Goal: Task Accomplishment & Management: Use online tool/utility

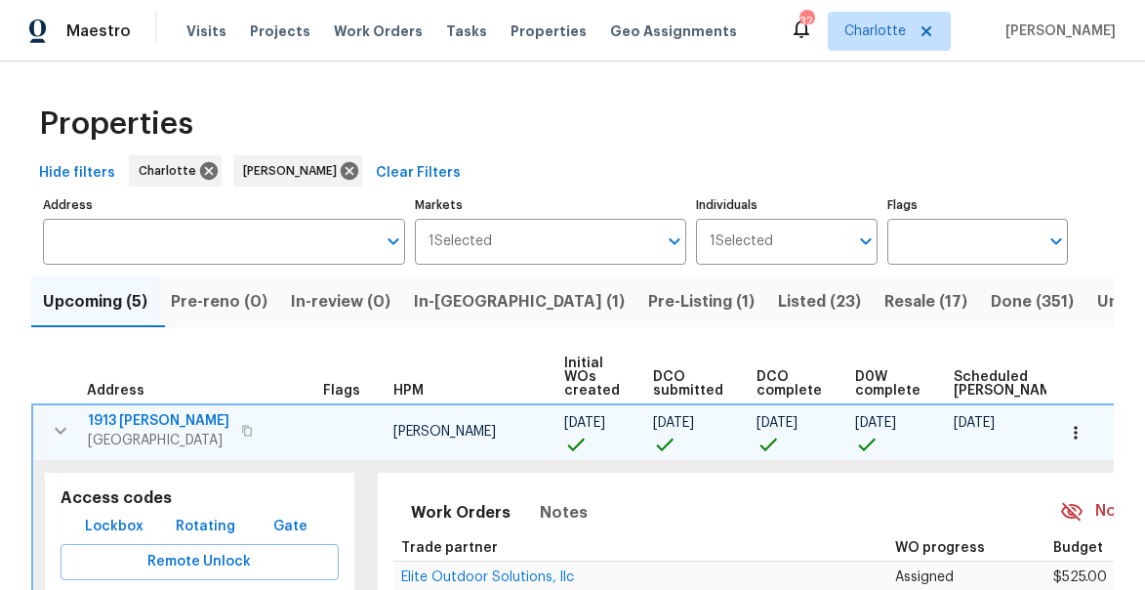
click at [56, 424] on icon "button" at bounding box center [60, 430] width 23 height 23
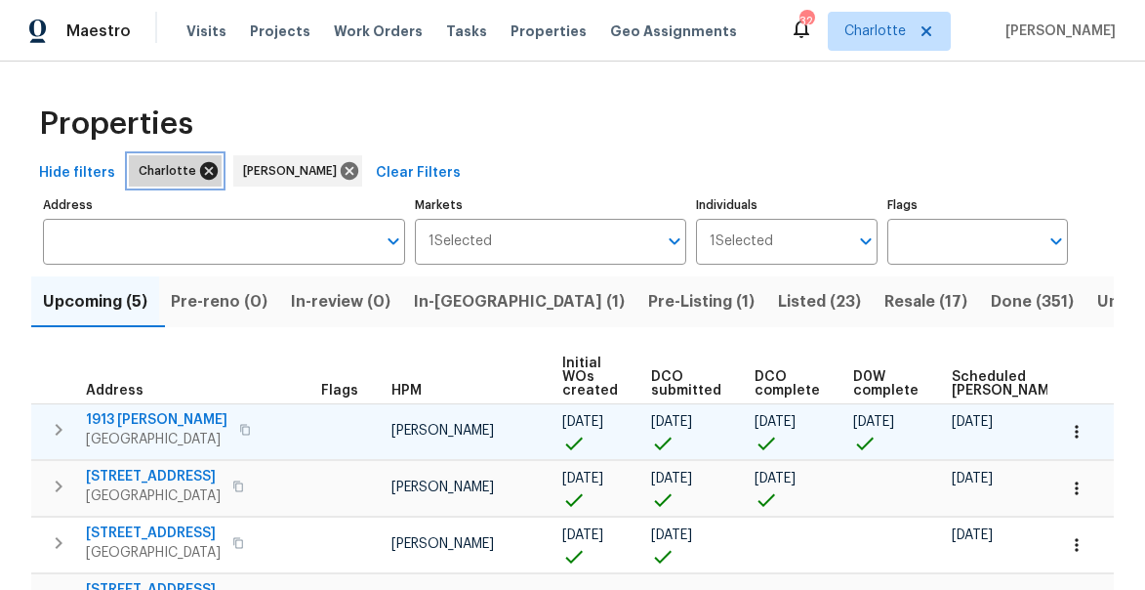
click at [198, 174] on icon at bounding box center [208, 170] width 21 height 21
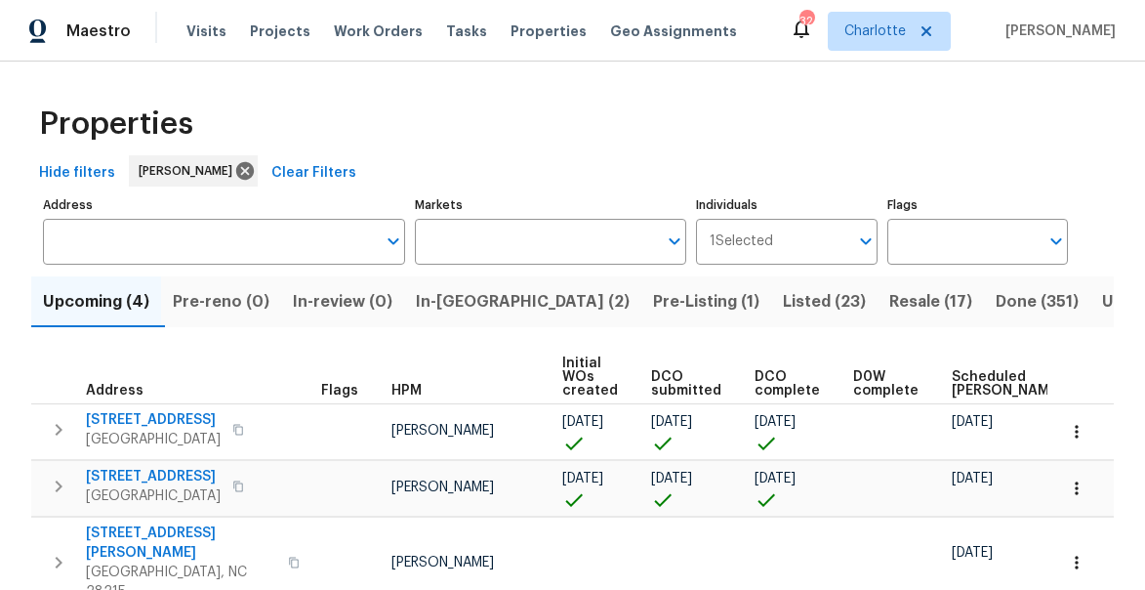
click at [136, 239] on input "Address" at bounding box center [209, 242] width 333 height 46
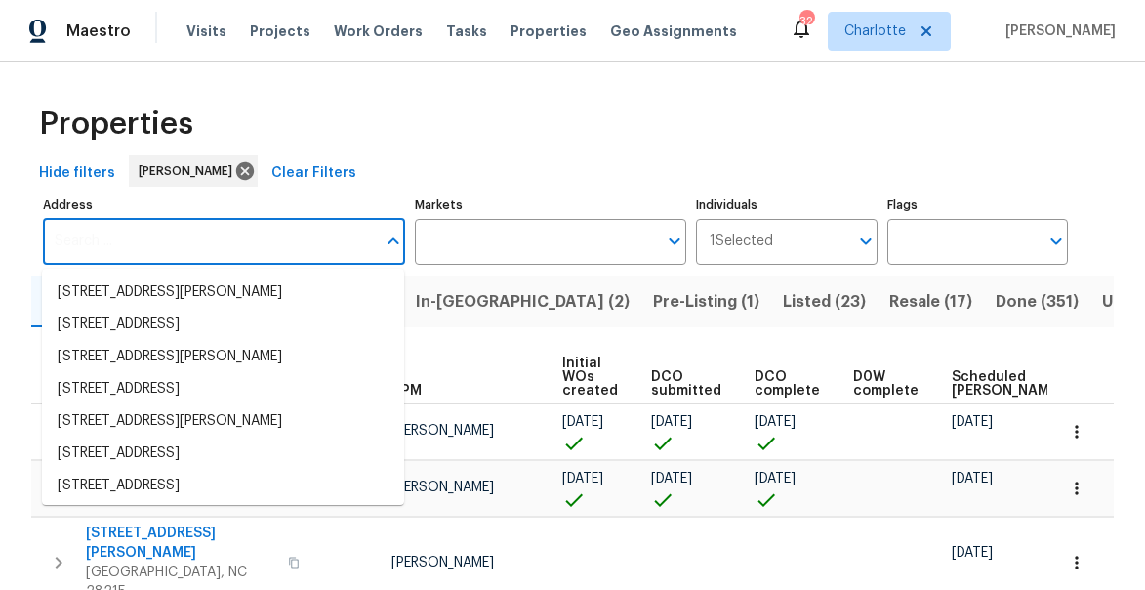
paste input "102 Red Plum Ln Jamestown NC 27282"
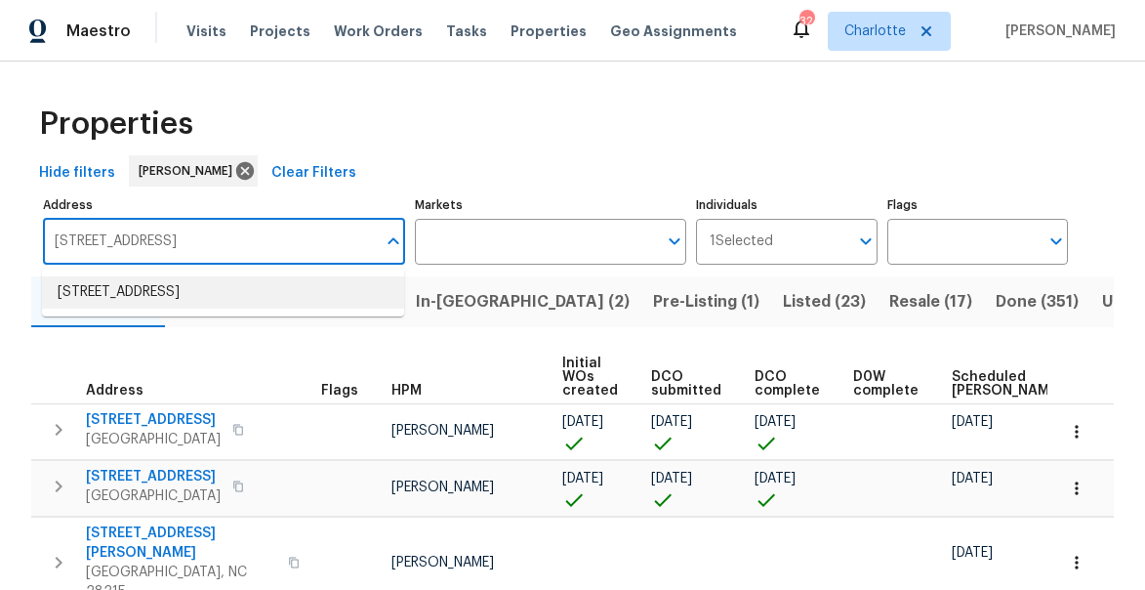
click at [133, 290] on li "102 Red Plum Ln Jamestown NC 27282" at bounding box center [223, 292] width 362 height 32
type input "102 Red Plum Ln Jamestown NC 27282"
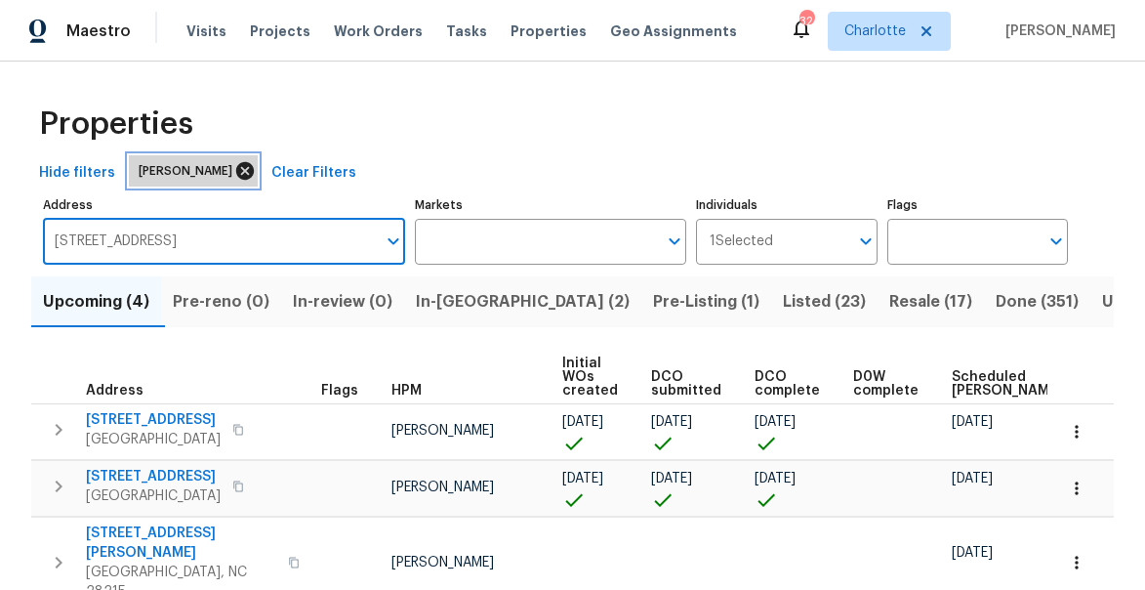
click at [236, 177] on icon at bounding box center [245, 171] width 18 height 18
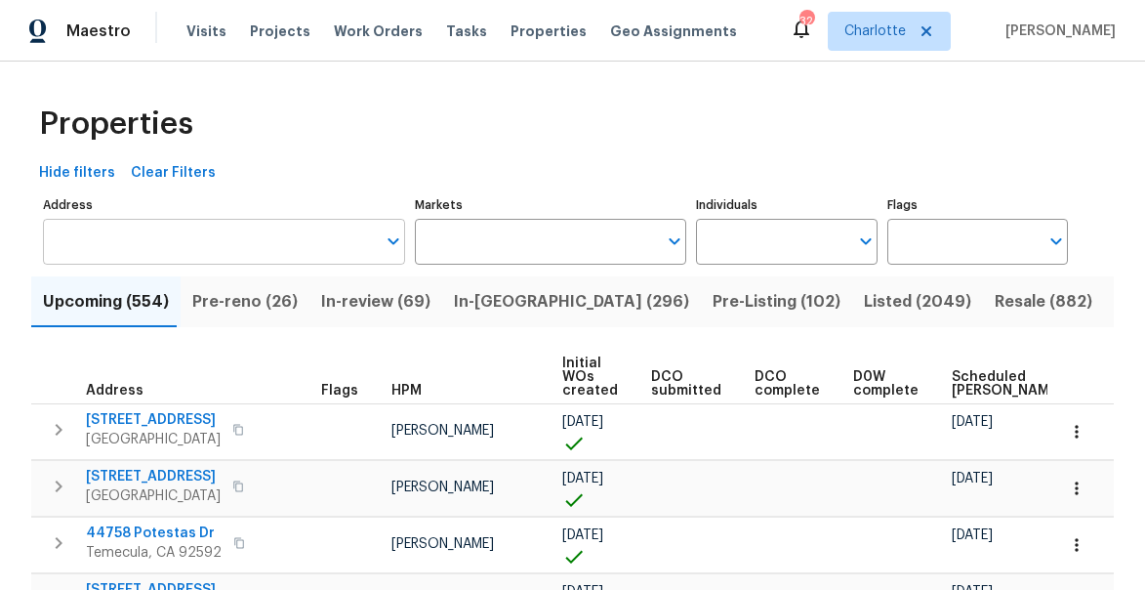
click at [158, 245] on input "Address" at bounding box center [209, 242] width 333 height 46
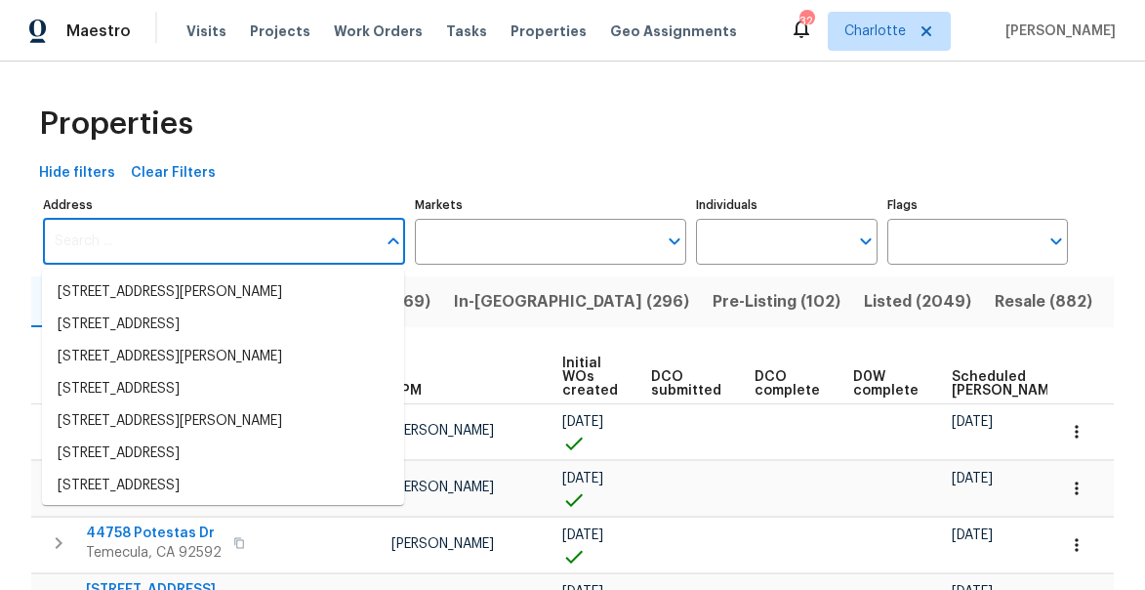
paste input "102 Red Plum Ln Jamestown NC 27282"
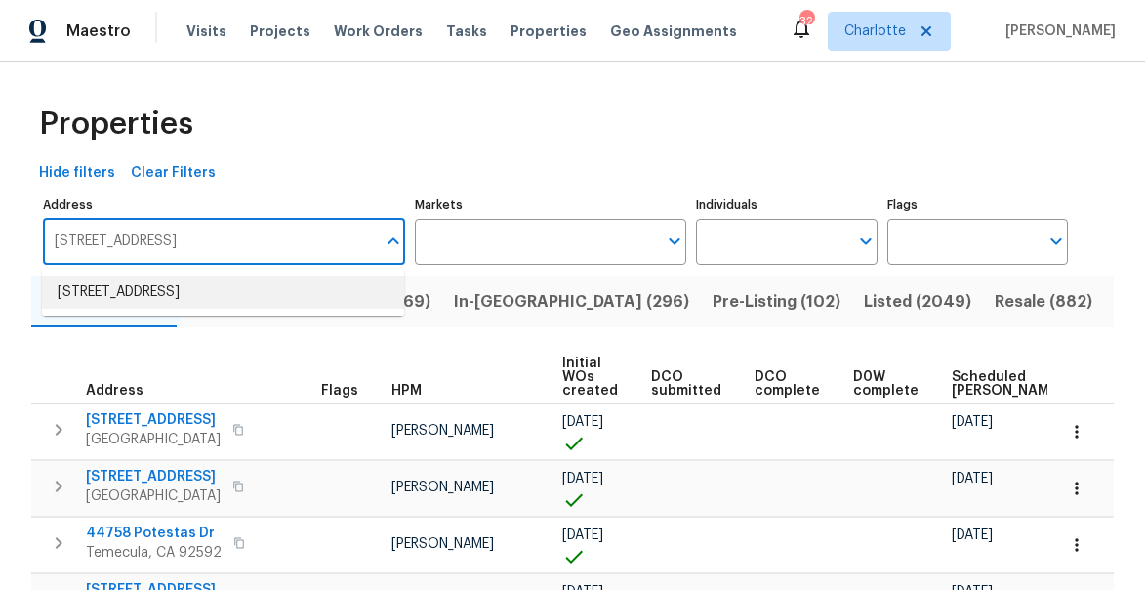
click at [160, 285] on li "102 Red Plum Ln Jamestown NC 27282" at bounding box center [223, 292] width 362 height 32
type input "102 Red Plum Ln Jamestown NC 27282"
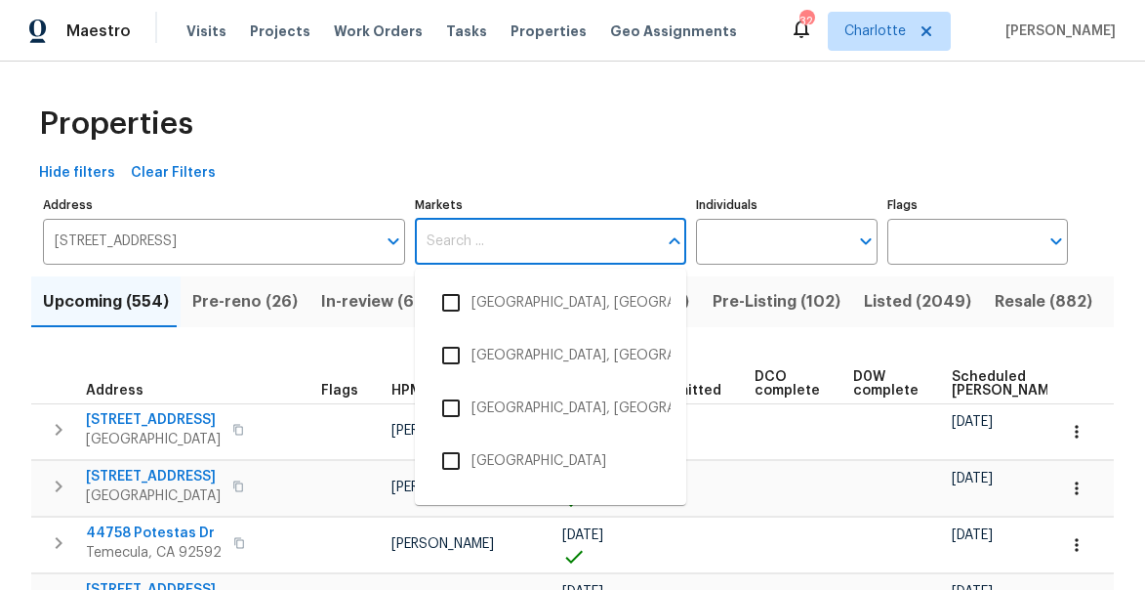
click at [480, 236] on input "Markets" at bounding box center [536, 242] width 242 height 46
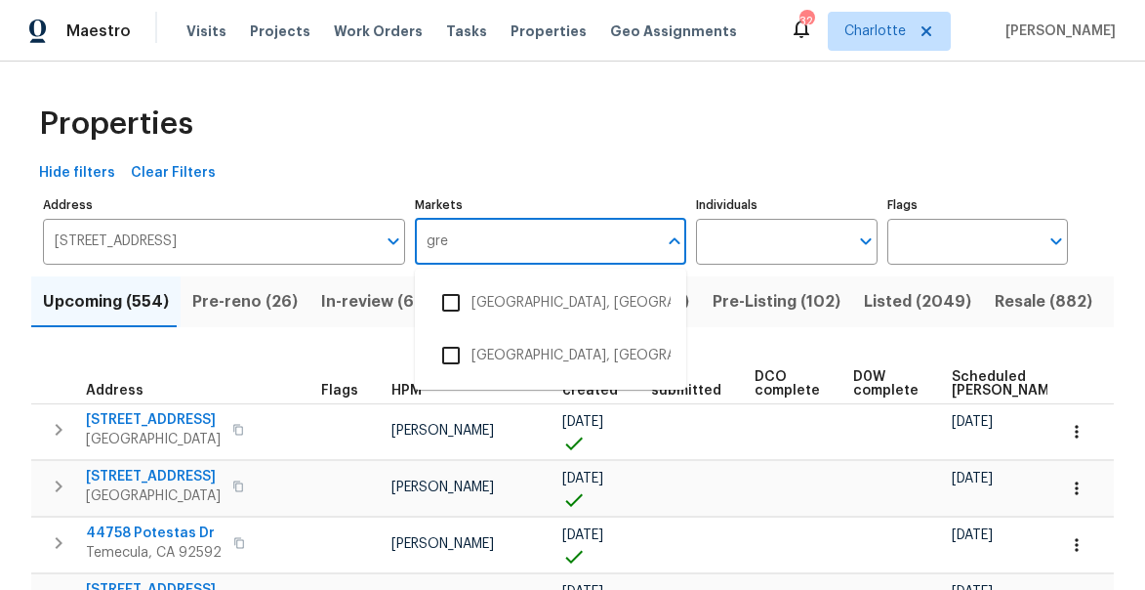
type input "gree"
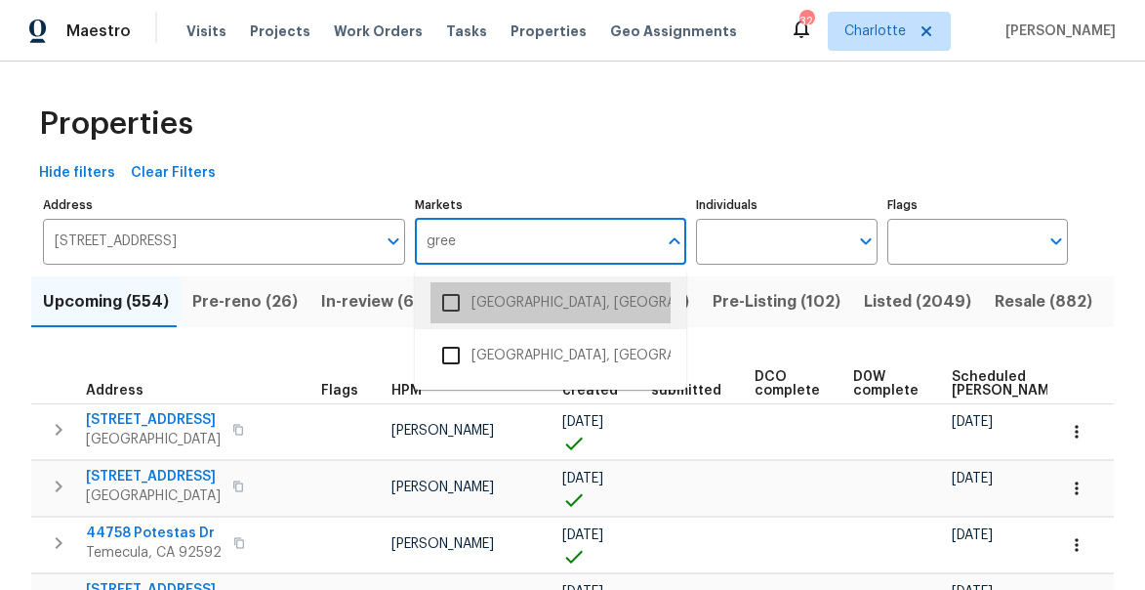
click at [487, 303] on li "[GEOGRAPHIC_DATA], [GEOGRAPHIC_DATA]" at bounding box center [550, 302] width 240 height 41
click at [487, 303] on span "In-[GEOGRAPHIC_DATA] (296)" at bounding box center [571, 301] width 235 height 27
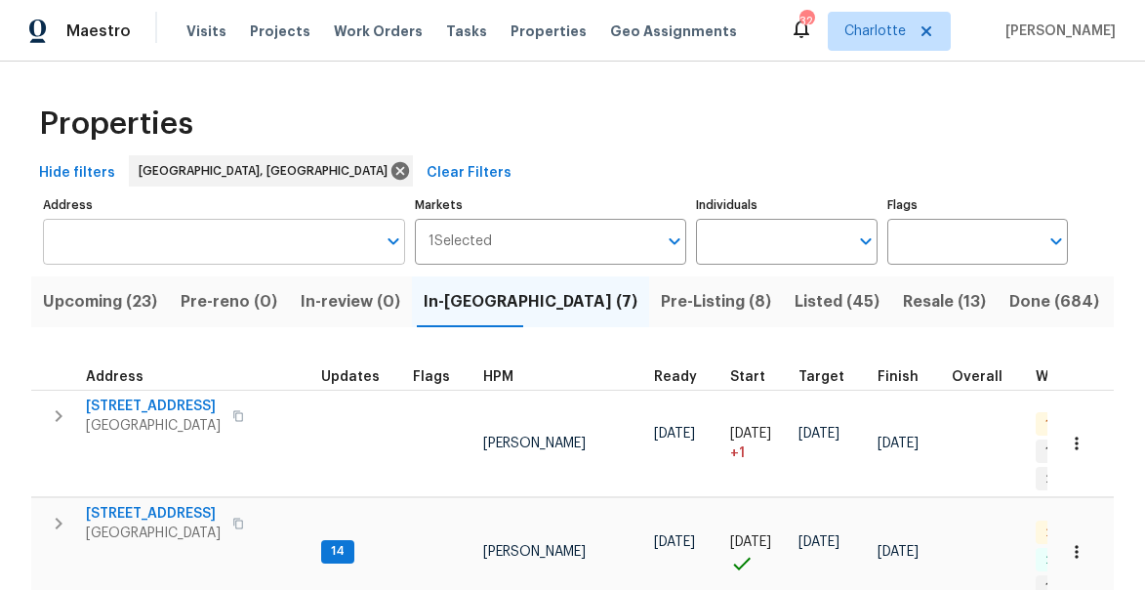
click at [266, 244] on input "Address" at bounding box center [209, 242] width 333 height 46
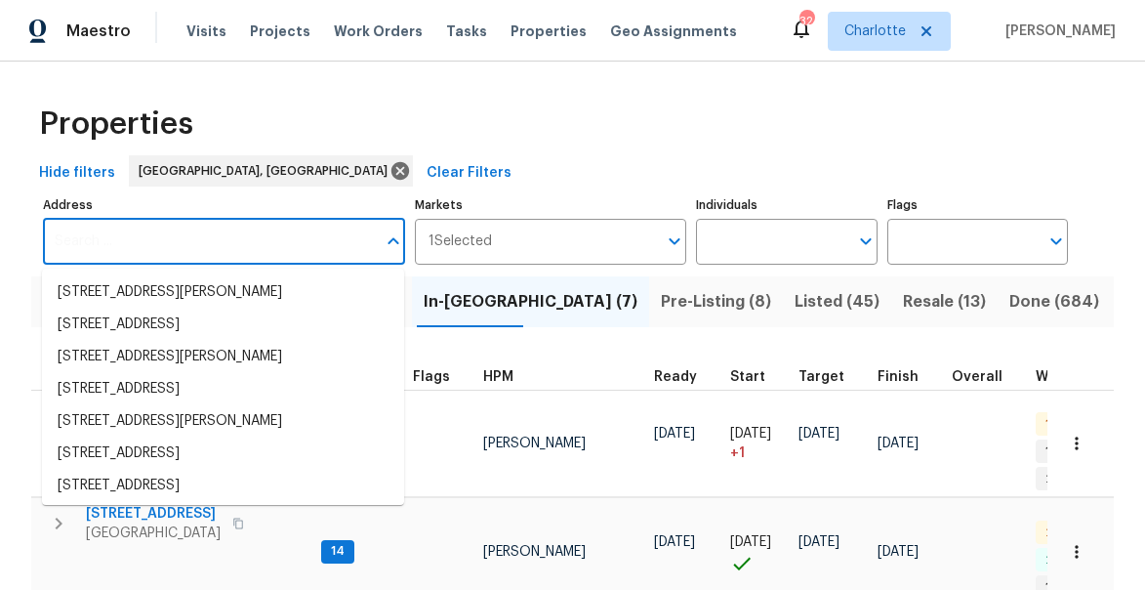
paste input "102 Red Plum Ln Jamestown NC 27282"
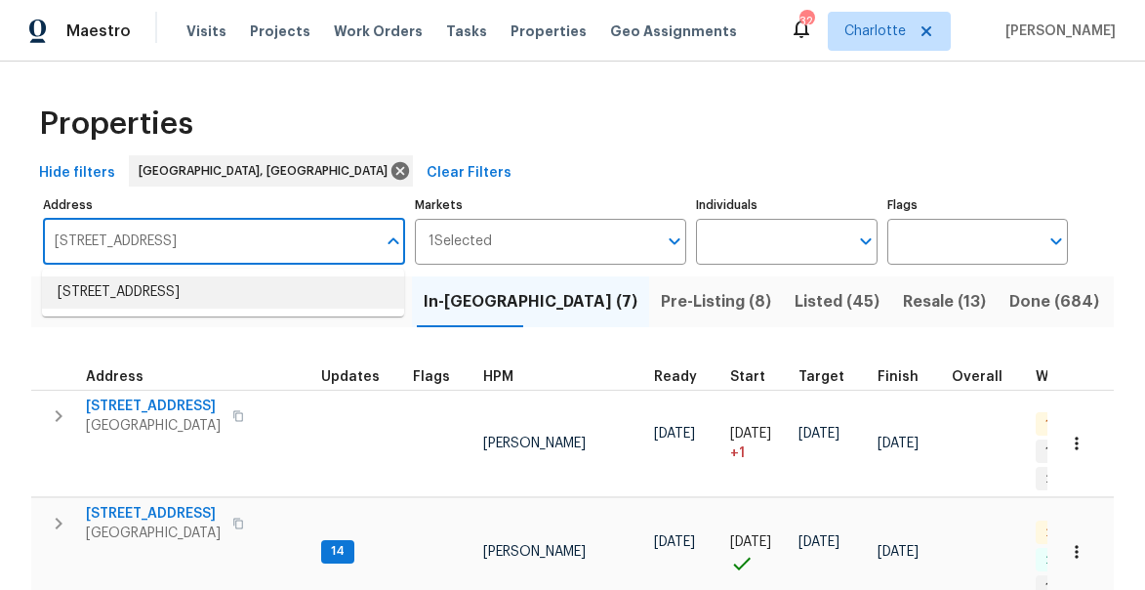
click at [265, 285] on li "102 Red Plum Ln Jamestown NC 27282" at bounding box center [223, 292] width 362 height 32
click at [337, 243] on input "102 Red Plum Ln Jamestown NC 27282" at bounding box center [209, 242] width 333 height 46
type input "102 Red Plum Ln Jamestown NC 27282"
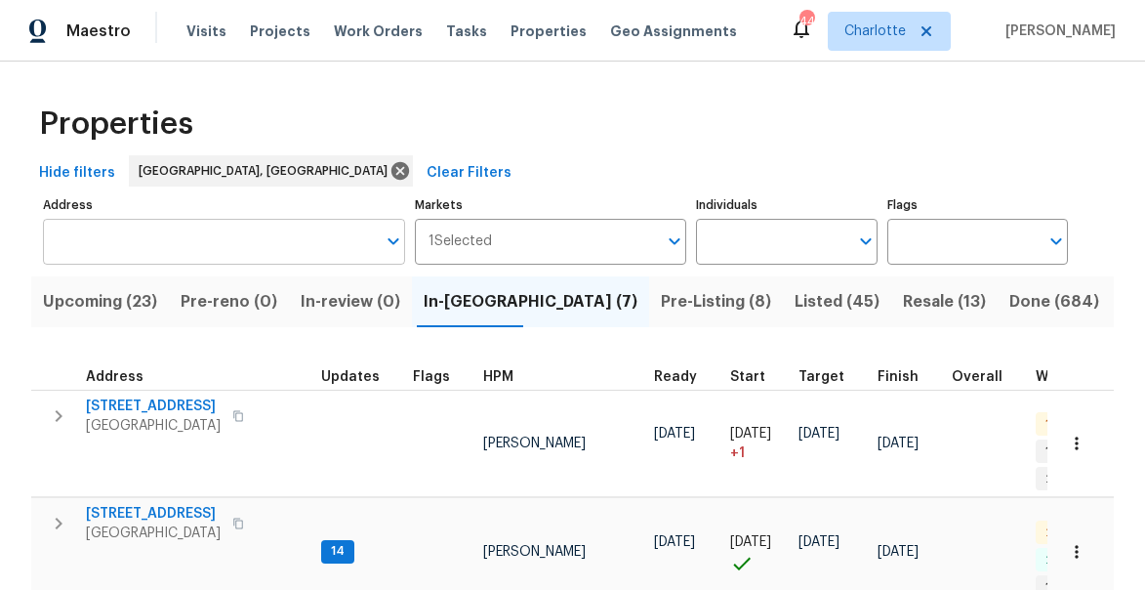
click at [148, 244] on input "Address" at bounding box center [209, 242] width 333 height 46
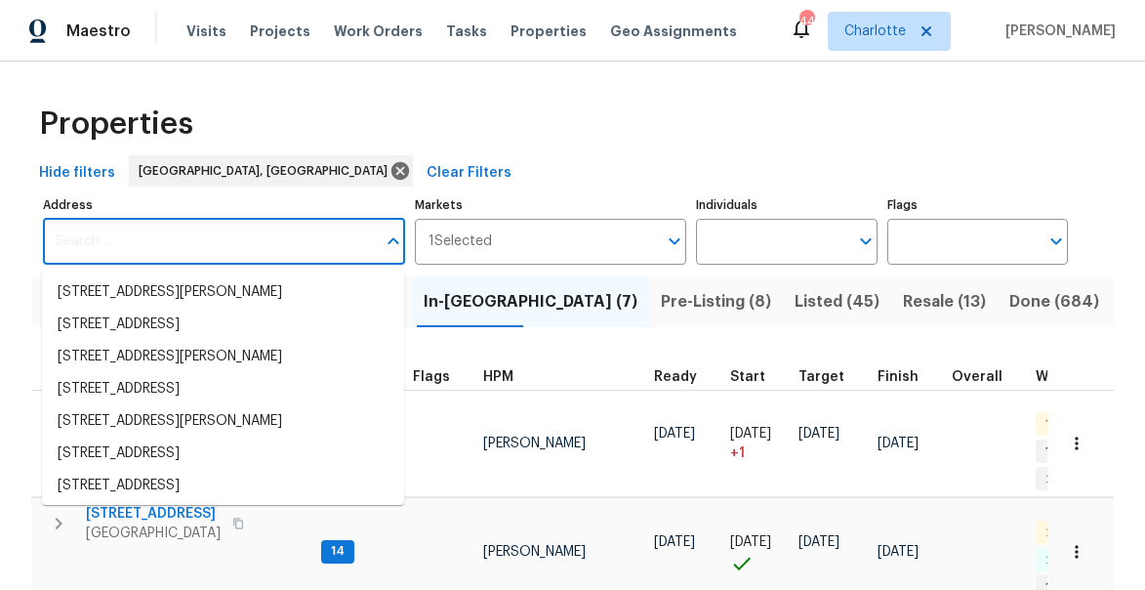
paste input "[STREET_ADDRESS]"
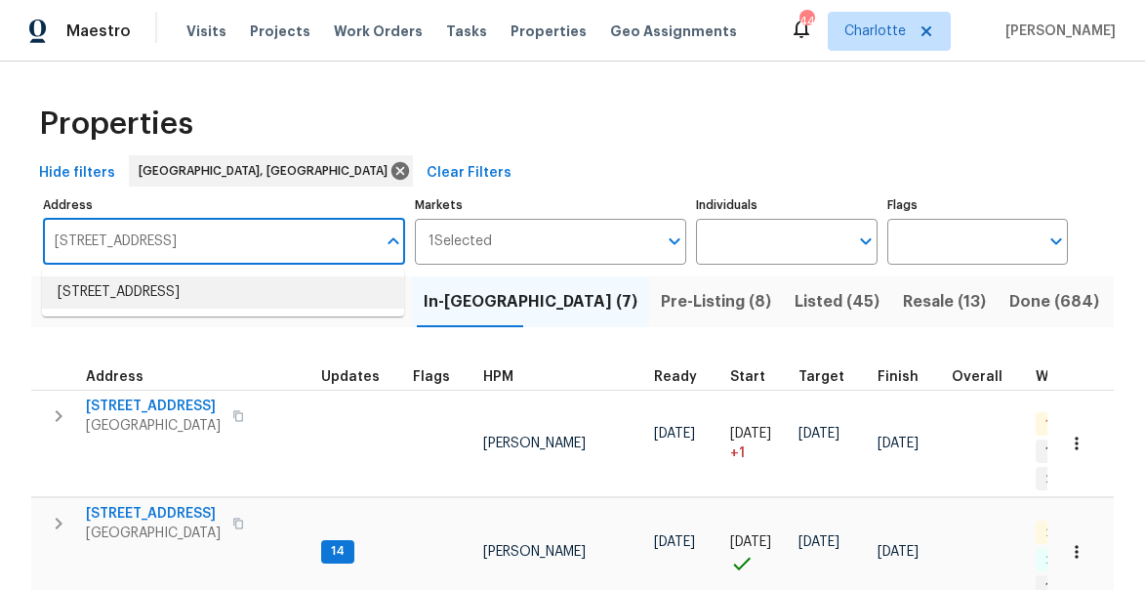
click at [135, 287] on li "102 Red Plum Ln Jamestown NC 27282" at bounding box center [223, 292] width 362 height 32
type input "102 Red Plum Ln Jamestown NC 27282"
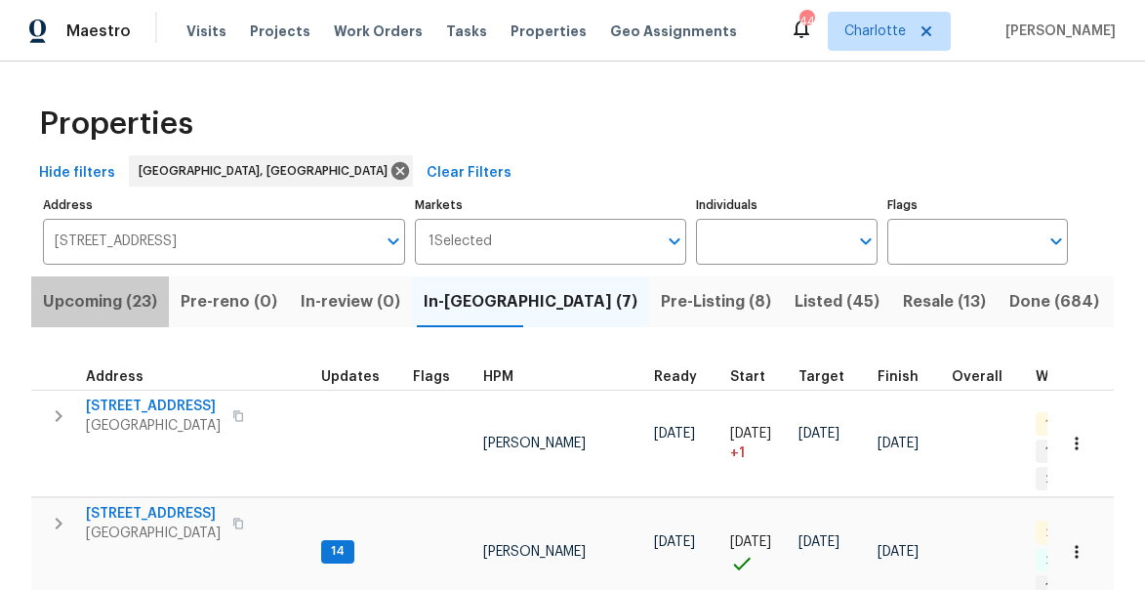
click at [131, 306] on span "Upcoming (23)" at bounding box center [100, 301] width 114 height 27
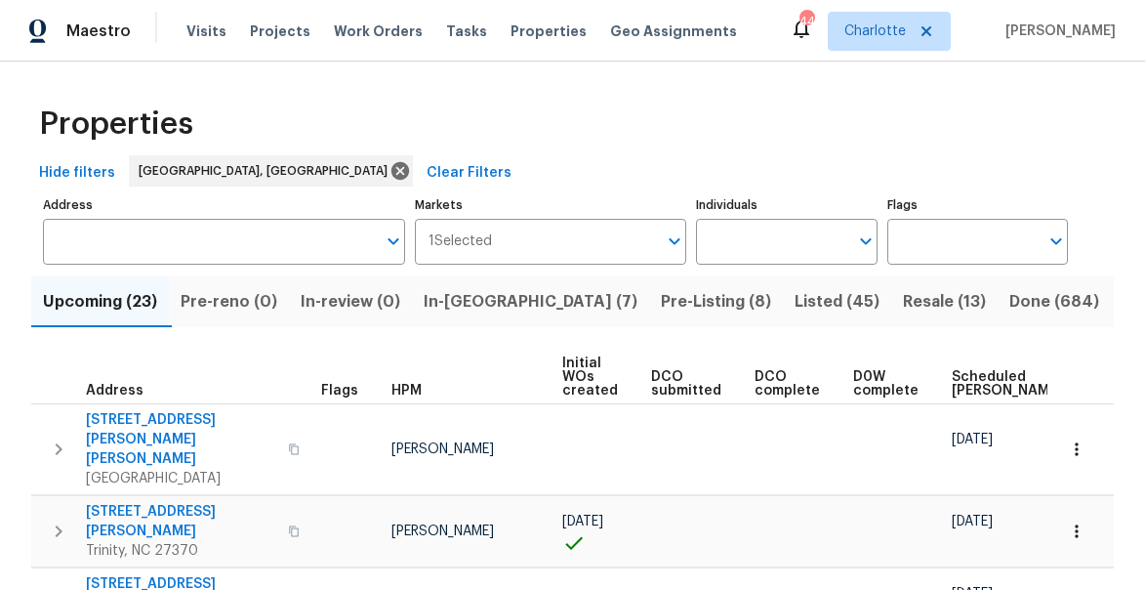
click at [795, 308] on span "Listed (45)" at bounding box center [837, 301] width 85 height 27
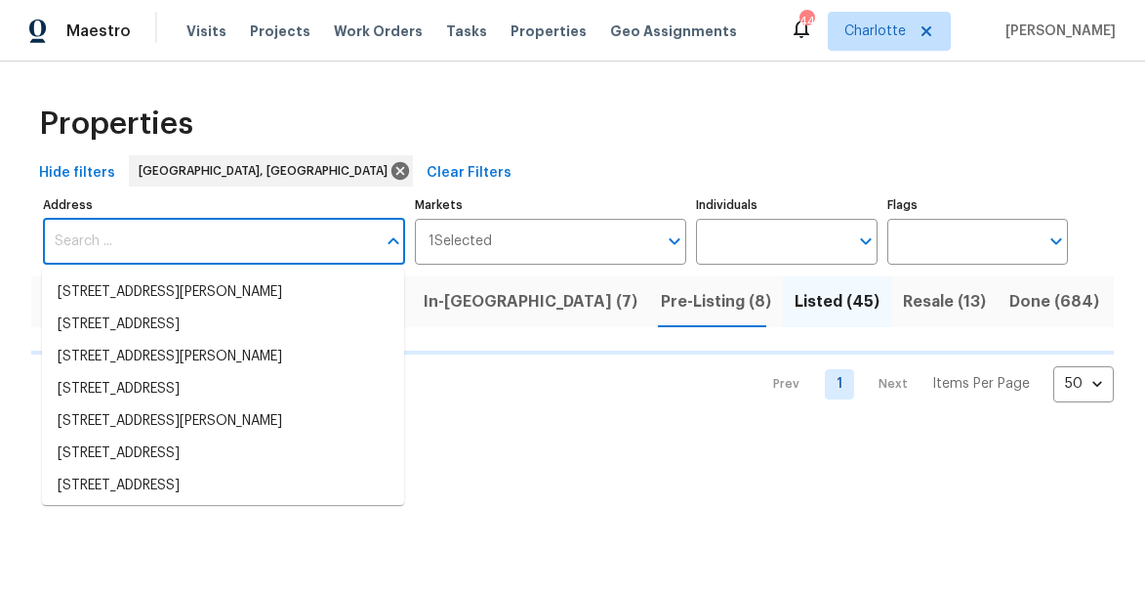
click at [164, 242] on input "Address" at bounding box center [209, 242] width 333 height 46
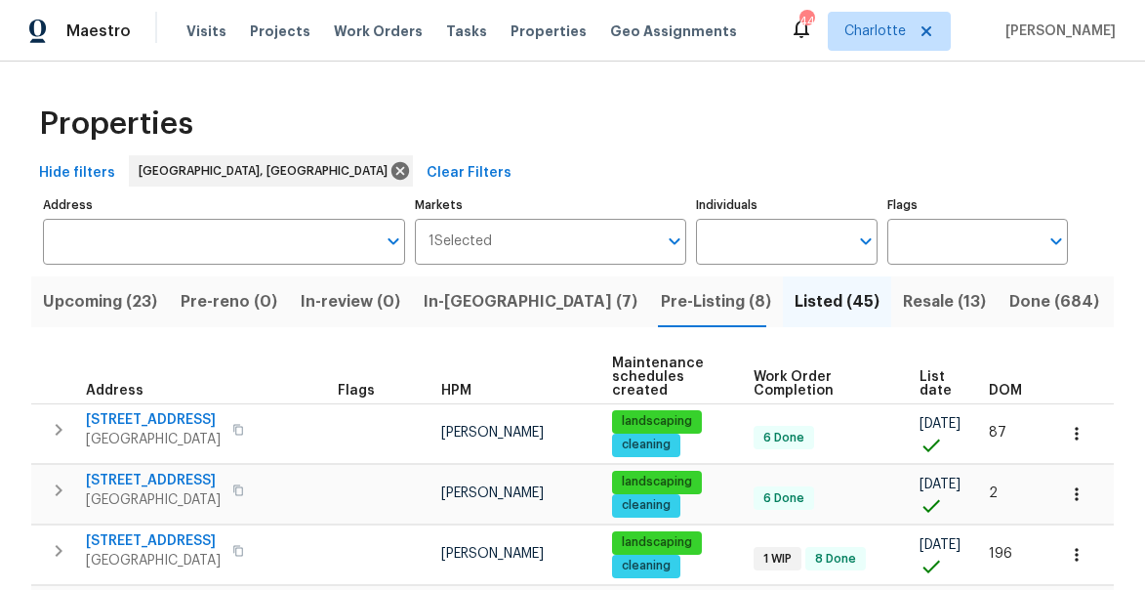
click at [164, 242] on input "Address" at bounding box center [209, 242] width 333 height 46
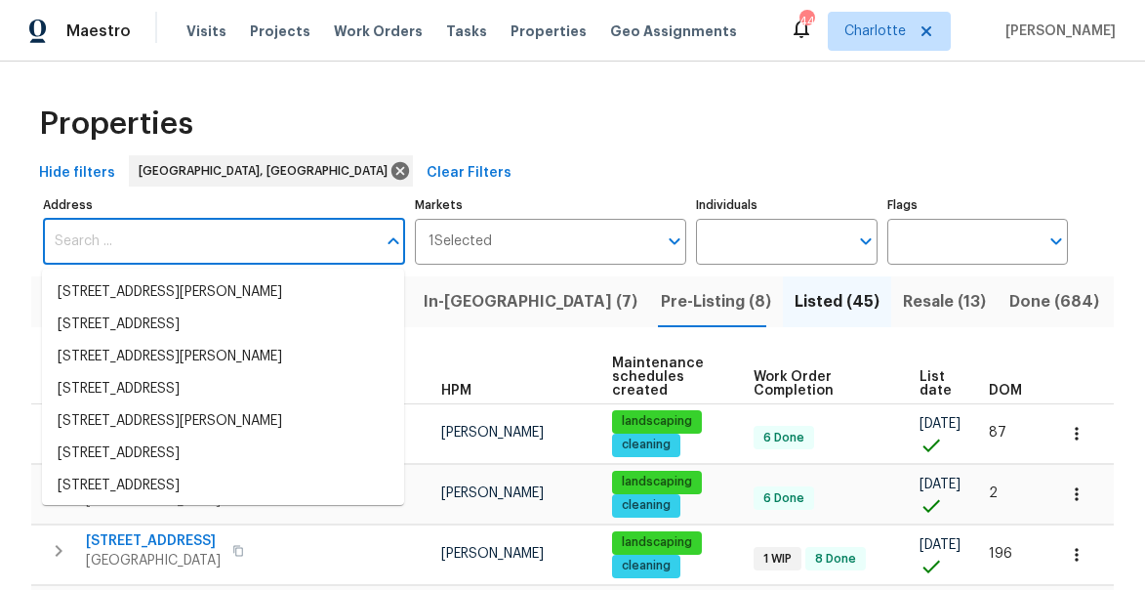
paste input "102 Red Plum Ln Jamestown NC 27282"
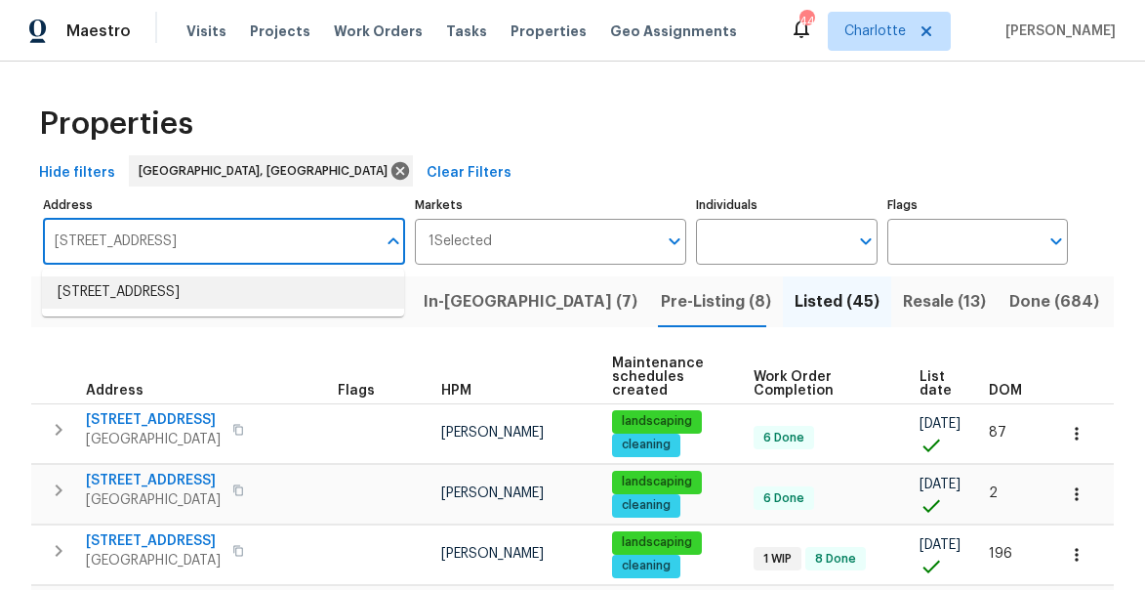
click at [165, 288] on li "102 Red Plum Ln Jamestown NC 27282" at bounding box center [223, 292] width 362 height 32
type input "102 Red Plum Ln Jamestown NC 27282"
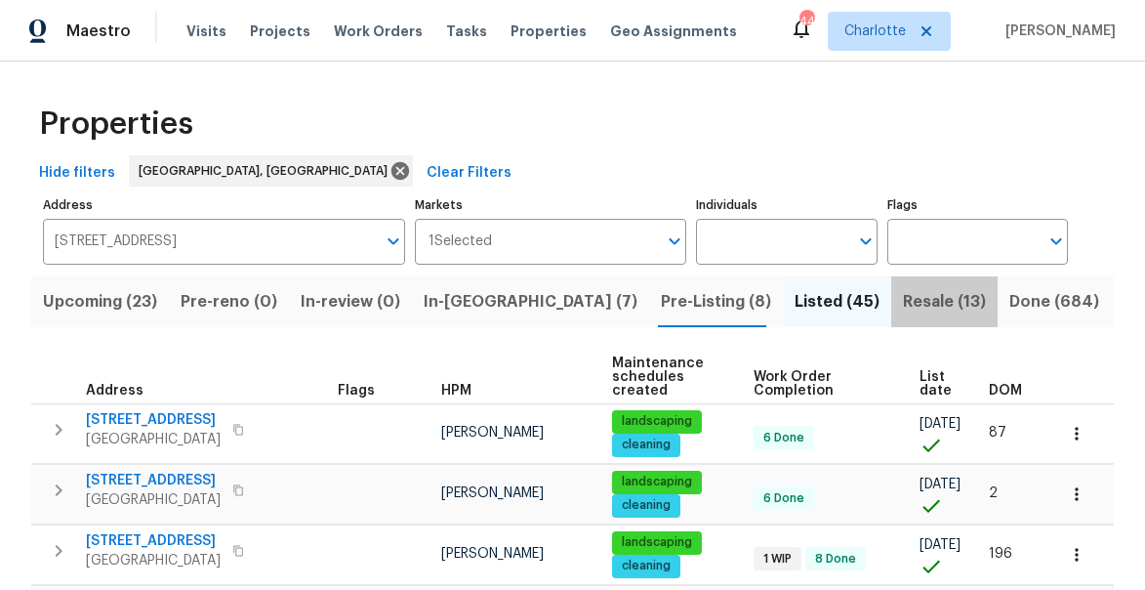
click at [903, 293] on span "Resale (13)" at bounding box center [944, 301] width 83 height 27
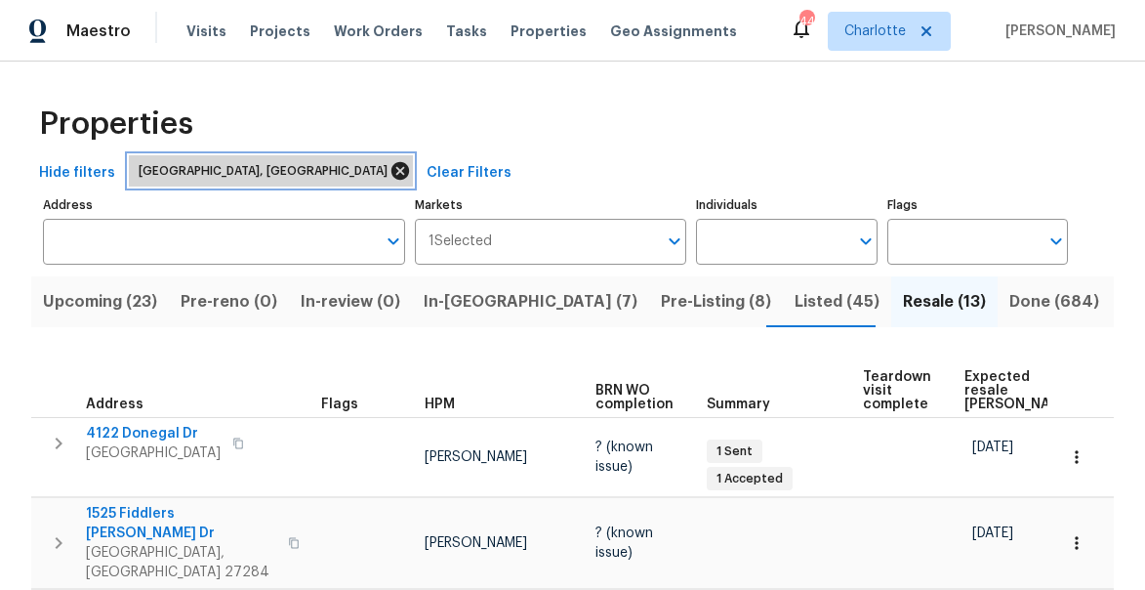
click at [391, 166] on icon at bounding box center [400, 171] width 18 height 18
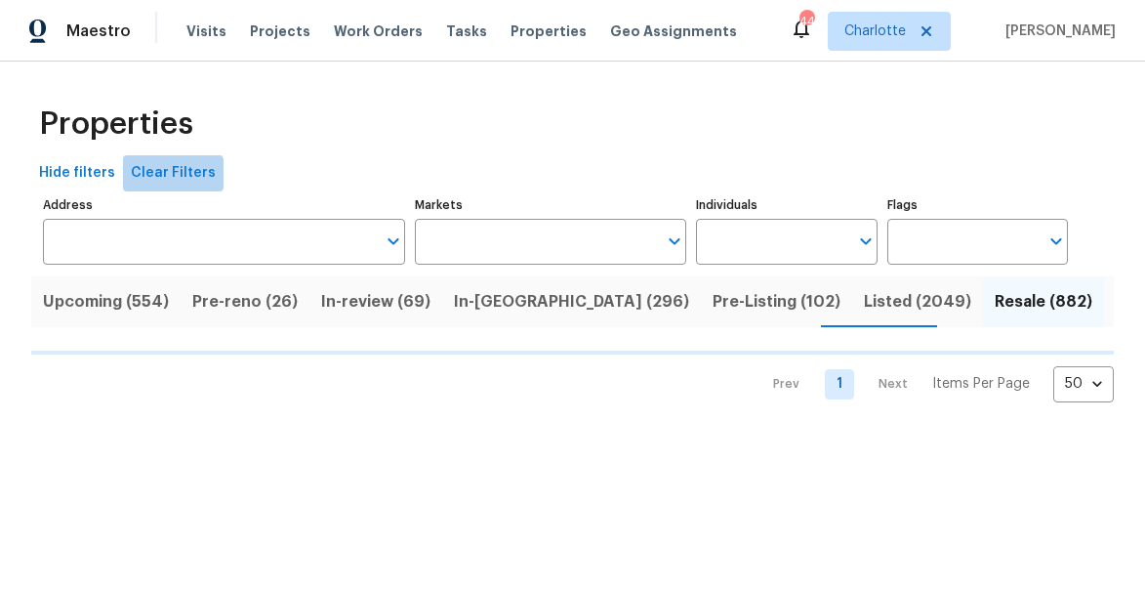
click at [167, 174] on span "Clear Filters" at bounding box center [173, 173] width 85 height 24
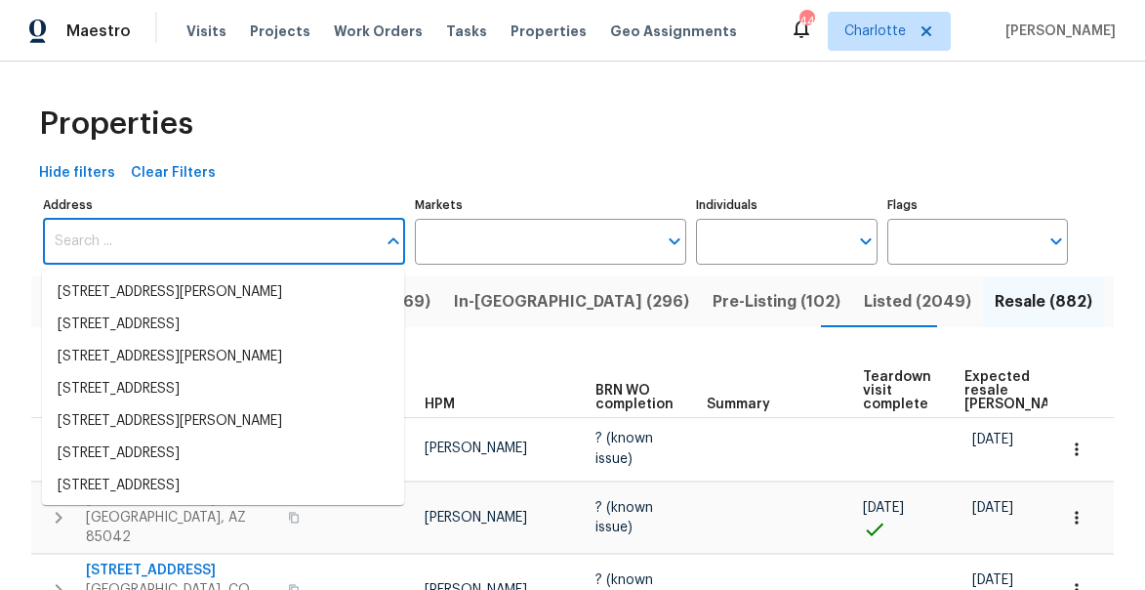
click at [130, 255] on input "Address" at bounding box center [209, 242] width 333 height 46
paste input "102 Red Plum Ln Jamestown NC 27282"
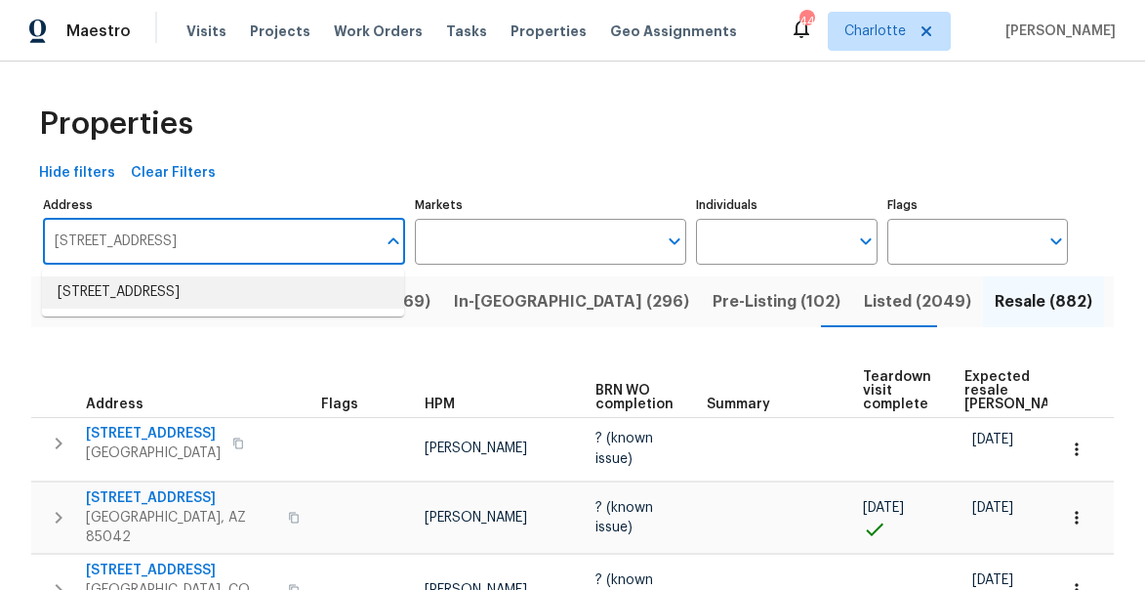
click at [124, 304] on li "102 Red Plum Ln Jamestown NC 27282" at bounding box center [223, 292] width 362 height 32
type input "102 Red Plum Ln Jamestown NC 27282"
click at [450, 238] on input "Markets" at bounding box center [536, 242] width 242 height 46
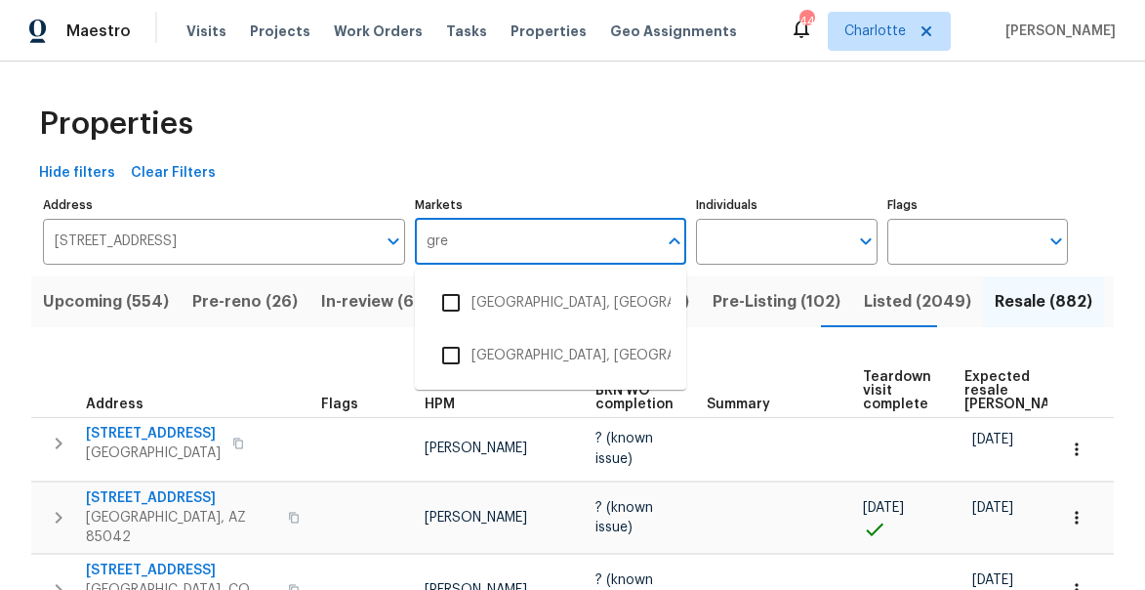
type input "gree"
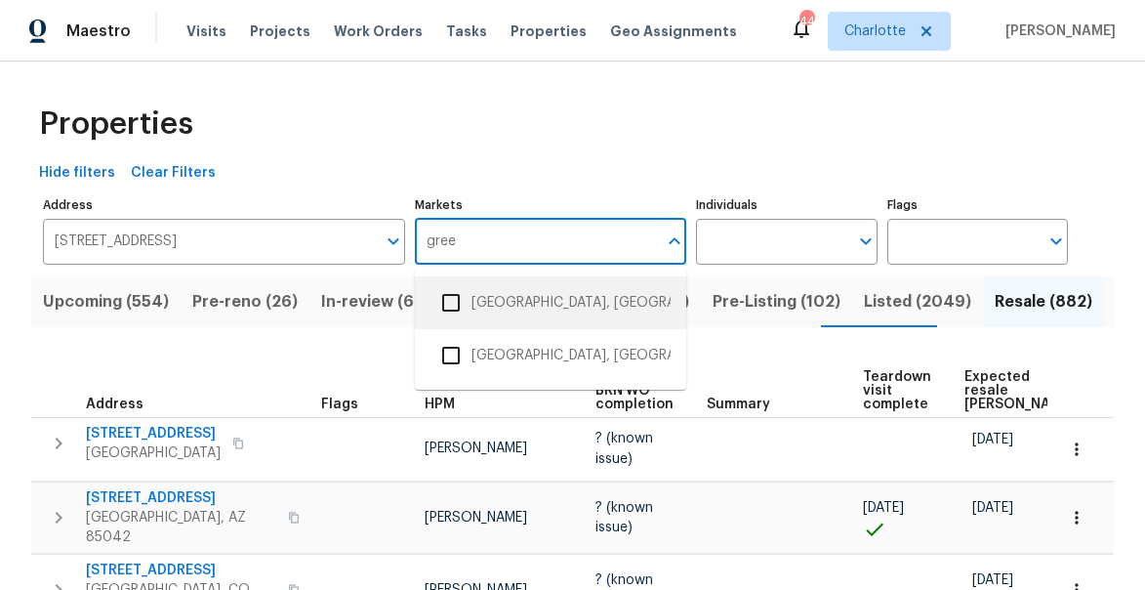
click at [457, 304] on input "checkbox" at bounding box center [450, 302] width 41 height 41
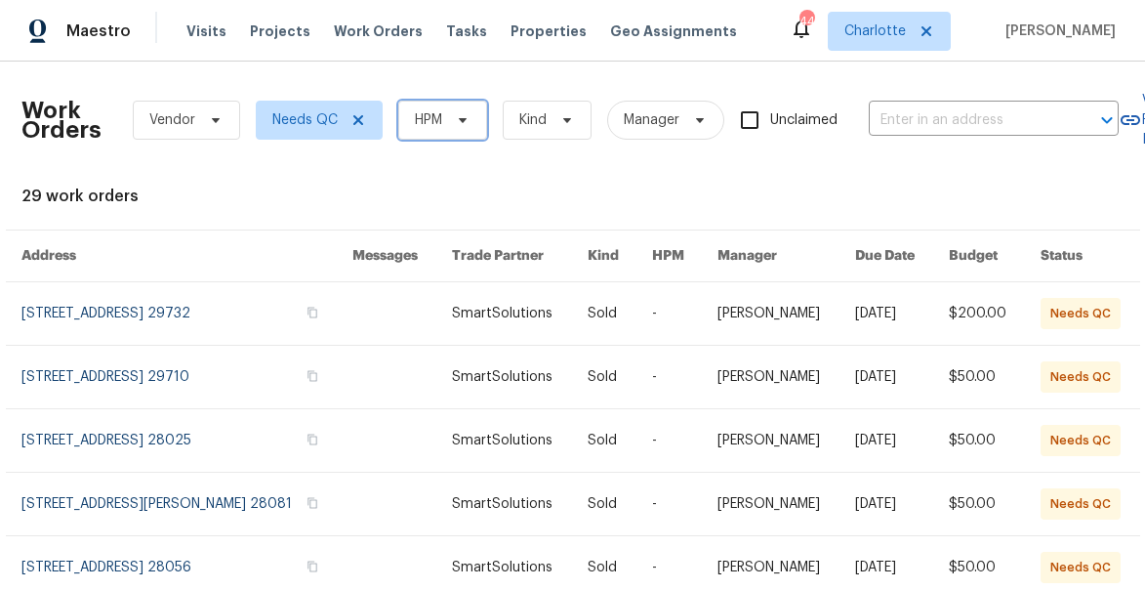
click at [442, 126] on span "HPM" at bounding box center [442, 120] width 89 height 39
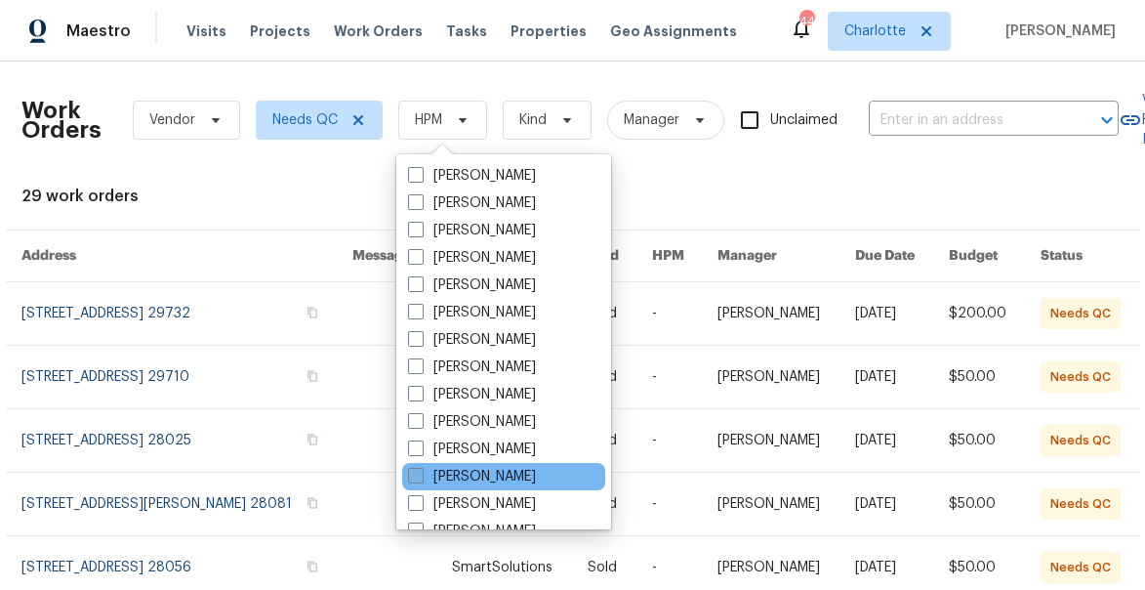
click at [417, 469] on span at bounding box center [416, 476] width 16 height 16
click at [417, 469] on input "[PERSON_NAME]" at bounding box center [414, 473] width 13 height 13
checkbox input "true"
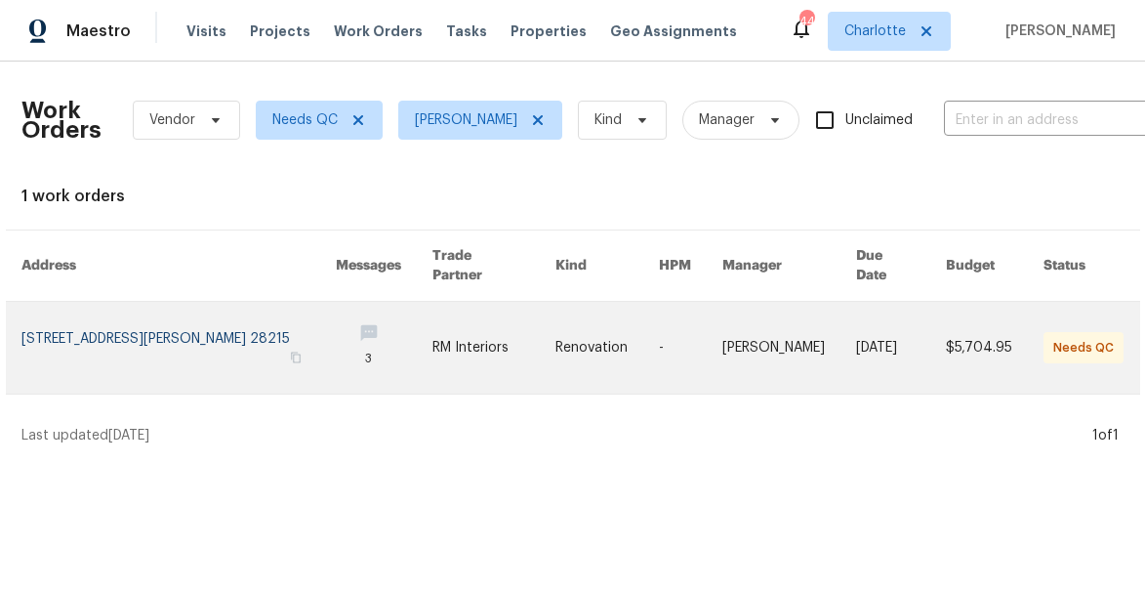
click at [200, 327] on link at bounding box center [178, 348] width 315 height 92
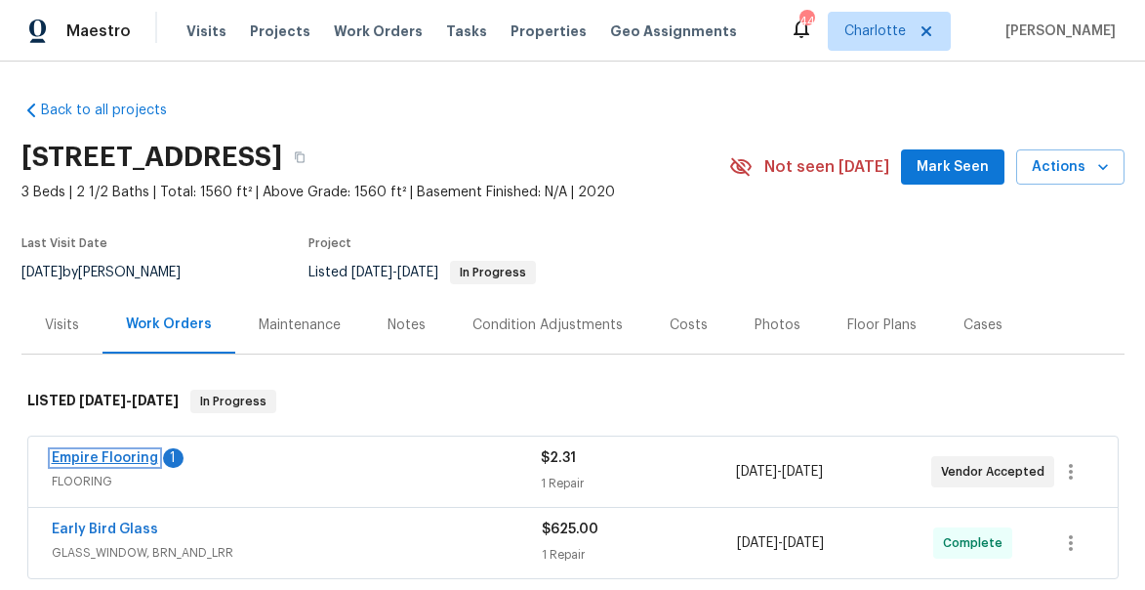
click at [98, 451] on link "Empire Flooring" at bounding box center [105, 458] width 106 height 14
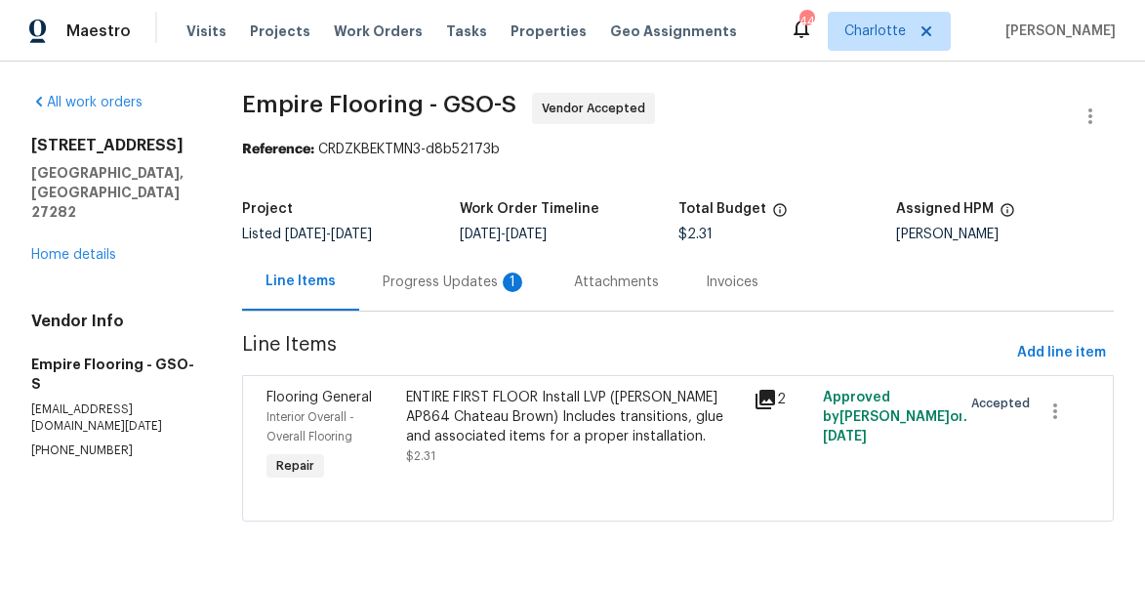
click at [423, 289] on div "Progress Updates 1" at bounding box center [455, 282] width 144 height 20
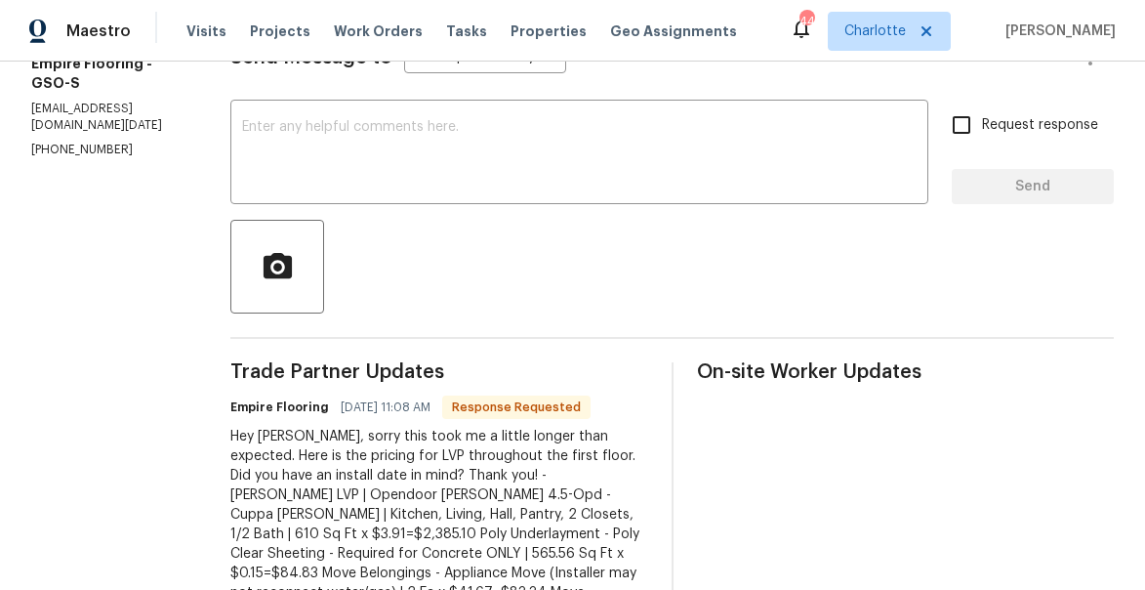
scroll to position [280, 0]
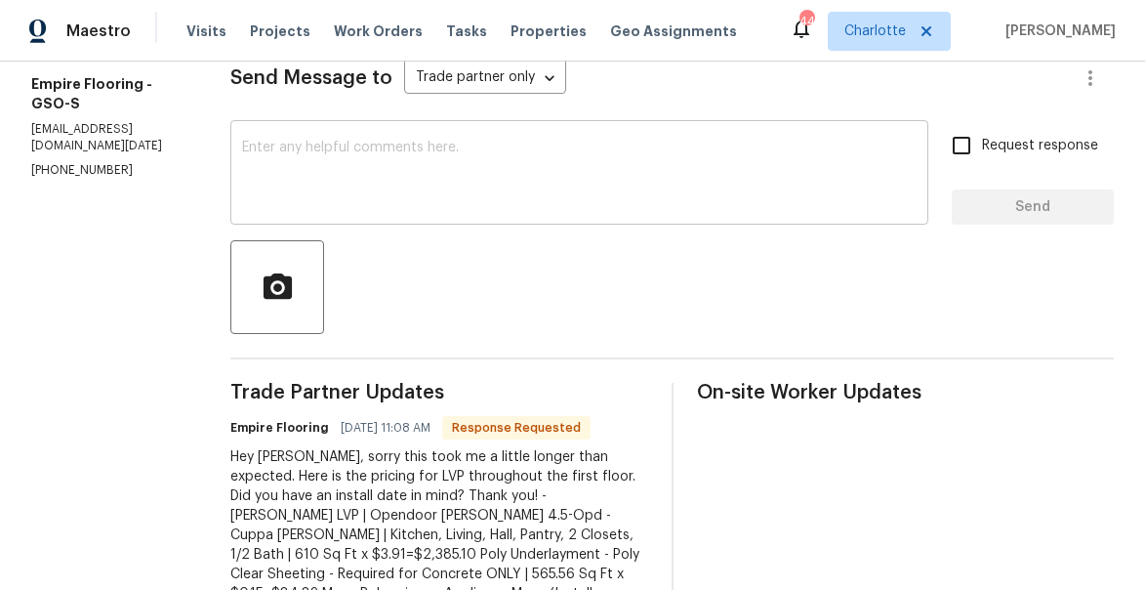
click at [353, 191] on textarea at bounding box center [579, 175] width 674 height 68
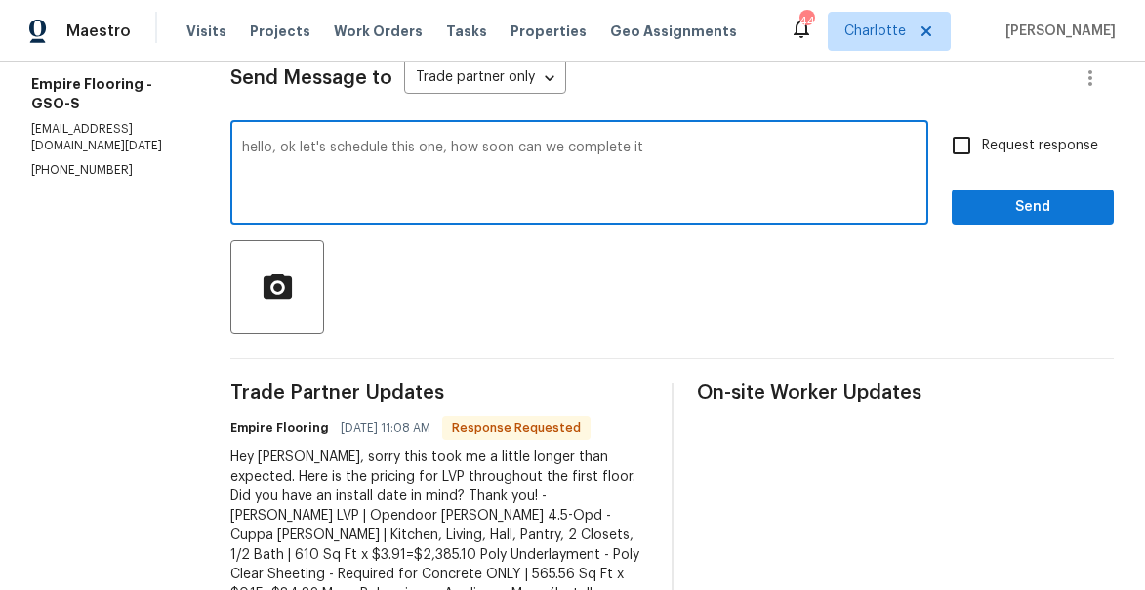
type textarea "hello, ok let's schedule this one, how soon can we complete it"
click at [973, 143] on input "Request response" at bounding box center [961, 145] width 41 height 41
checkbox input "true"
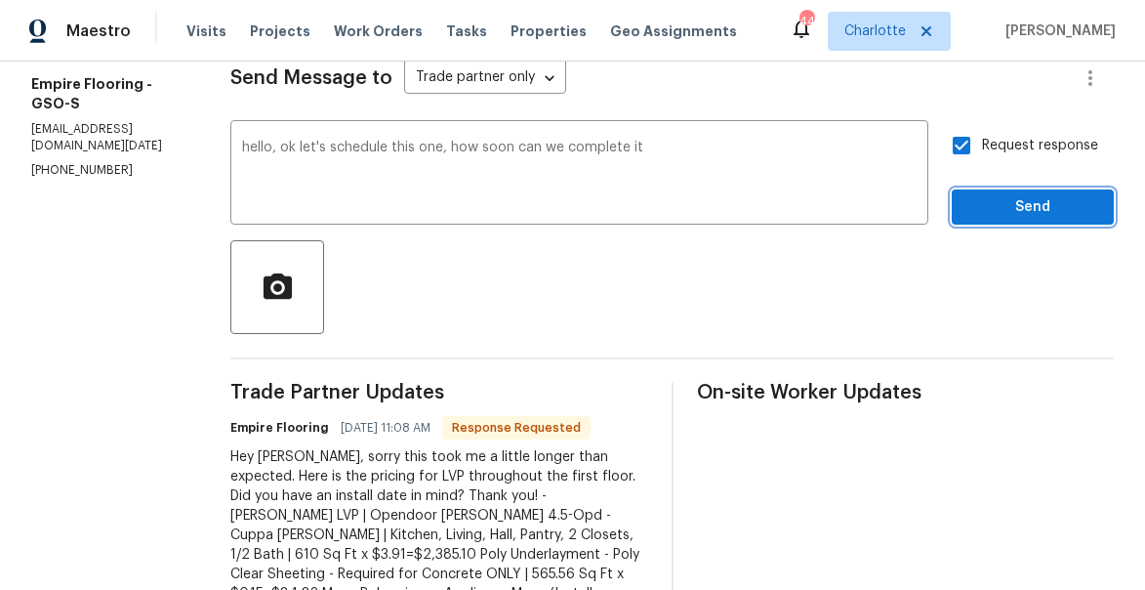
click at [1014, 205] on span "Send" at bounding box center [1032, 207] width 131 height 24
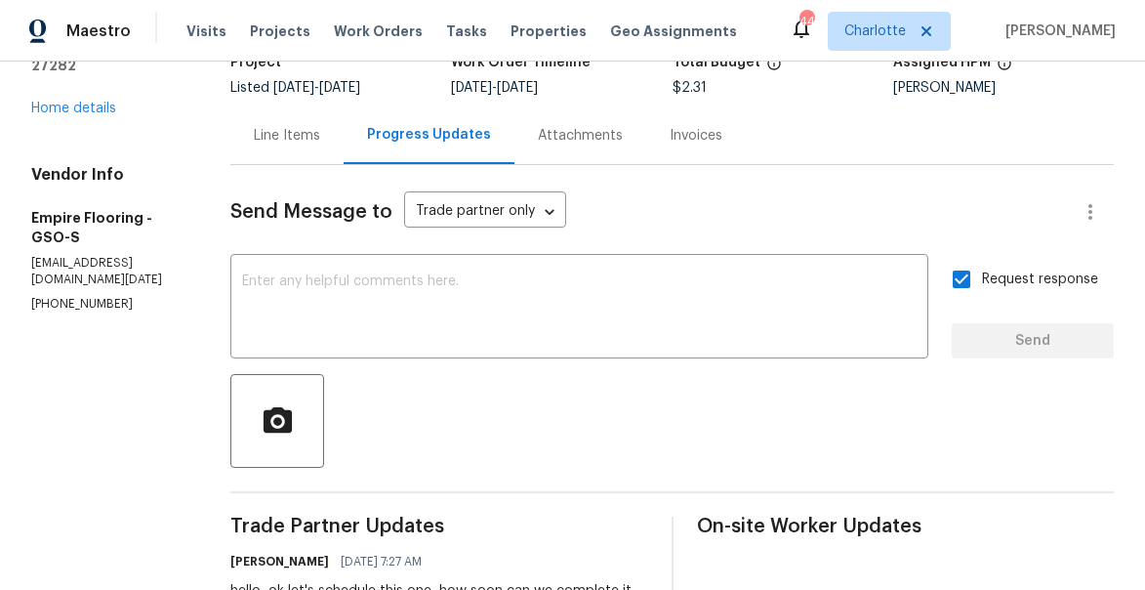
scroll to position [84, 0]
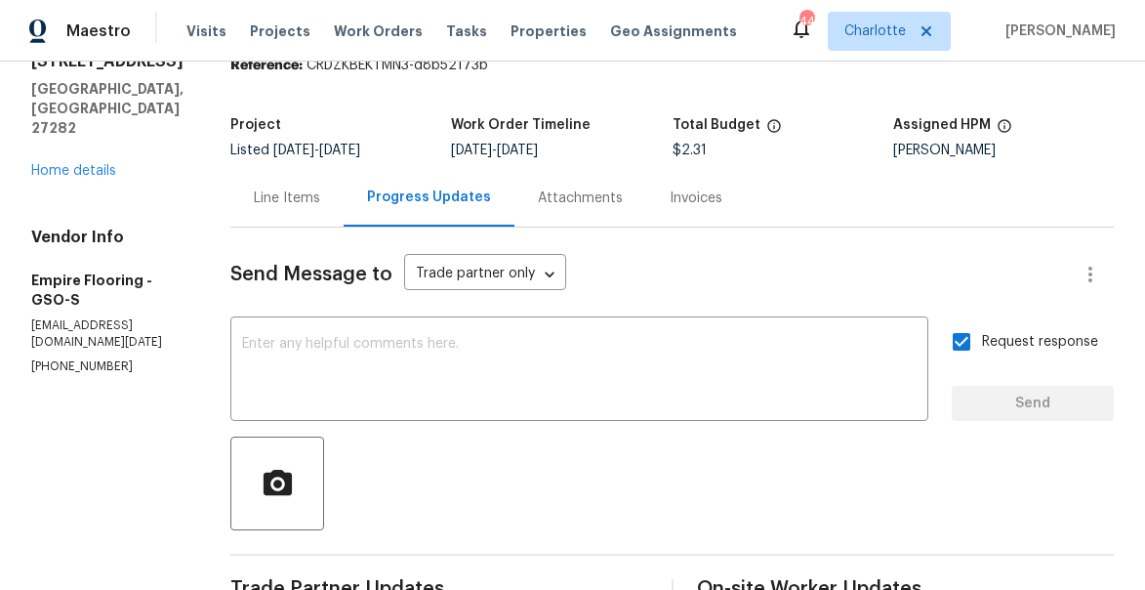
click at [320, 200] on div "Line Items" at bounding box center [287, 198] width 66 height 20
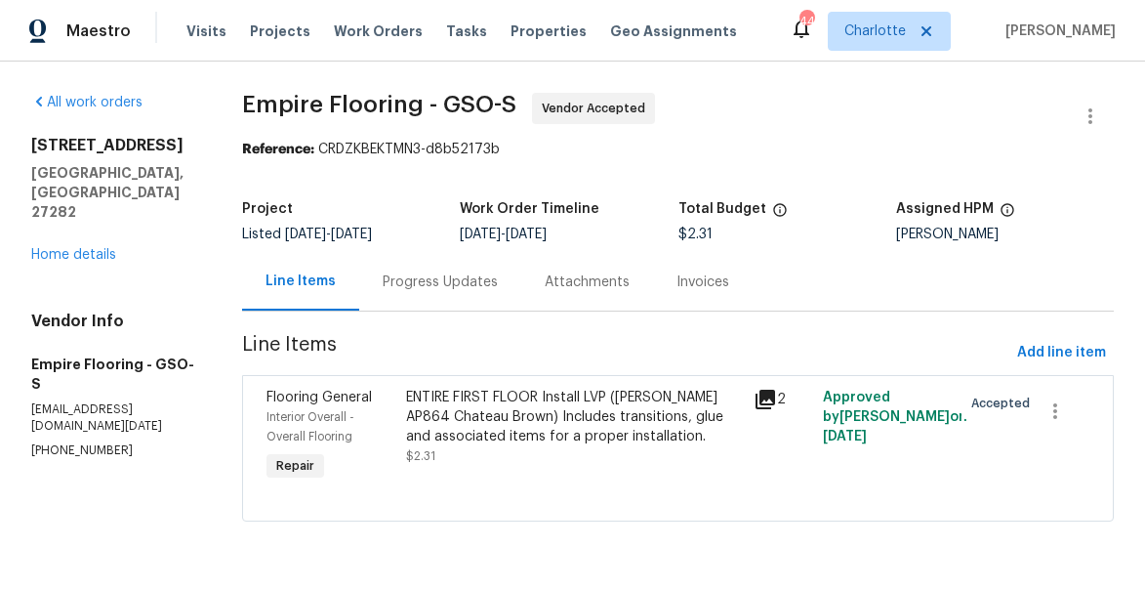
click at [346, 436] on span "Interior Overall - Overall Flooring" at bounding box center [310, 426] width 88 height 31
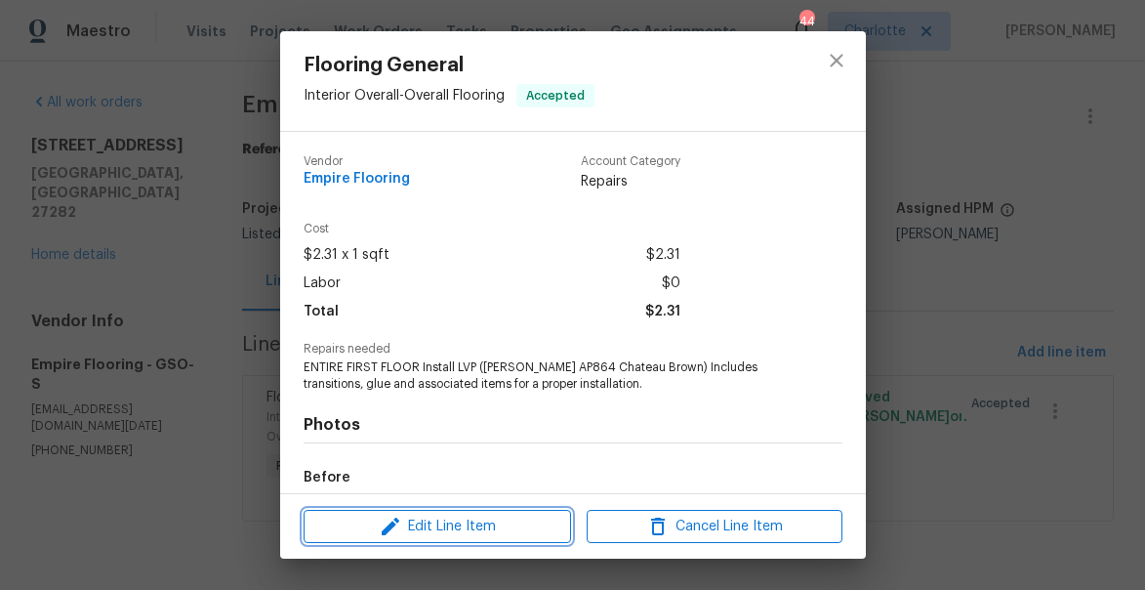
click at [388, 531] on icon "button" at bounding box center [391, 526] width 18 height 18
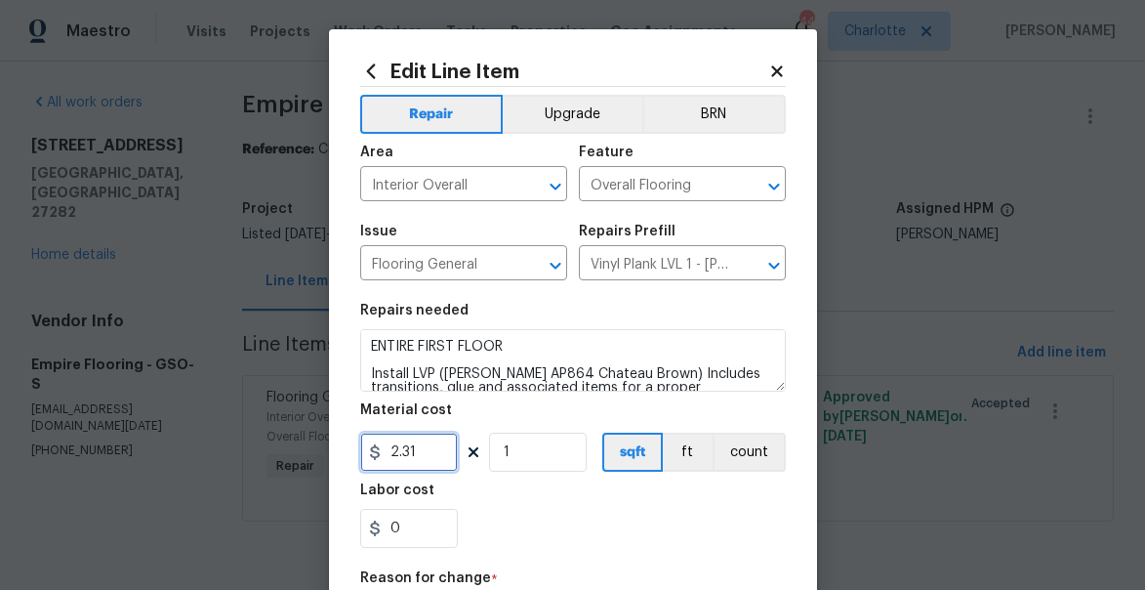
click at [390, 470] on input "2.31" at bounding box center [409, 451] width 98 height 39
click at [390, 469] on input "2.31" at bounding box center [409, 451] width 98 height 39
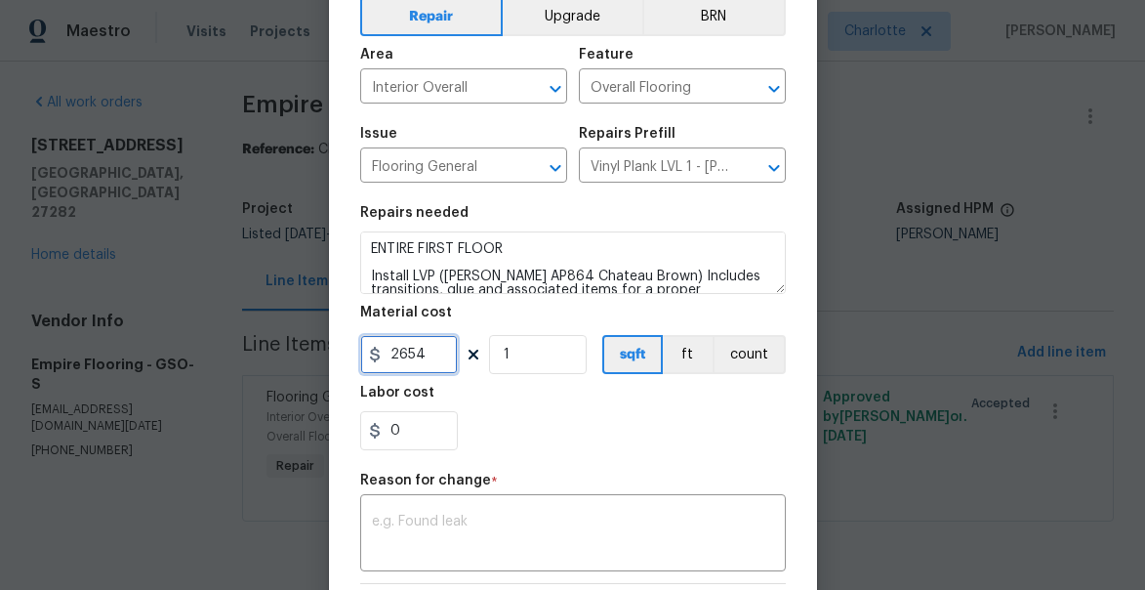
scroll to position [111, 0]
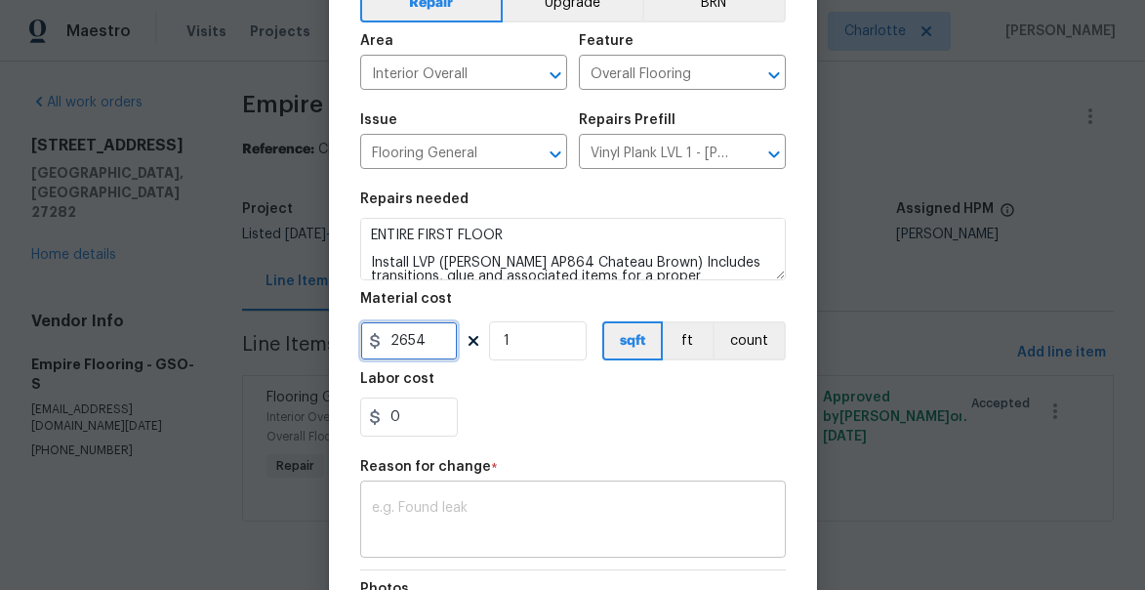
type input "2654"
click at [510, 508] on textarea at bounding box center [573, 521] width 402 height 41
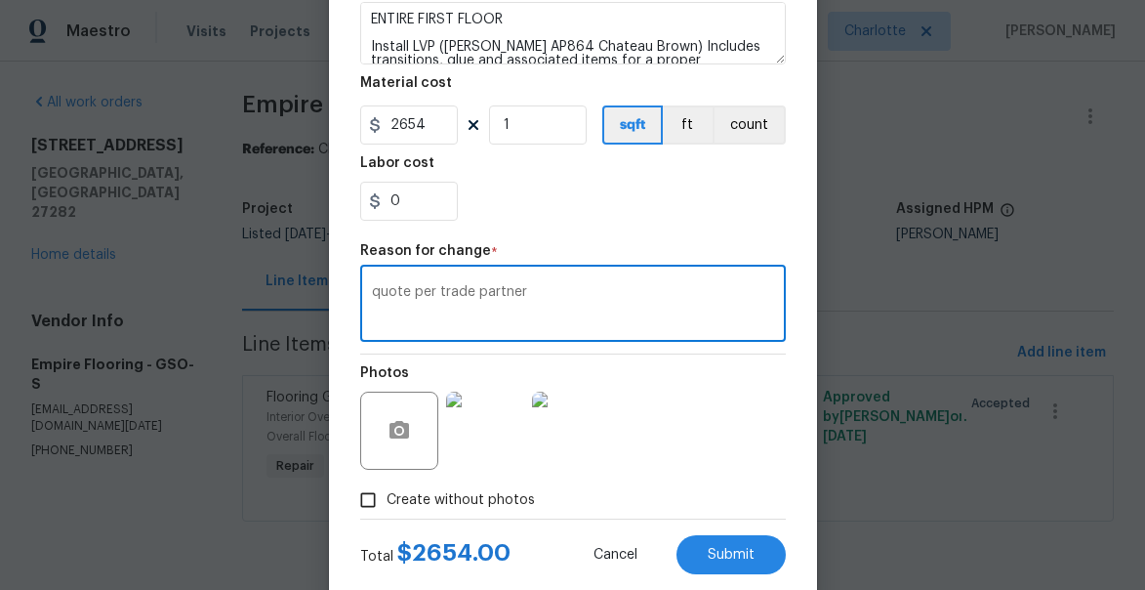
scroll to position [373, 0]
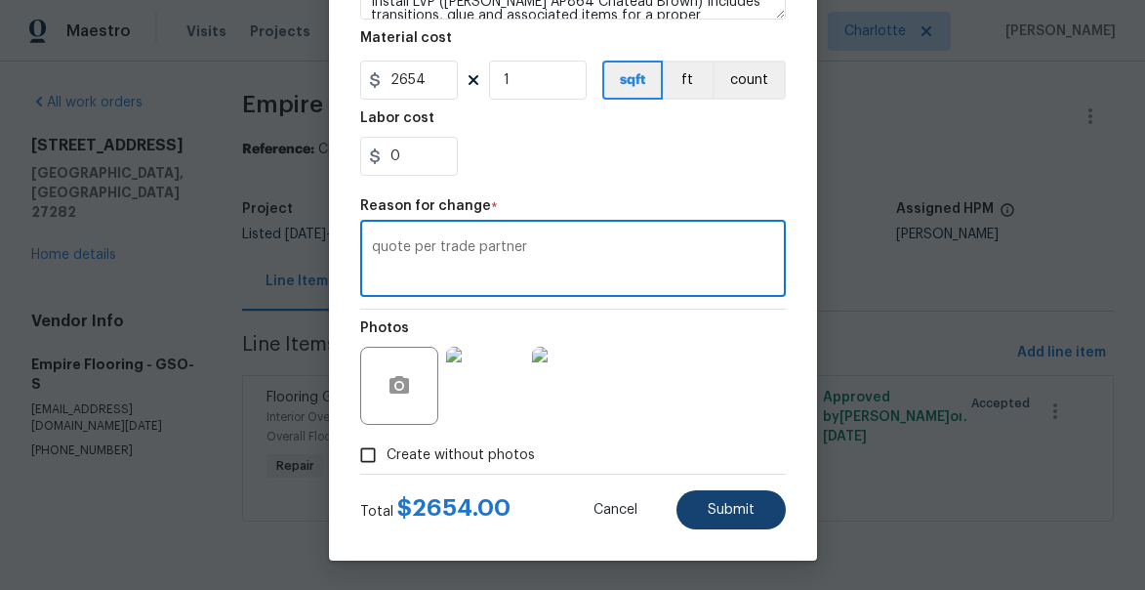
type textarea "quote per trade partner"
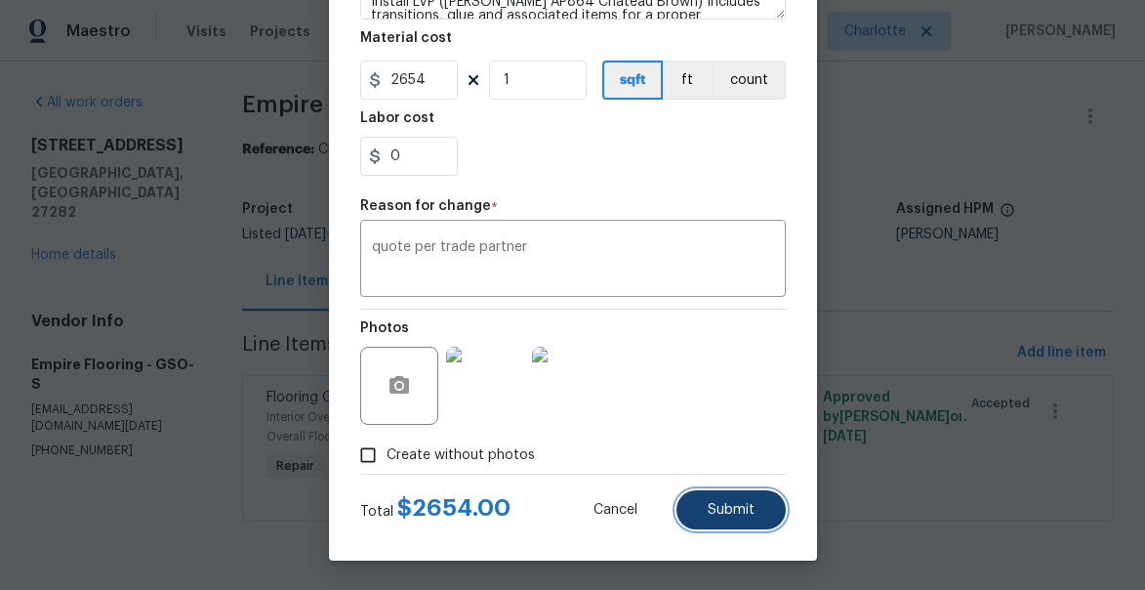
click at [741, 513] on span "Submit" at bounding box center [731, 510] width 47 height 15
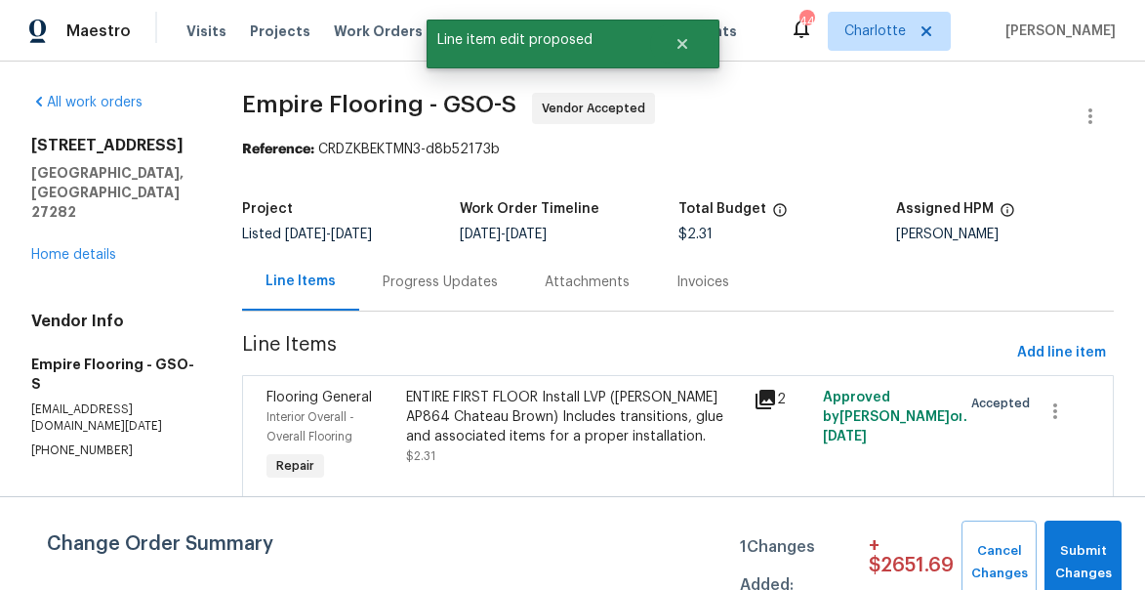
scroll to position [0, 0]
click at [1111, 539] on button "Submit Changes" at bounding box center [1082, 562] width 77 height 84
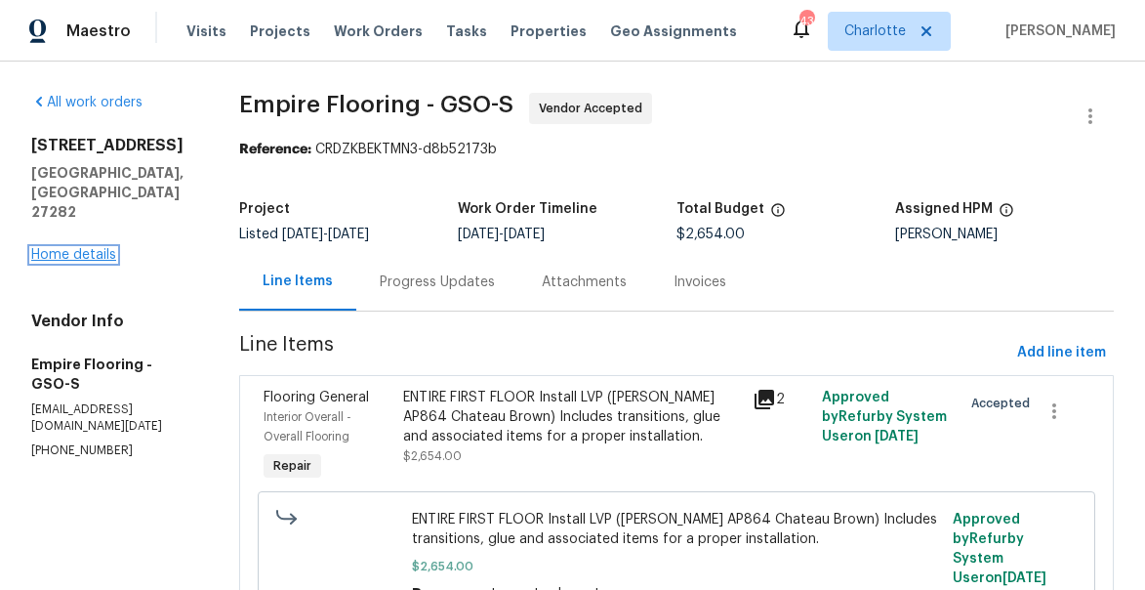
click at [83, 248] on link "Home details" at bounding box center [73, 255] width 85 height 14
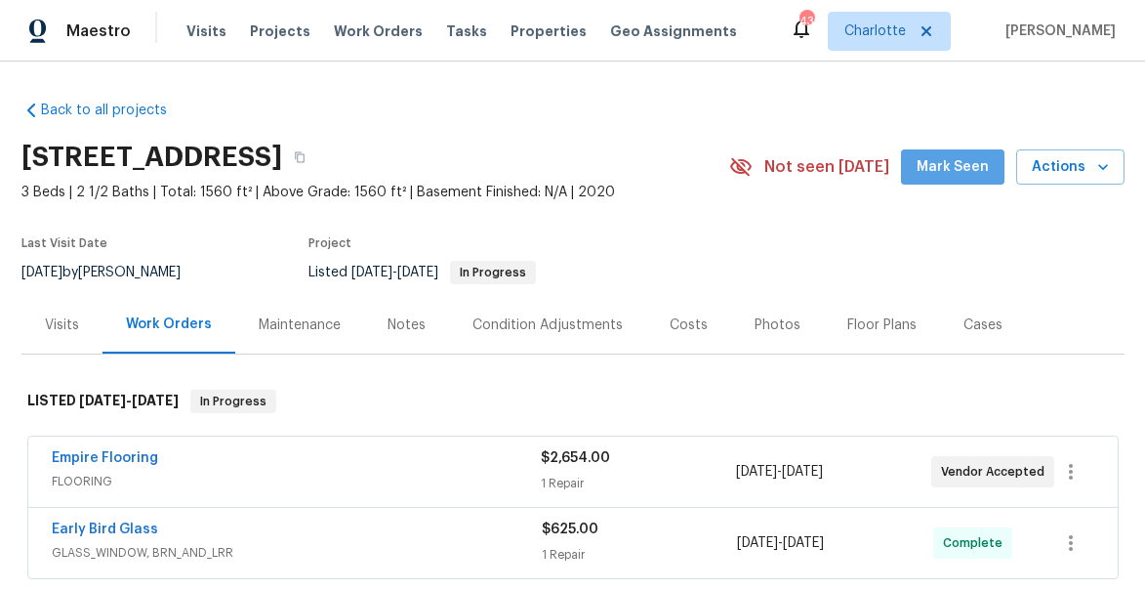
click at [961, 156] on span "Mark Seen" at bounding box center [953, 167] width 72 height 24
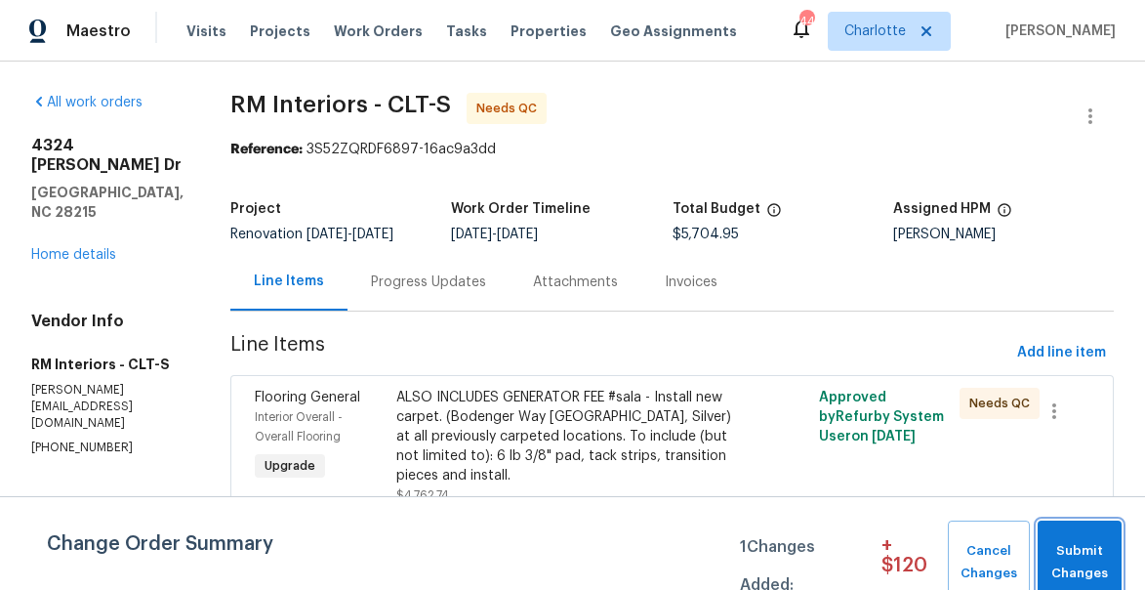
click at [1092, 551] on span "Submit Changes" at bounding box center [1079, 562] width 64 height 45
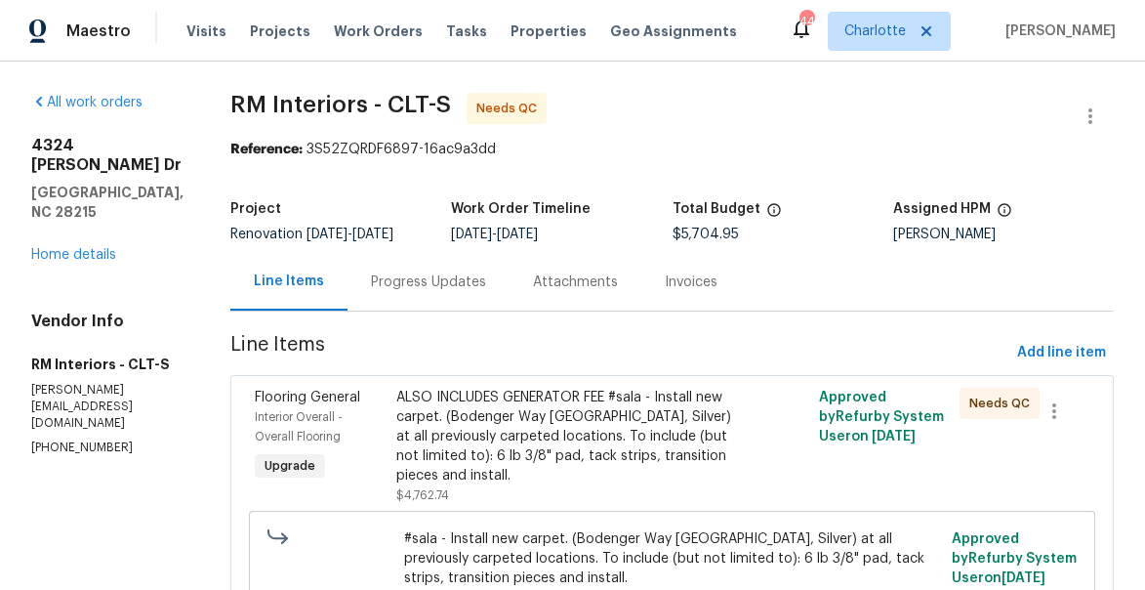
click at [424, 406] on div "ALSO INCLUDES GENERATOR FEE #sala - Install new carpet. (Bodenger Way 945 Winte…" at bounding box center [566, 437] width 341 height 98
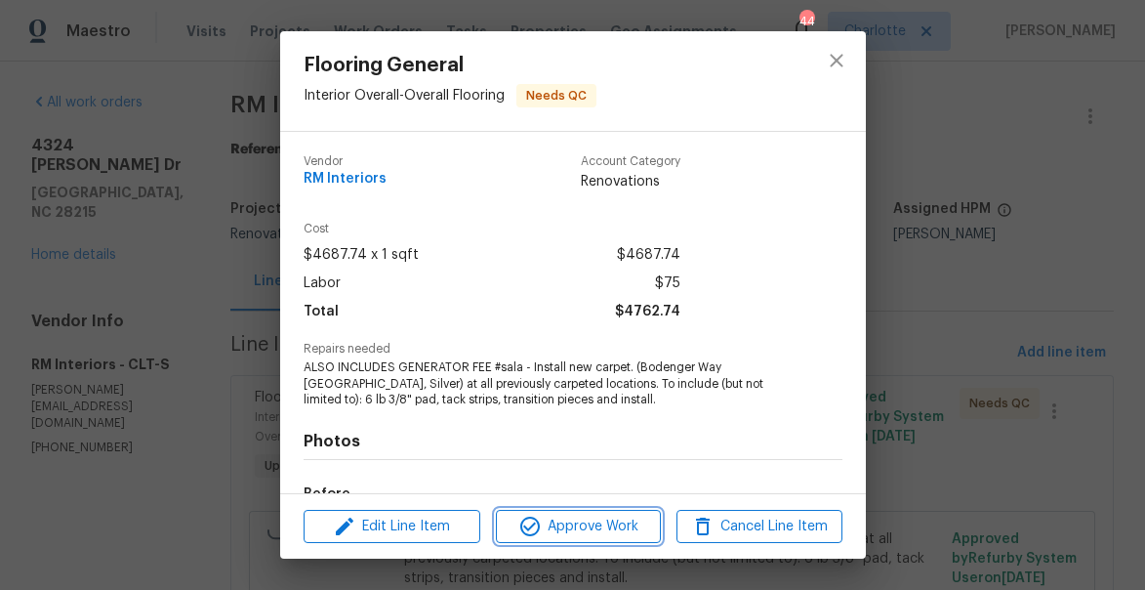
click at [567, 527] on span "Approve Work" at bounding box center [578, 526] width 153 height 24
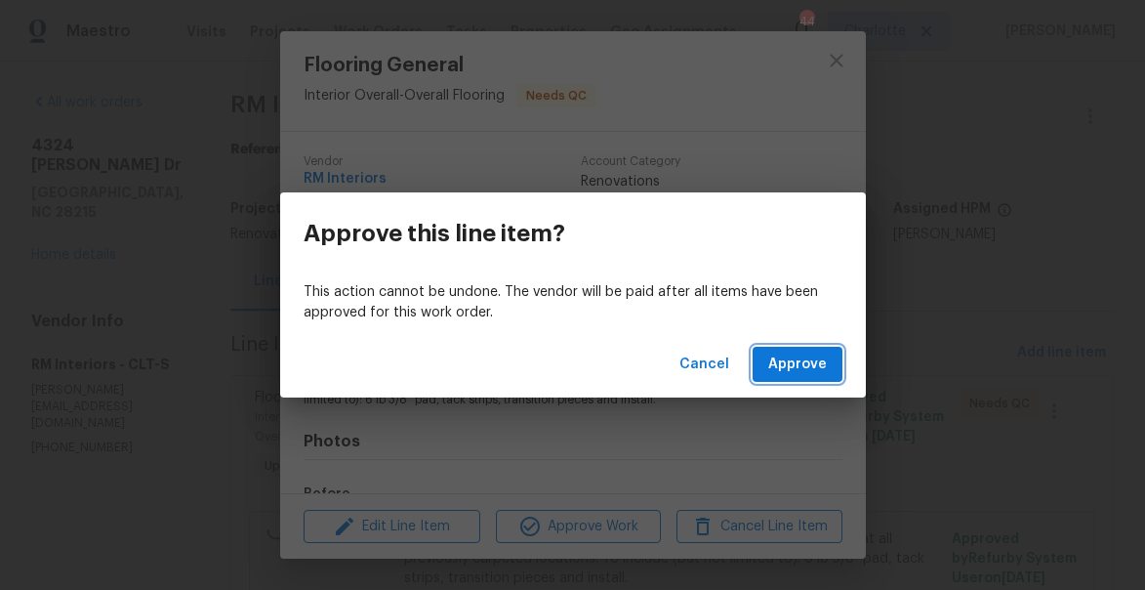
click at [810, 347] on button "Approve" at bounding box center [798, 365] width 90 height 36
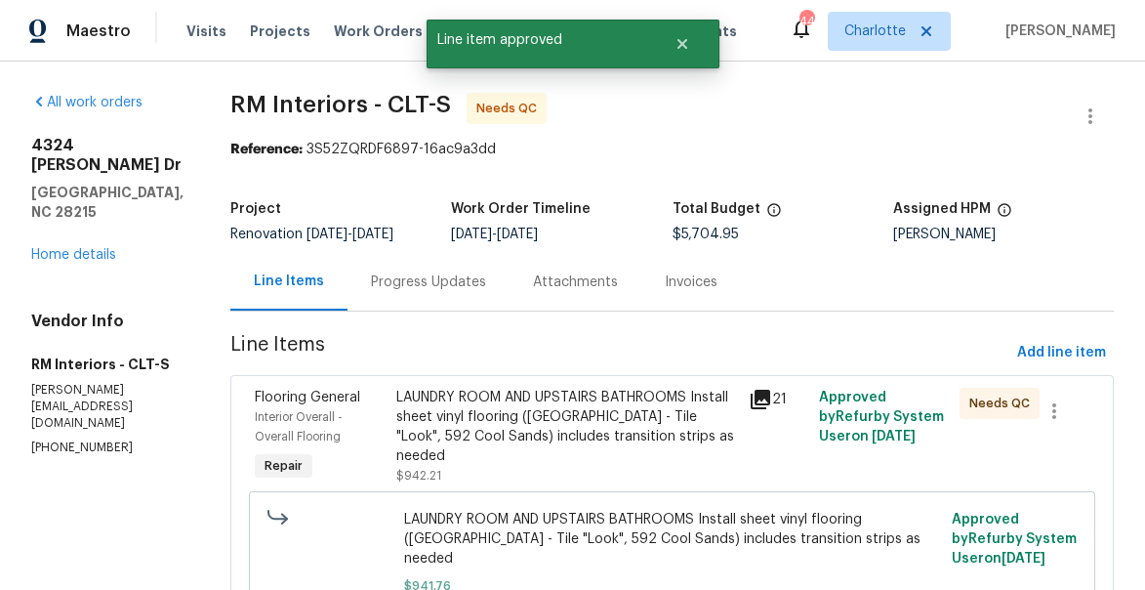
click at [539, 419] on div "LAUNDRY ROOM AND UPSTAIRS BATHROOMS Install sheet vinyl flooring (Sugar Valley …" at bounding box center [566, 427] width 341 height 78
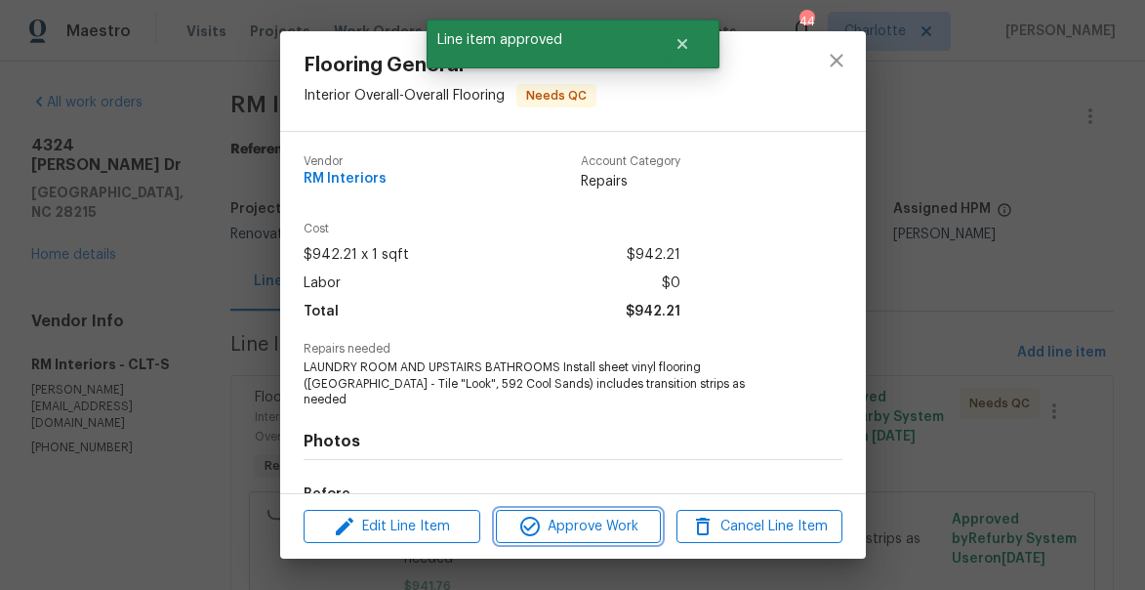
click at [594, 523] on span "Approve Work" at bounding box center [578, 526] width 153 height 24
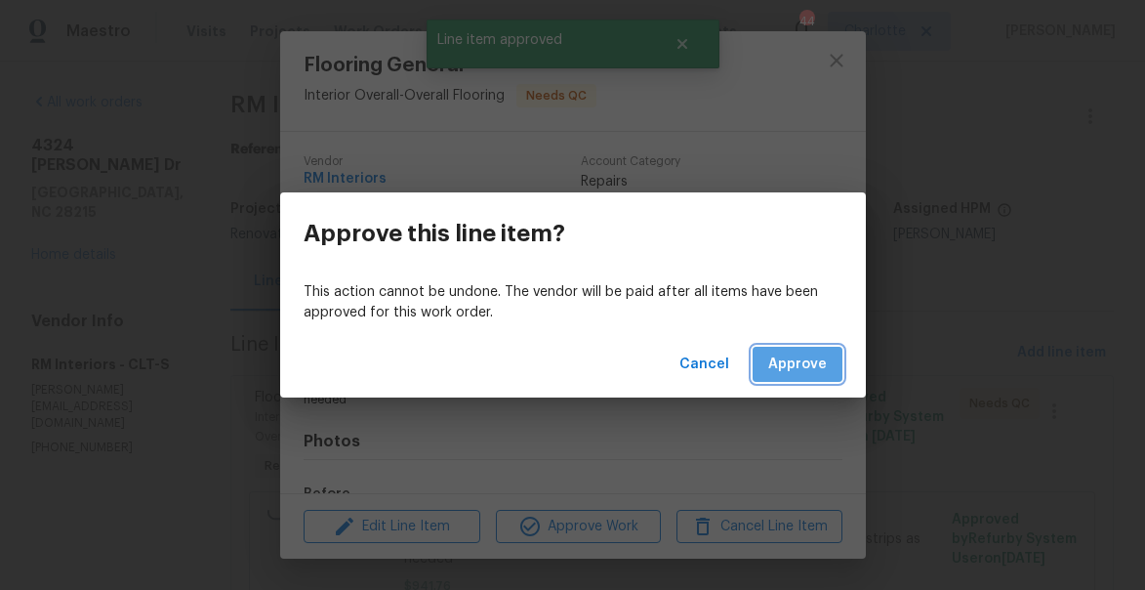
click at [805, 365] on span "Approve" at bounding box center [797, 364] width 59 height 24
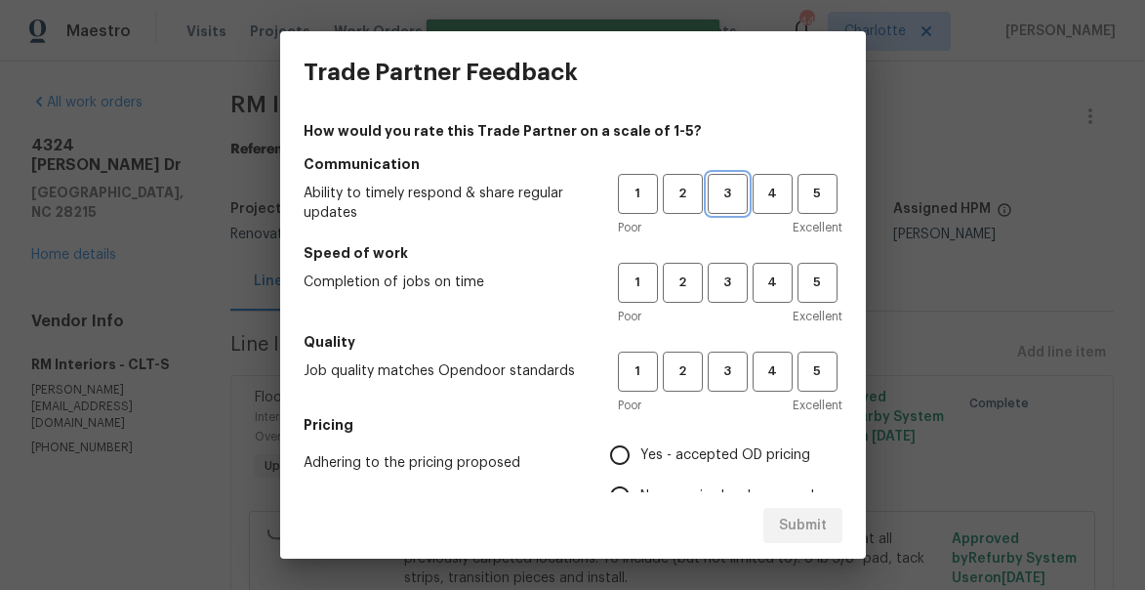
click at [739, 201] on span "3" at bounding box center [728, 194] width 36 height 22
click at [731, 291] on span "3" at bounding box center [728, 282] width 36 height 22
click at [727, 378] on span "3" at bounding box center [728, 371] width 36 height 22
click at [635, 446] on input "Yes - accepted OD pricing" at bounding box center [619, 454] width 41 height 41
radio input "true"
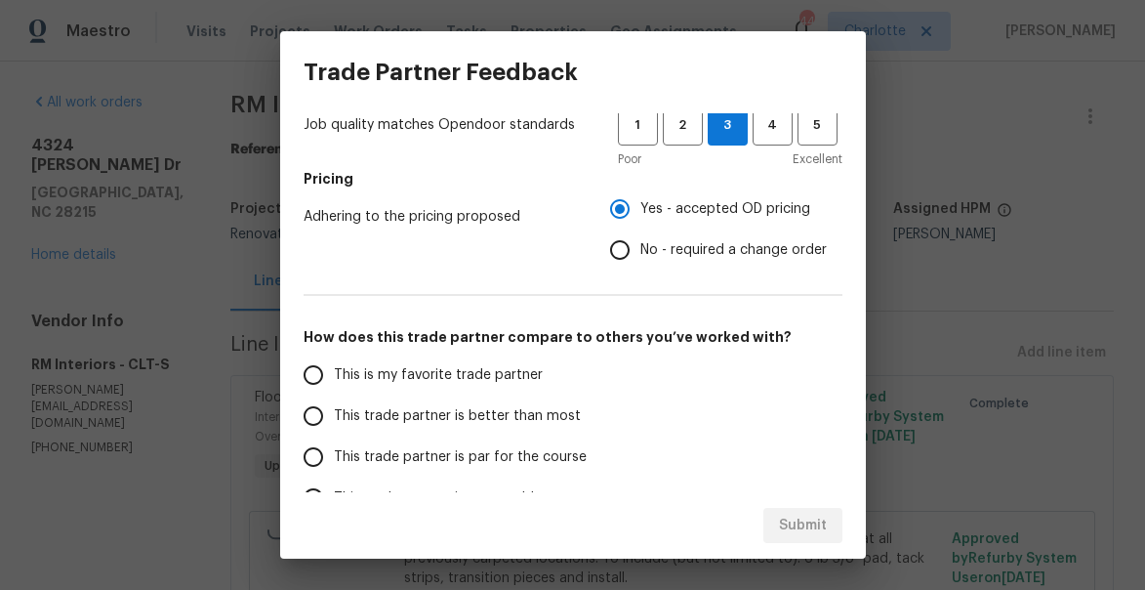
scroll to position [317, 0]
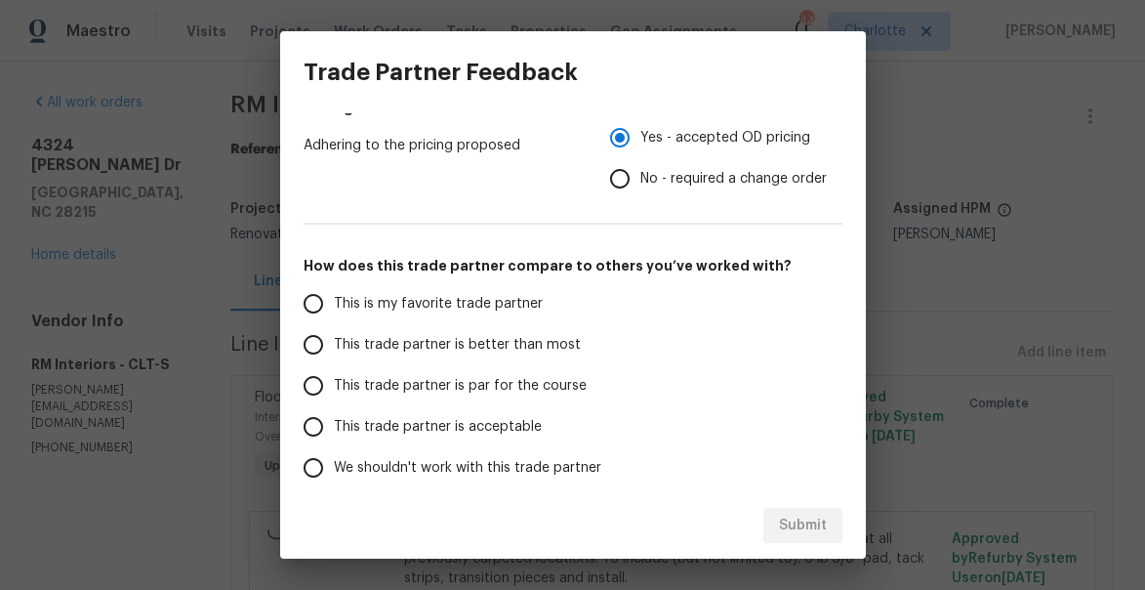
click at [440, 349] on span "This trade partner is better than most" at bounding box center [457, 345] width 247 height 20
click at [334, 349] on input "This trade partner is better than most" at bounding box center [313, 344] width 41 height 41
click at [817, 539] on button "Submit" at bounding box center [802, 526] width 79 height 36
radio input "true"
radio input "false"
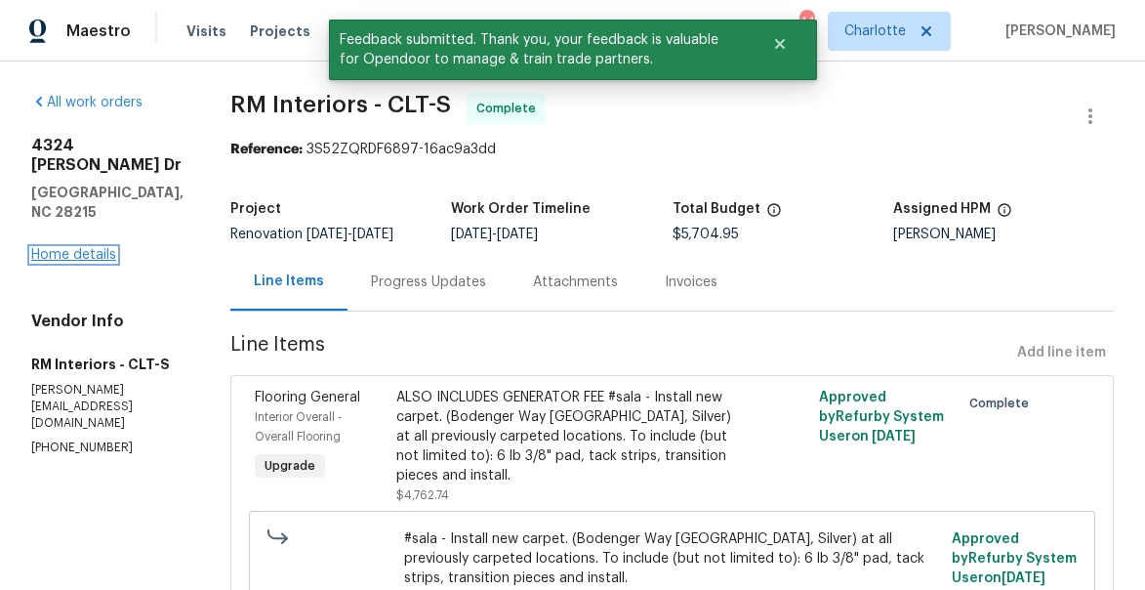
click at [74, 248] on link "Home details" at bounding box center [73, 255] width 85 height 14
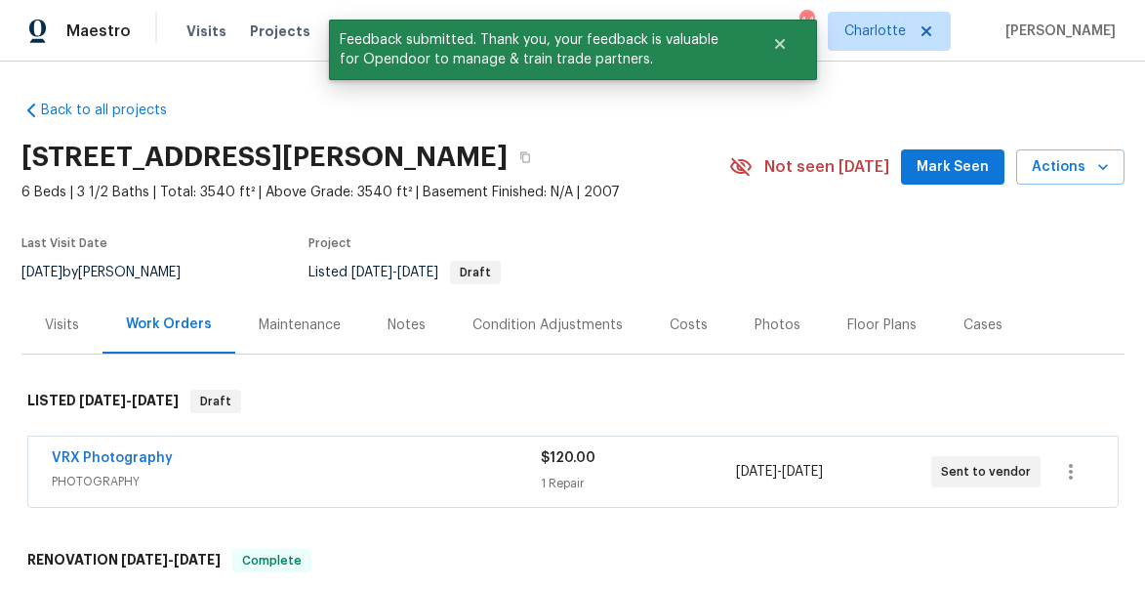
click at [945, 169] on span "Mark Seen" at bounding box center [953, 167] width 72 height 24
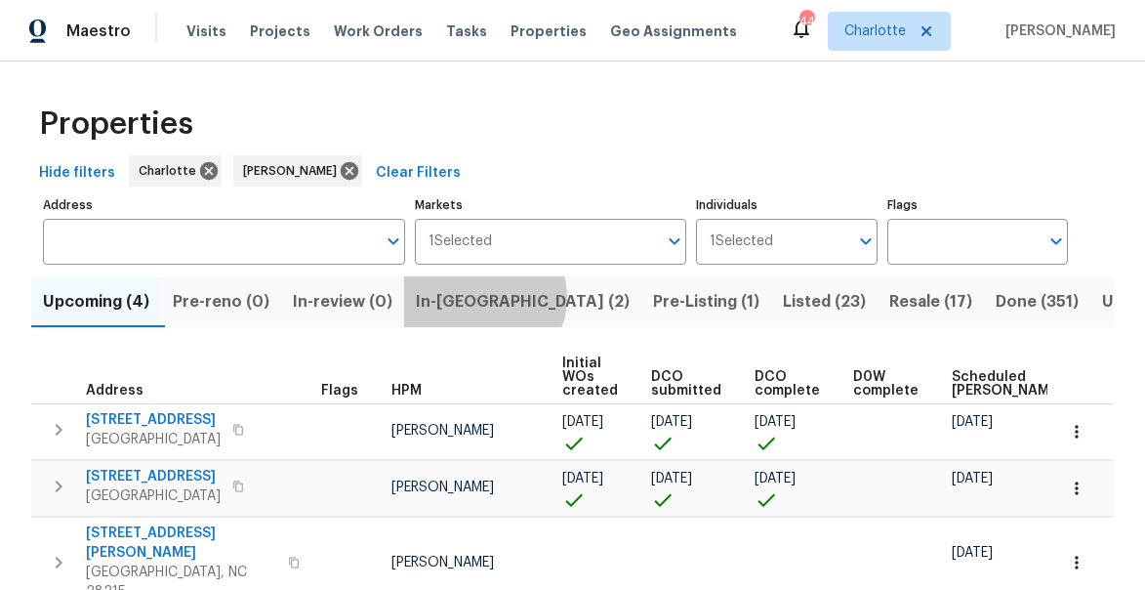
click at [491, 298] on span "In-[GEOGRAPHIC_DATA] (2)" at bounding box center [523, 301] width 214 height 27
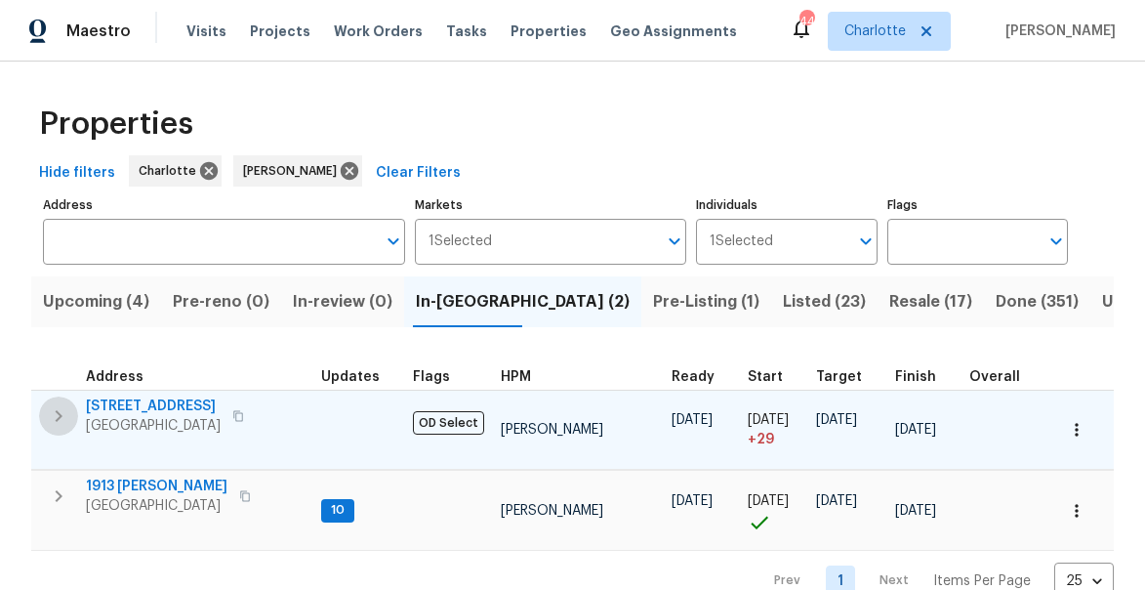
click at [53, 419] on icon "button" at bounding box center [58, 415] width 23 height 23
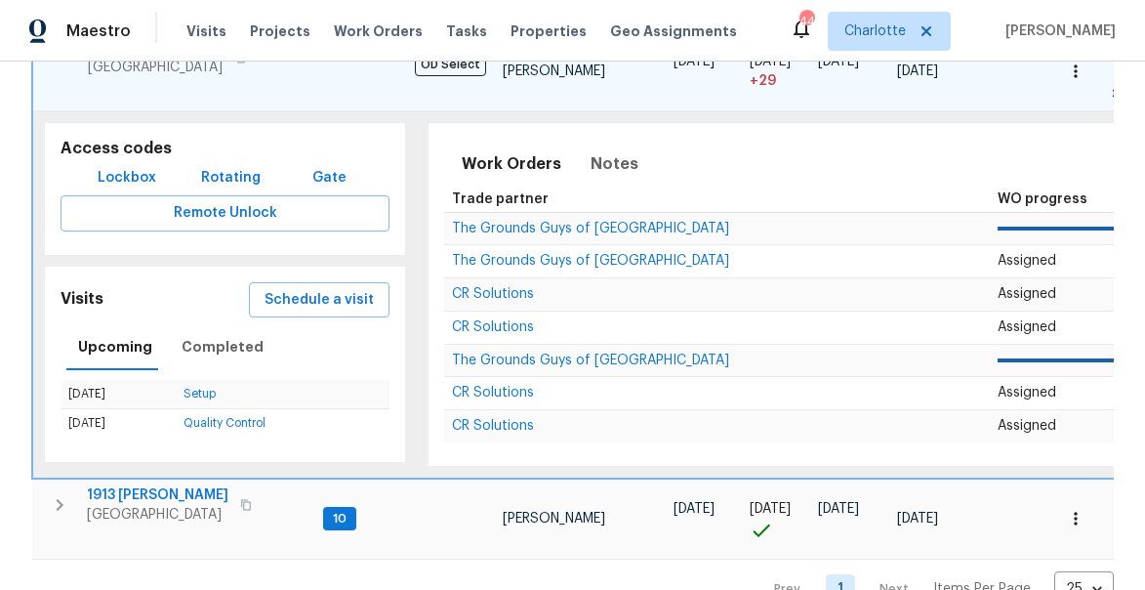
scroll to position [400, 0]
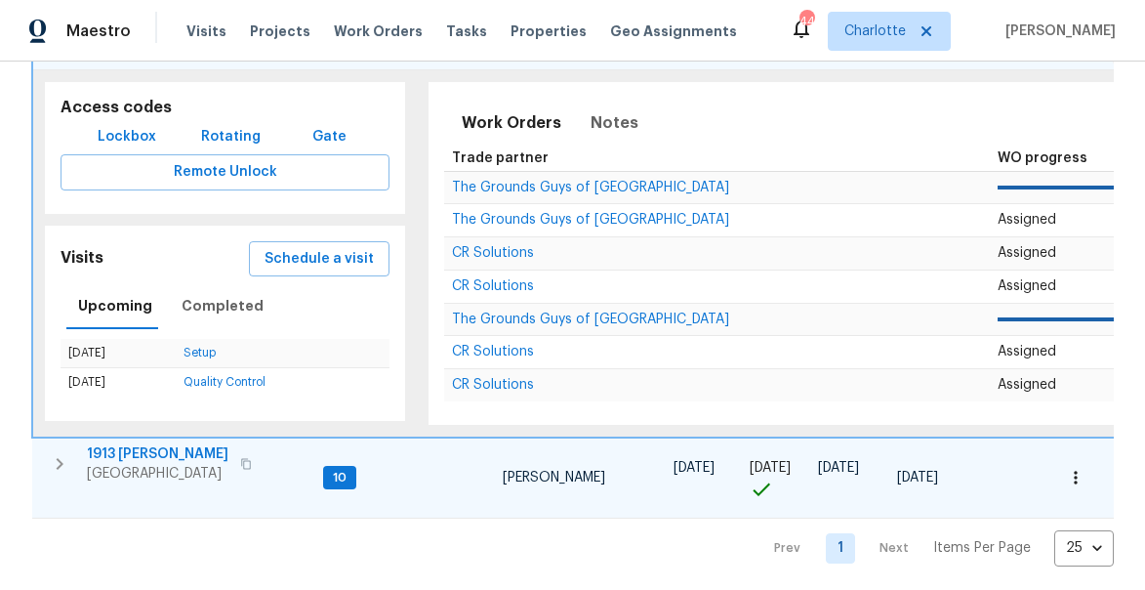
click at [66, 468] on icon "button" at bounding box center [59, 463] width 23 height 23
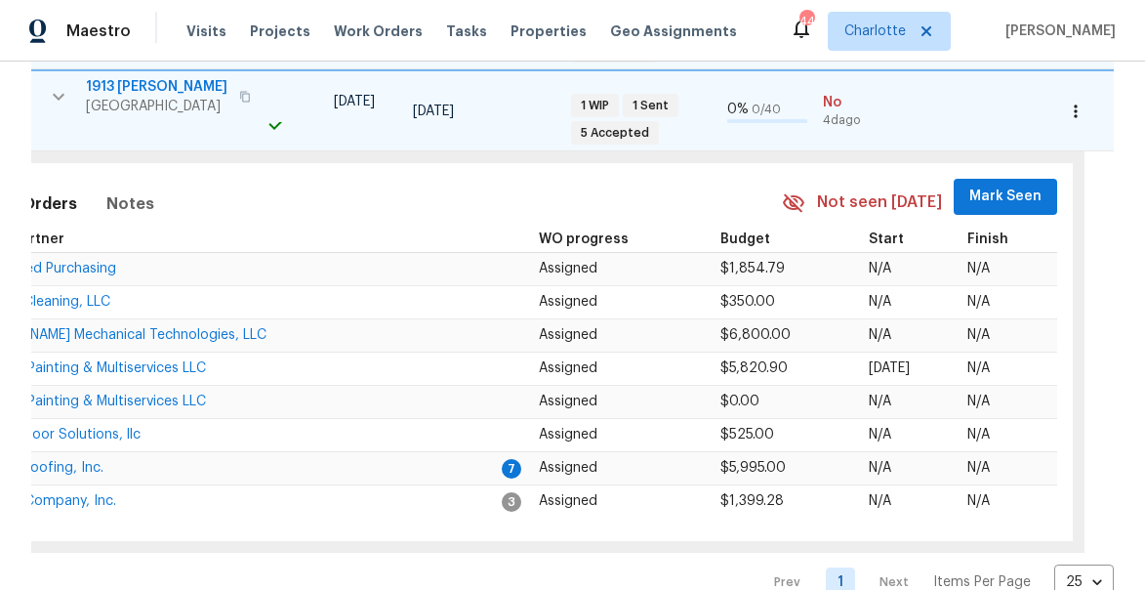
scroll to position [0, 563]
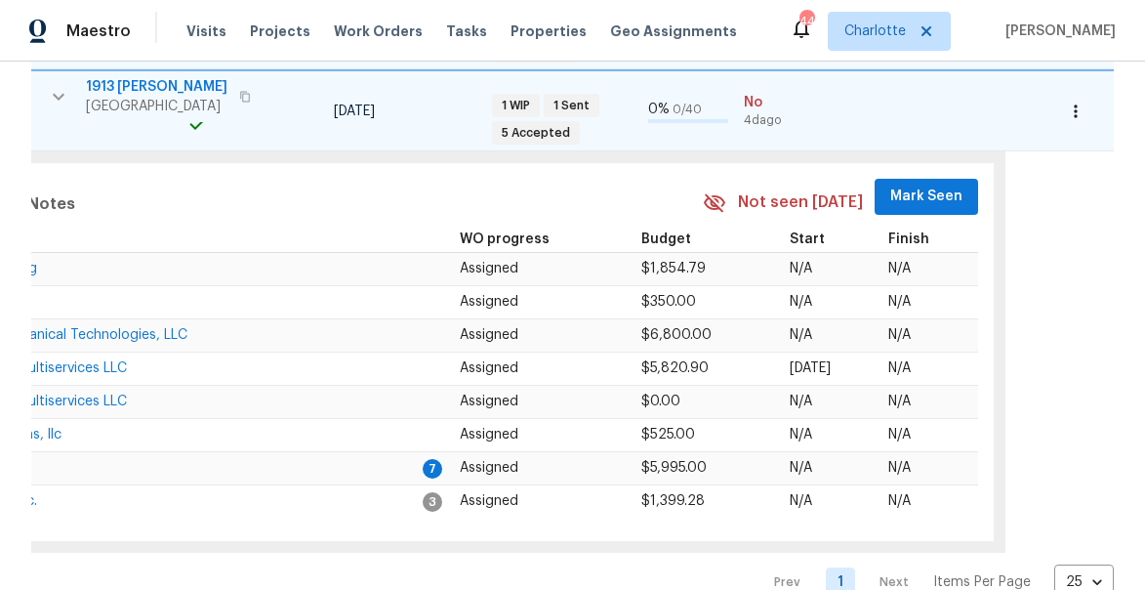
click at [926, 190] on span "Mark Seen" at bounding box center [926, 196] width 72 height 24
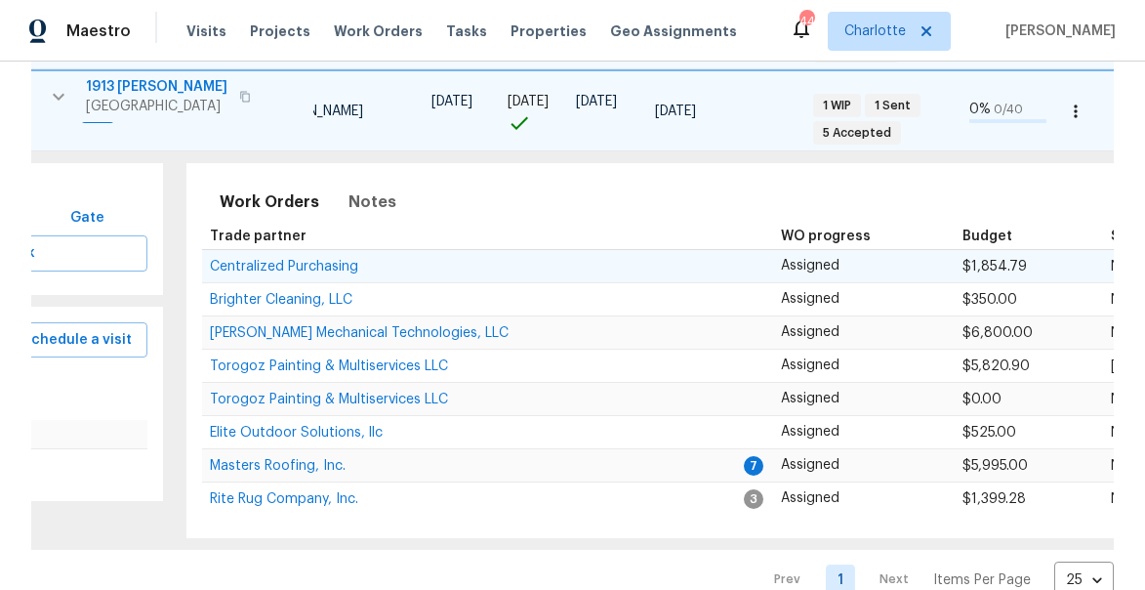
scroll to position [0, 0]
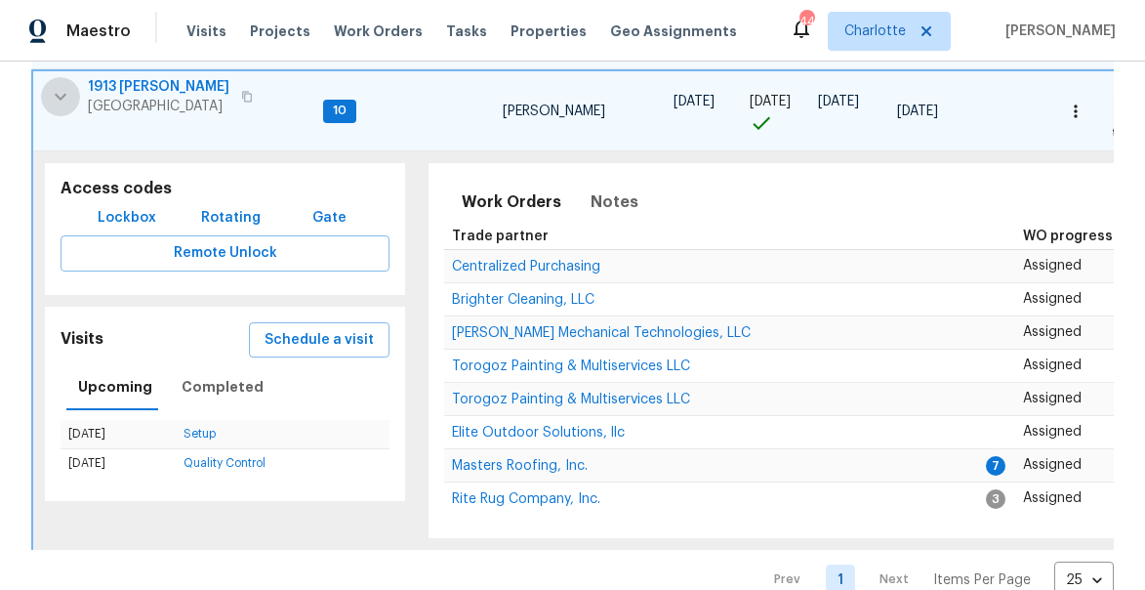
click at [61, 88] on icon "button" at bounding box center [60, 96] width 23 height 23
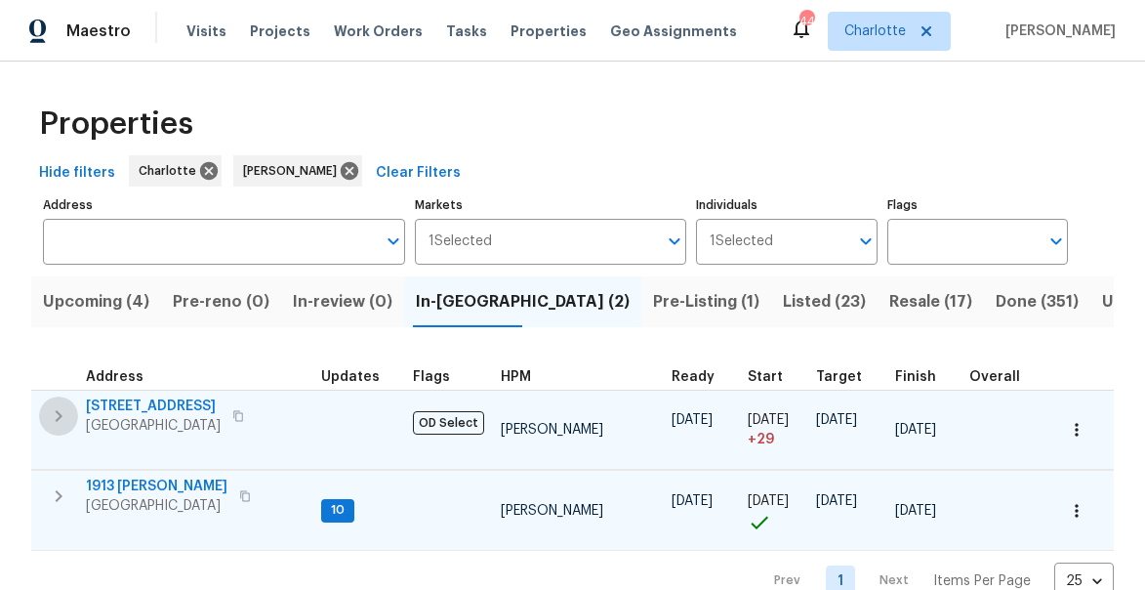
click at [65, 415] on icon "button" at bounding box center [58, 415] width 23 height 23
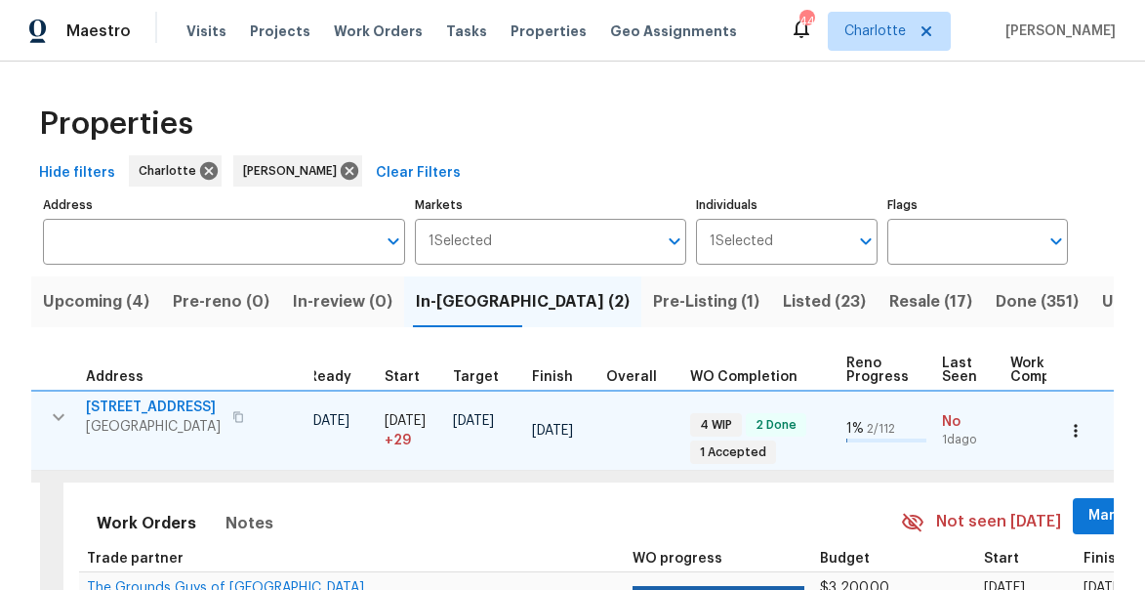
scroll to position [0, 598]
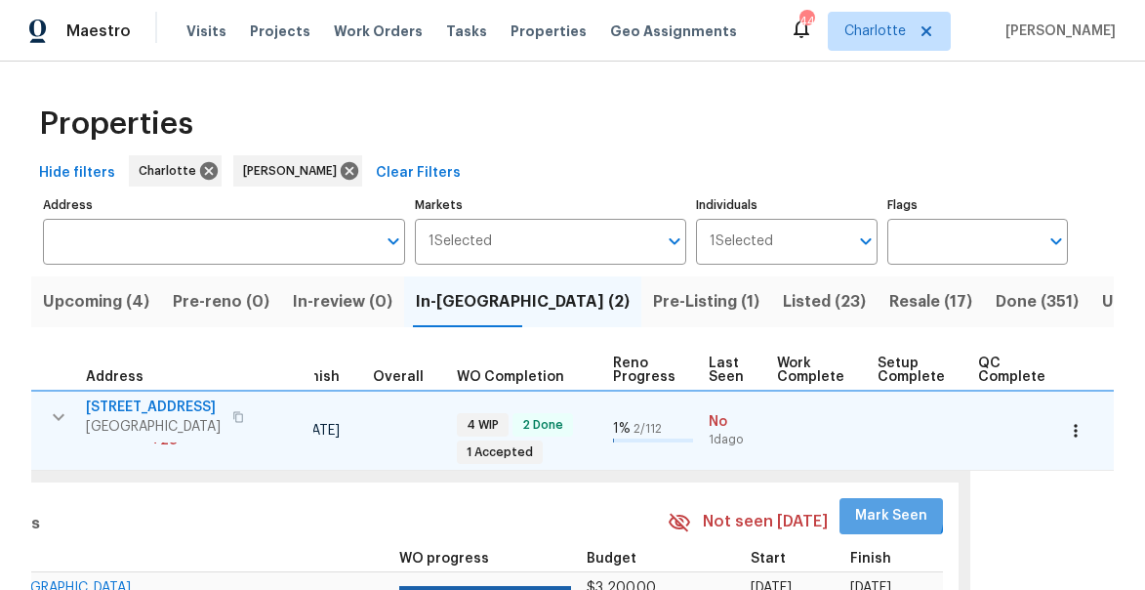
click at [855, 512] on span "Mark Seen" at bounding box center [891, 516] width 72 height 24
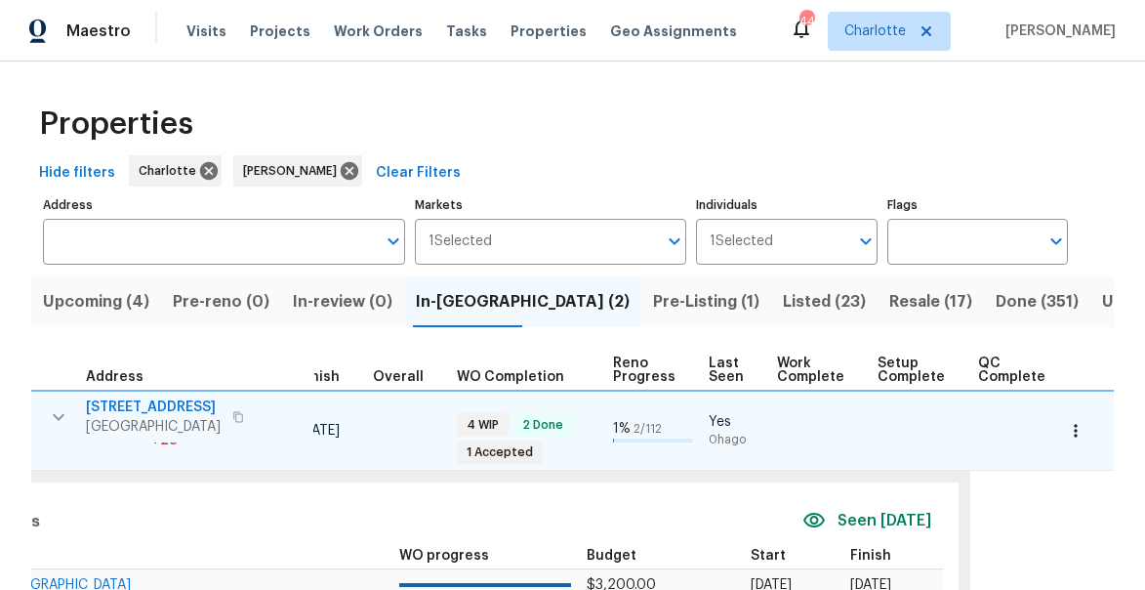
scroll to position [0, 0]
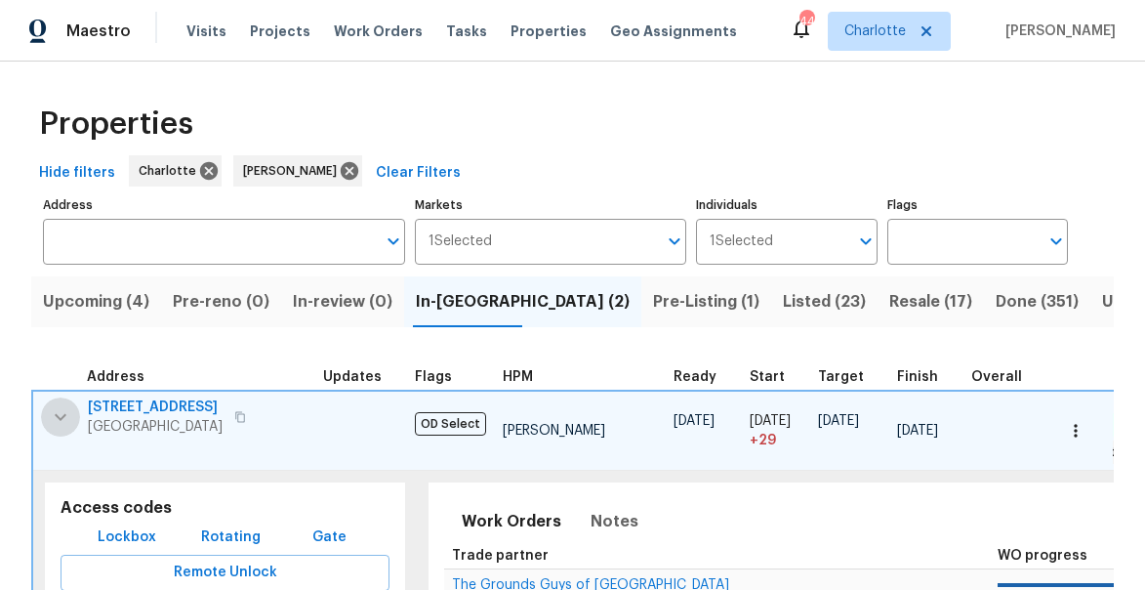
click at [61, 414] on icon "button" at bounding box center [60, 416] width 23 height 23
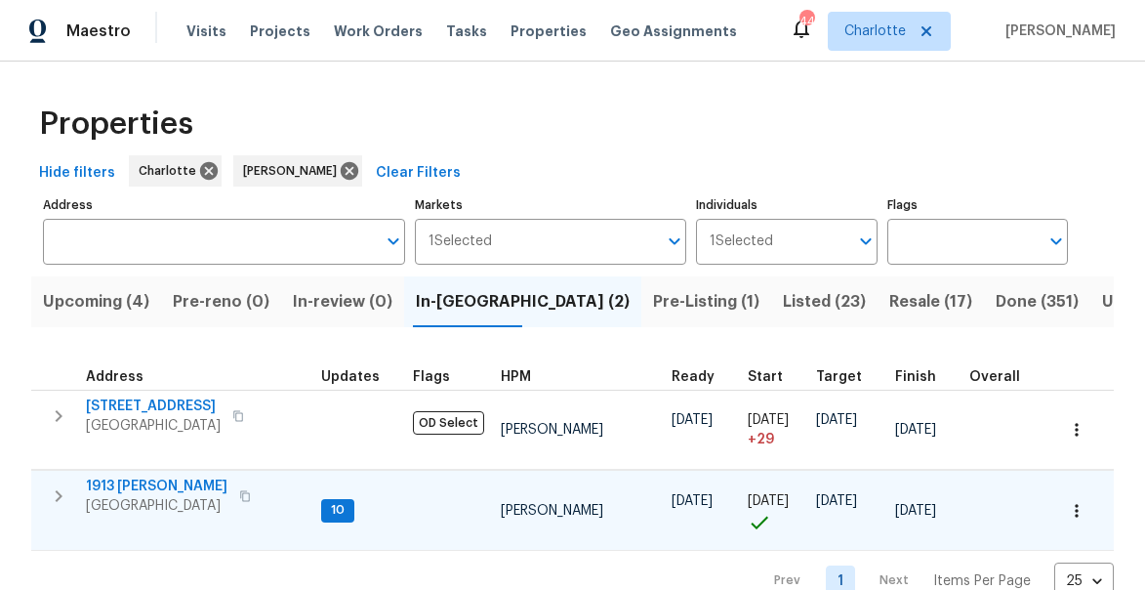
scroll to position [41, 0]
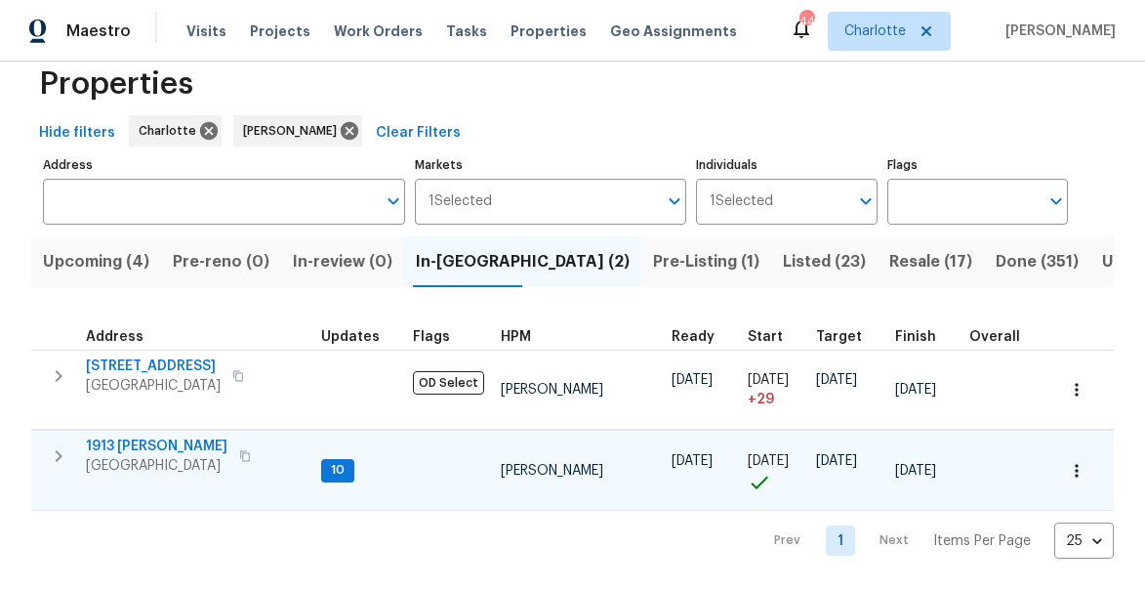
click at [128, 449] on span "1913 [PERSON_NAME]" at bounding box center [157, 446] width 142 height 20
click at [92, 262] on span "Upcoming (4)" at bounding box center [96, 261] width 106 height 27
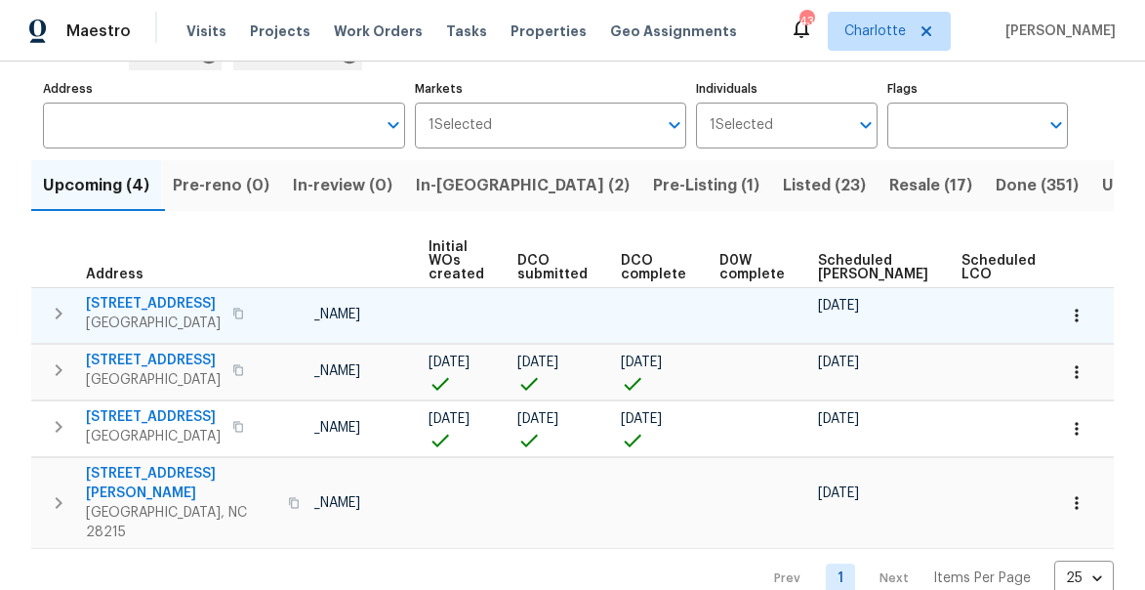
scroll to position [0, 158]
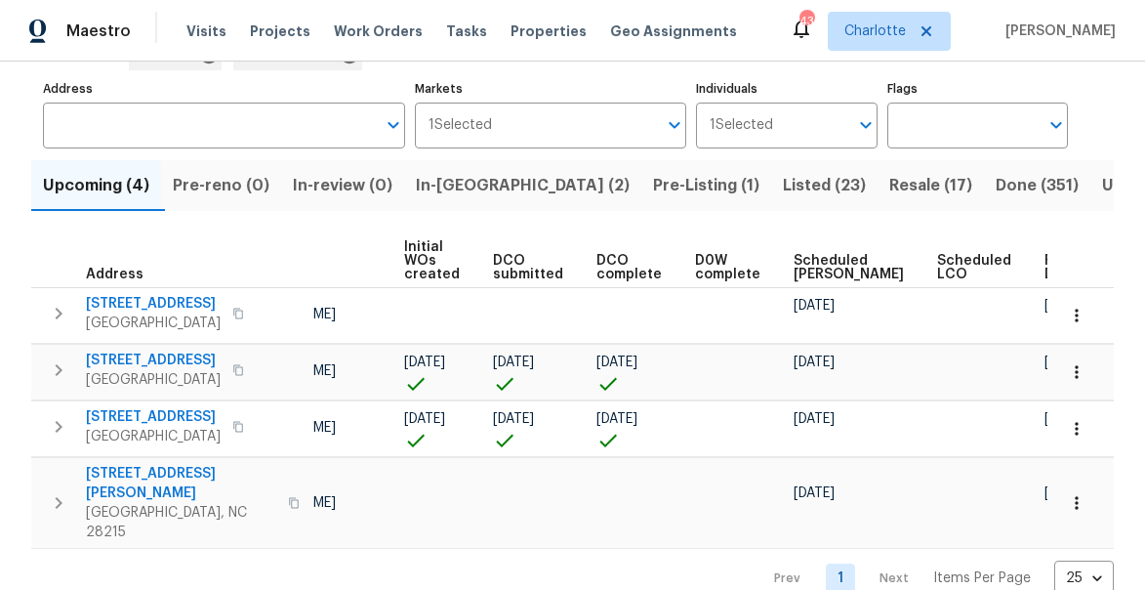
click at [1037, 239] on th "Ready Date" at bounding box center [1075, 261] width 76 height 54
click at [1044, 264] on span "Ready Date" at bounding box center [1065, 267] width 43 height 27
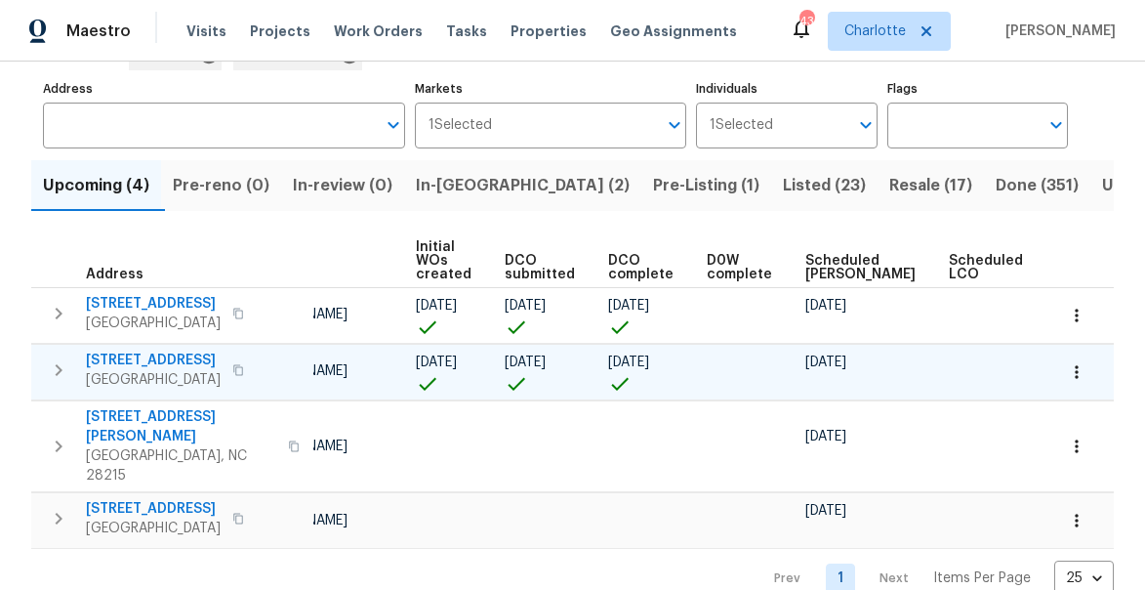
scroll to position [119, 0]
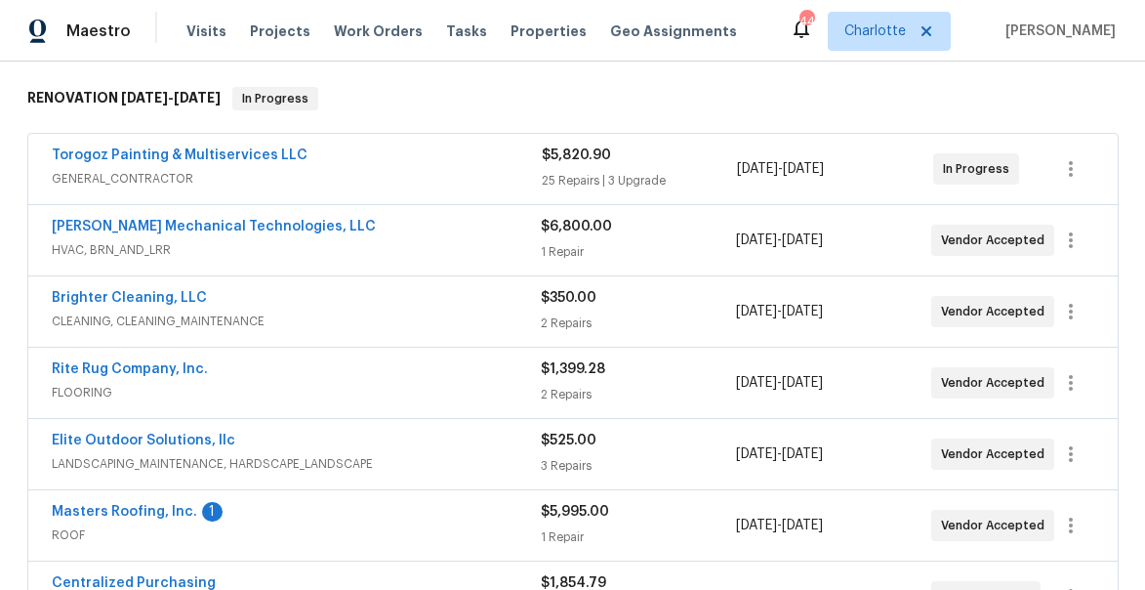
scroll to position [281, 0]
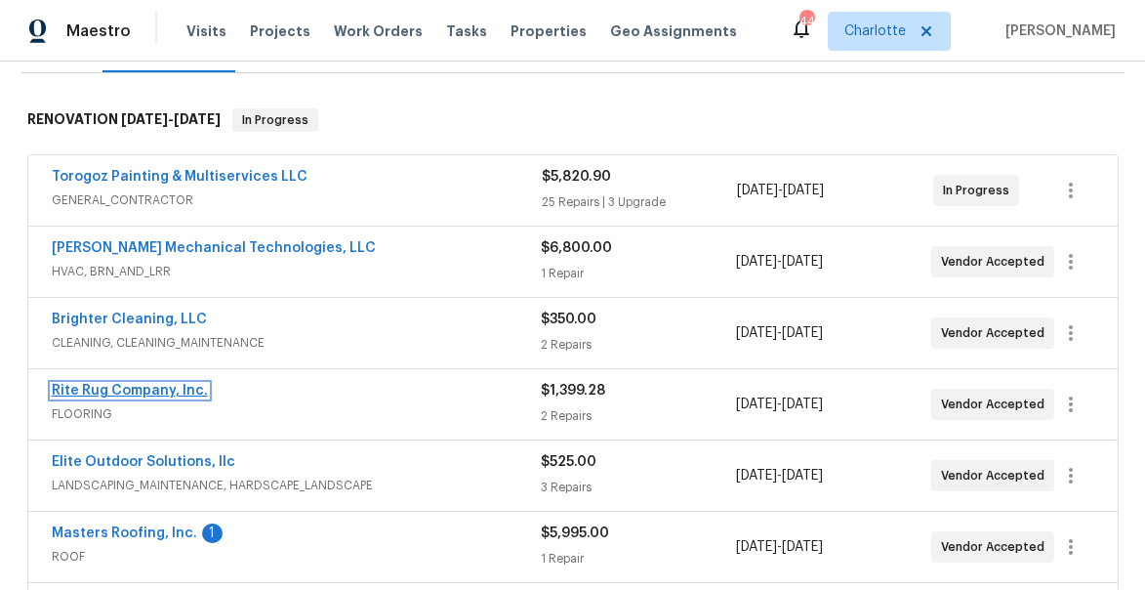
click at [146, 388] on link "Rite Rug Company, Inc." at bounding box center [130, 391] width 156 height 14
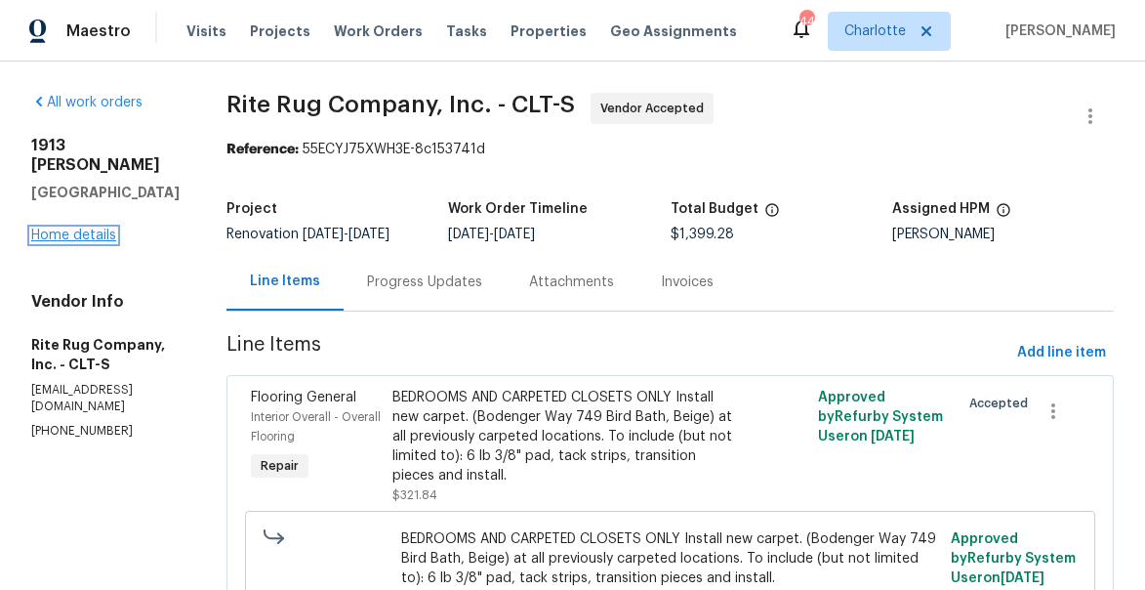
click at [91, 228] on link "Home details" at bounding box center [73, 235] width 85 height 14
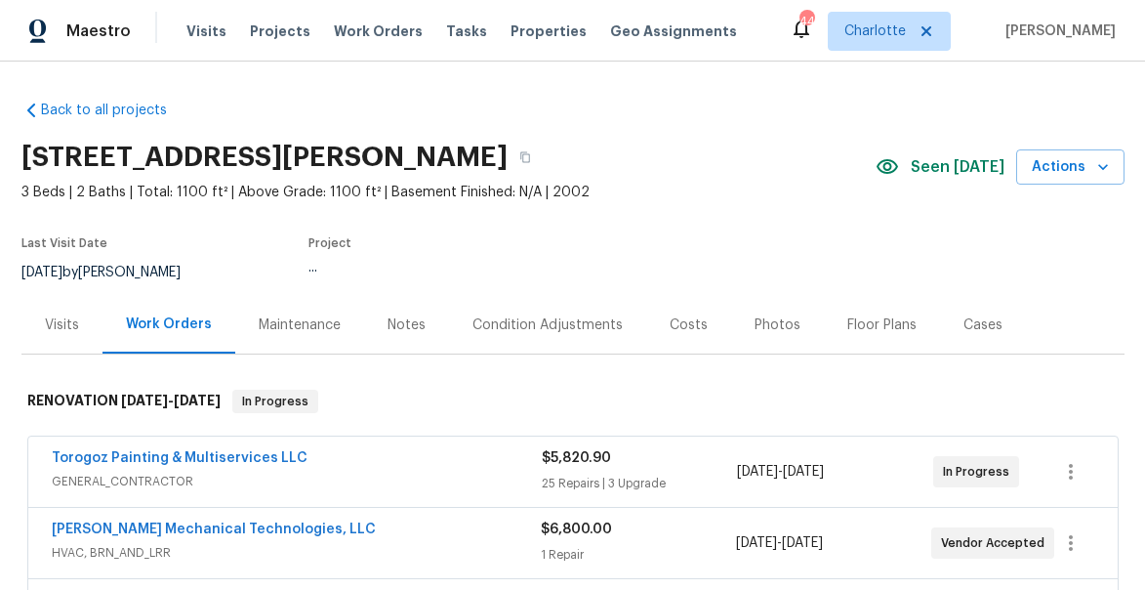
click at [398, 326] on div "Notes" at bounding box center [407, 325] width 38 height 20
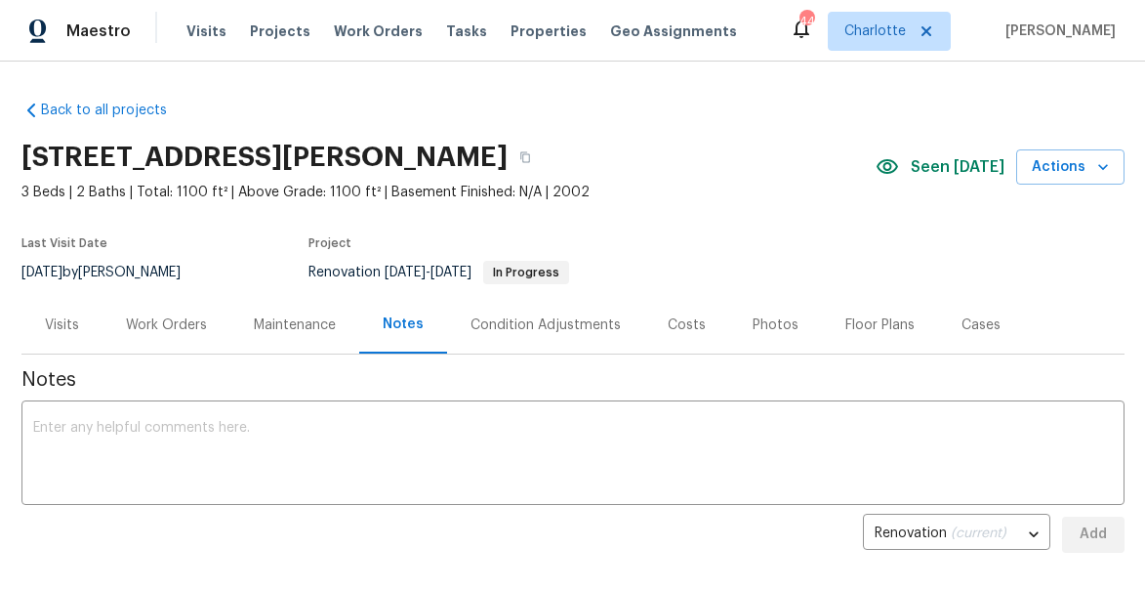
click at [173, 324] on div "Work Orders" at bounding box center [166, 325] width 81 height 20
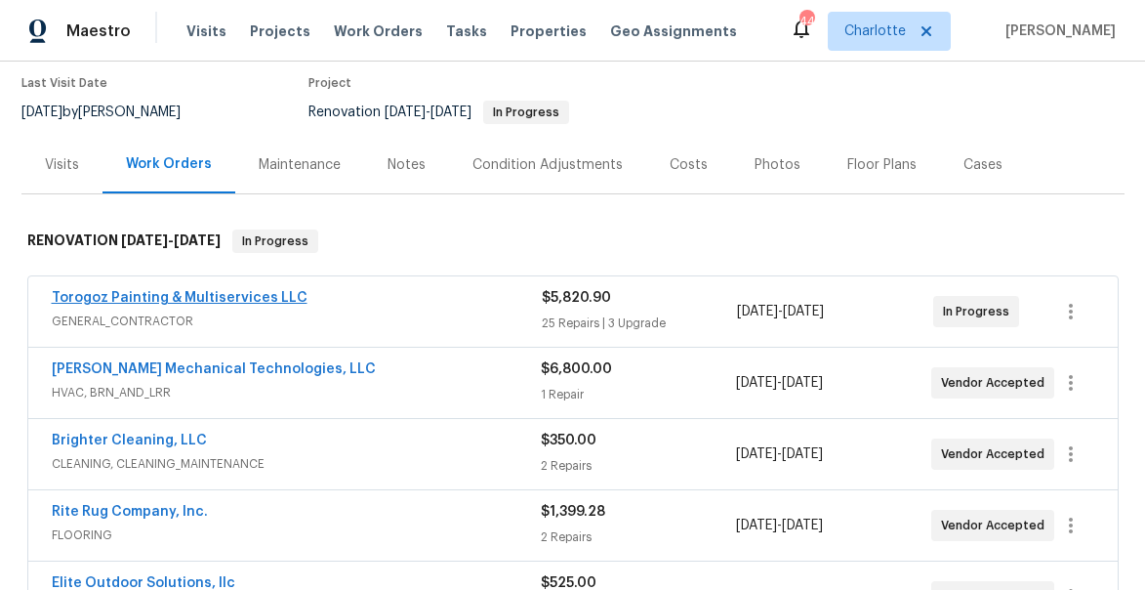
scroll to position [201, 0]
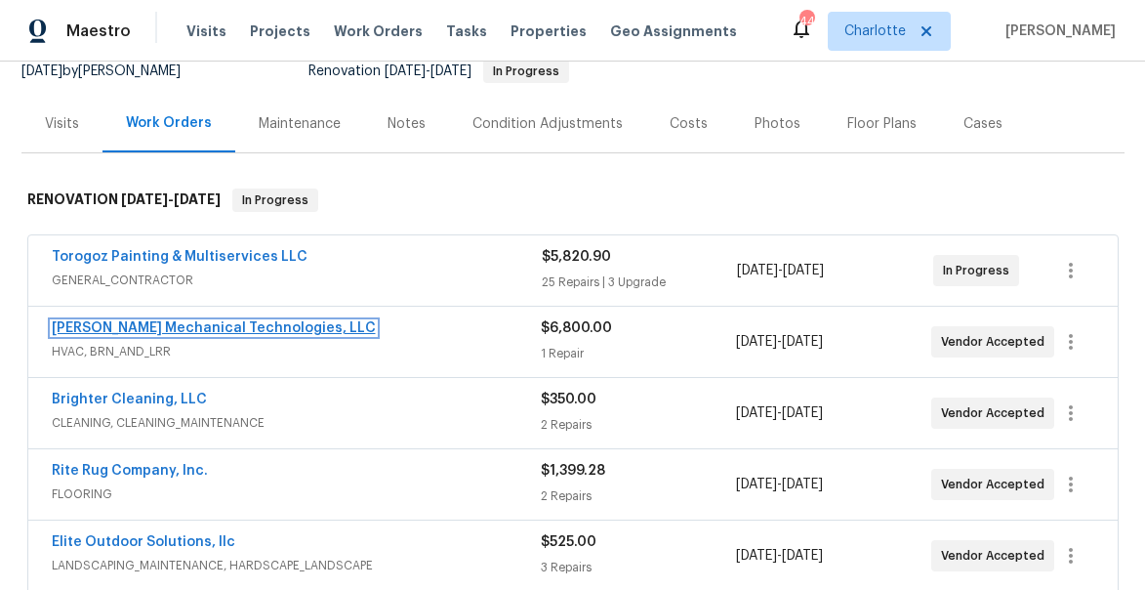
click at [146, 322] on link "[PERSON_NAME] Mechanical Technologies, LLC" at bounding box center [214, 328] width 324 height 14
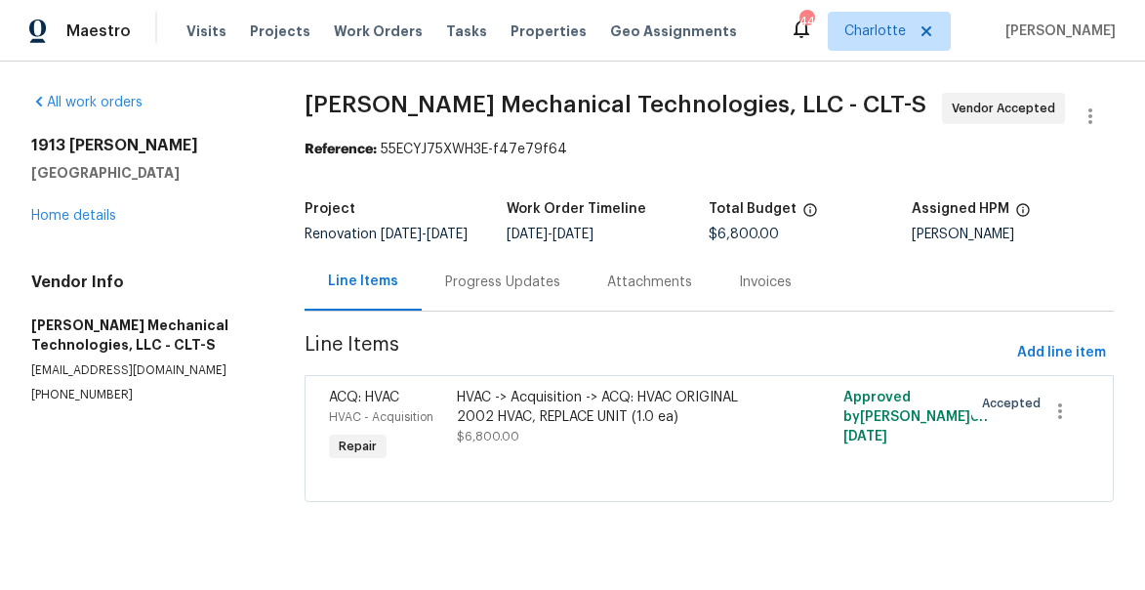
click at [490, 291] on div "Progress Updates" at bounding box center [502, 282] width 115 height 20
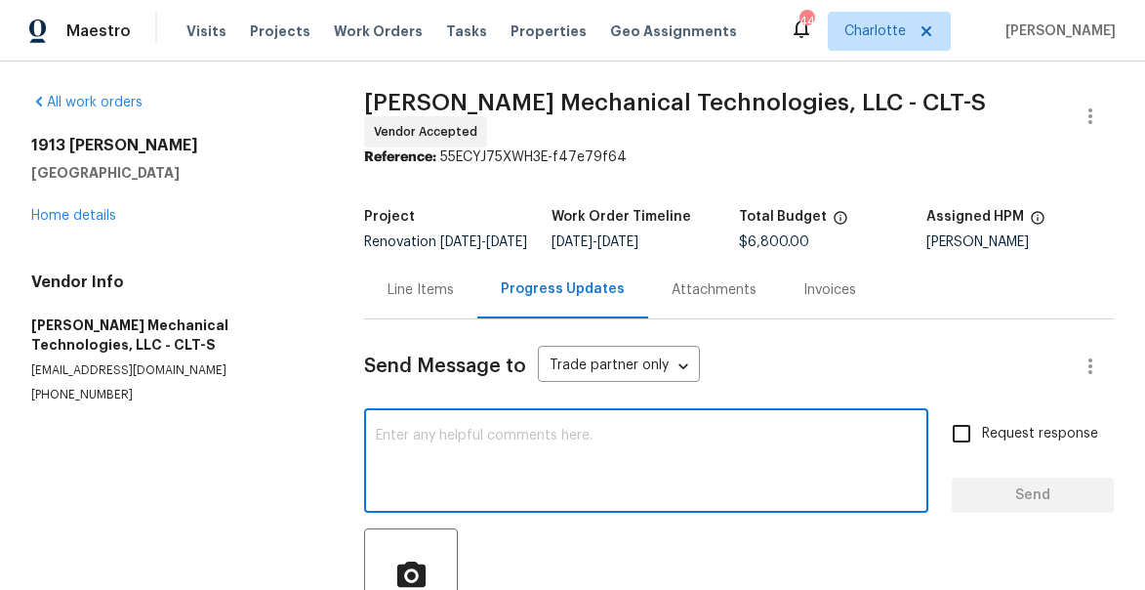
click at [476, 452] on textarea at bounding box center [646, 462] width 541 height 68
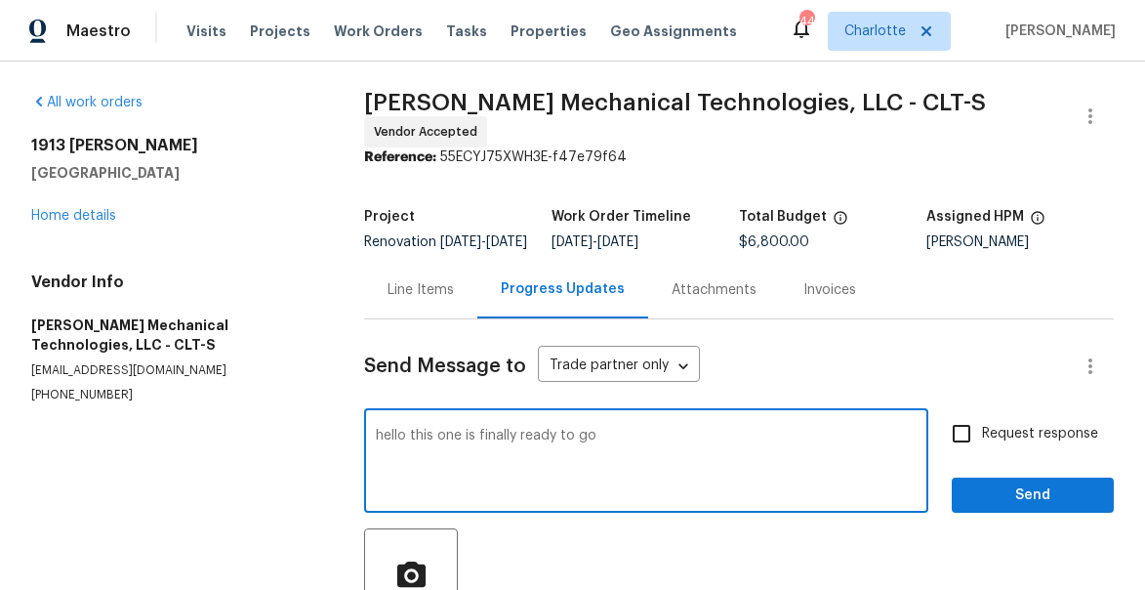
type textarea "hello this one is finally ready to go"
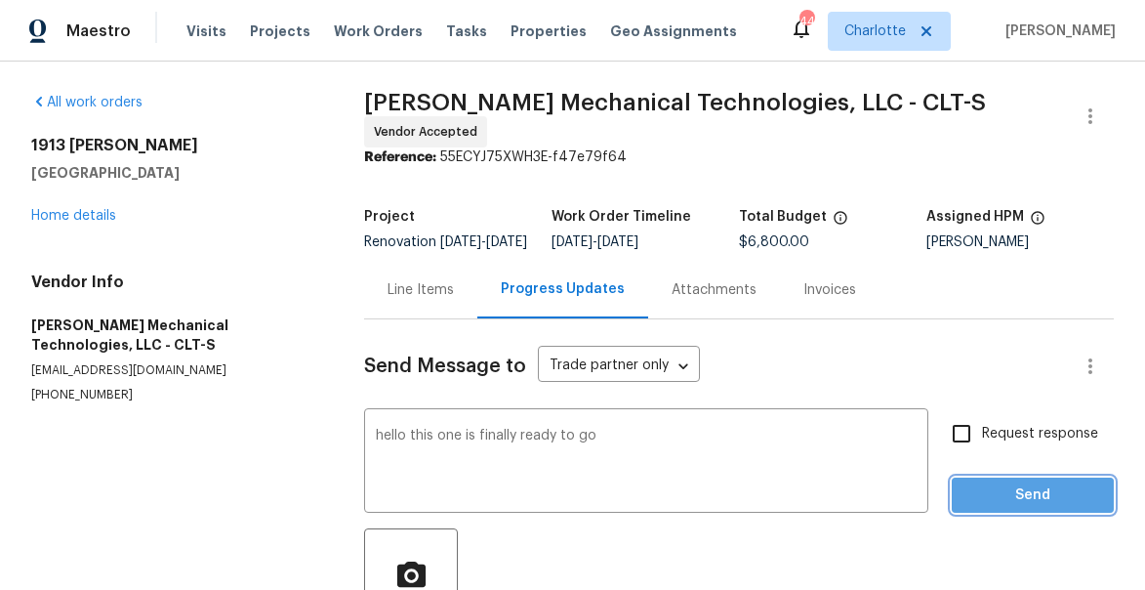
click at [1005, 502] on span "Send" at bounding box center [1032, 495] width 131 height 24
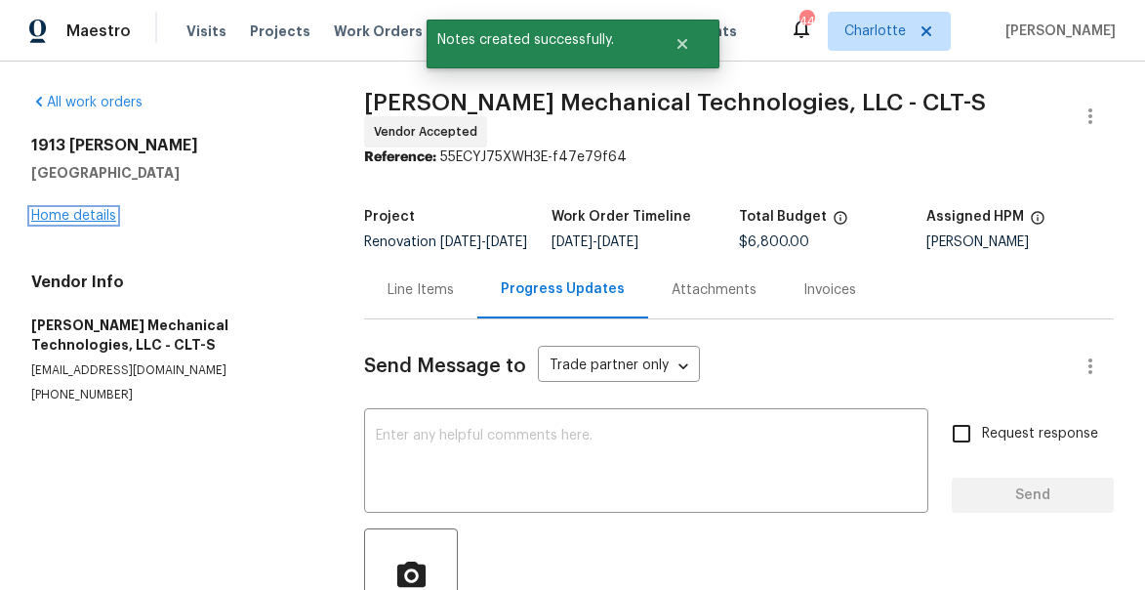
click at [102, 216] on link "Home details" at bounding box center [73, 216] width 85 height 14
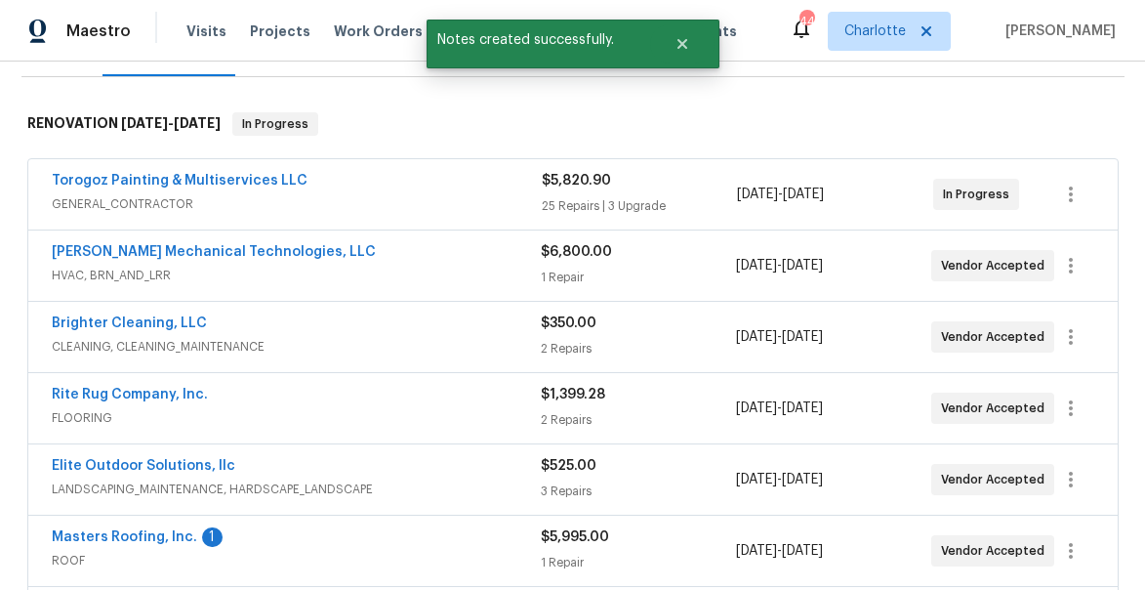
scroll to position [290, 0]
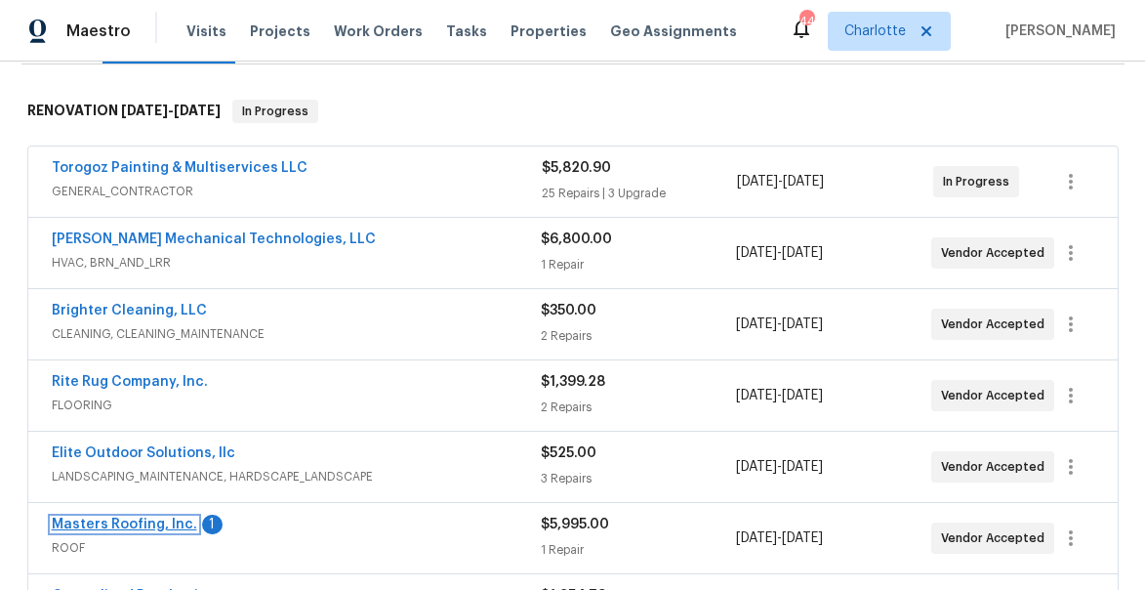
click at [147, 524] on link "Masters Roofing, Inc." at bounding box center [124, 524] width 145 height 14
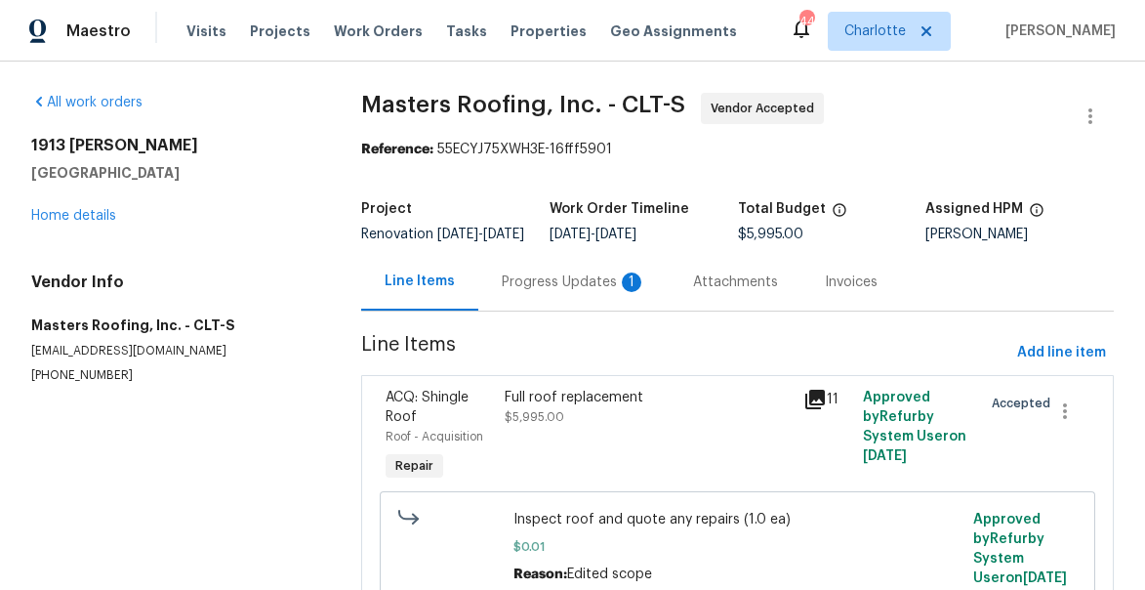
click at [511, 290] on div "Progress Updates 1" at bounding box center [574, 282] width 144 height 20
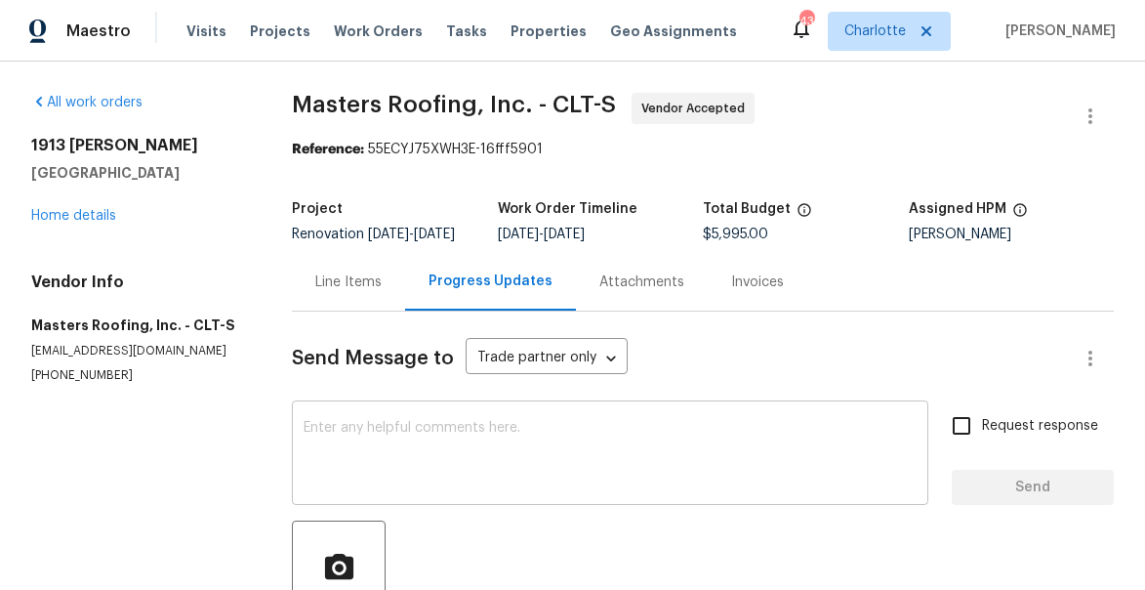
click at [540, 454] on textarea at bounding box center [610, 455] width 613 height 68
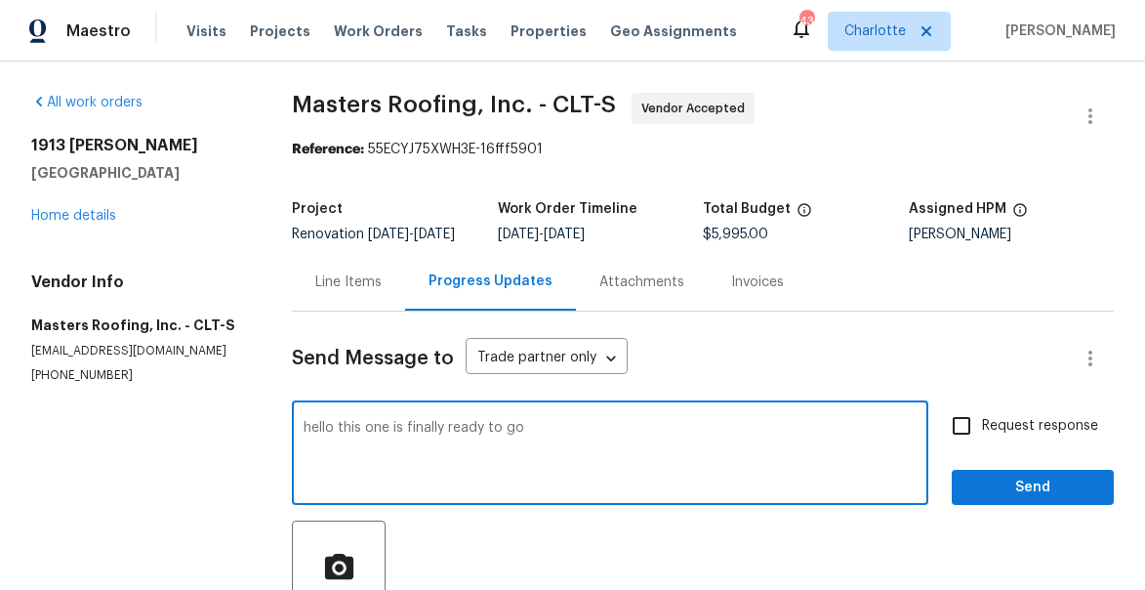
type textarea "hello this one is finally ready to go"
click at [1081, 500] on span "Send" at bounding box center [1032, 487] width 131 height 24
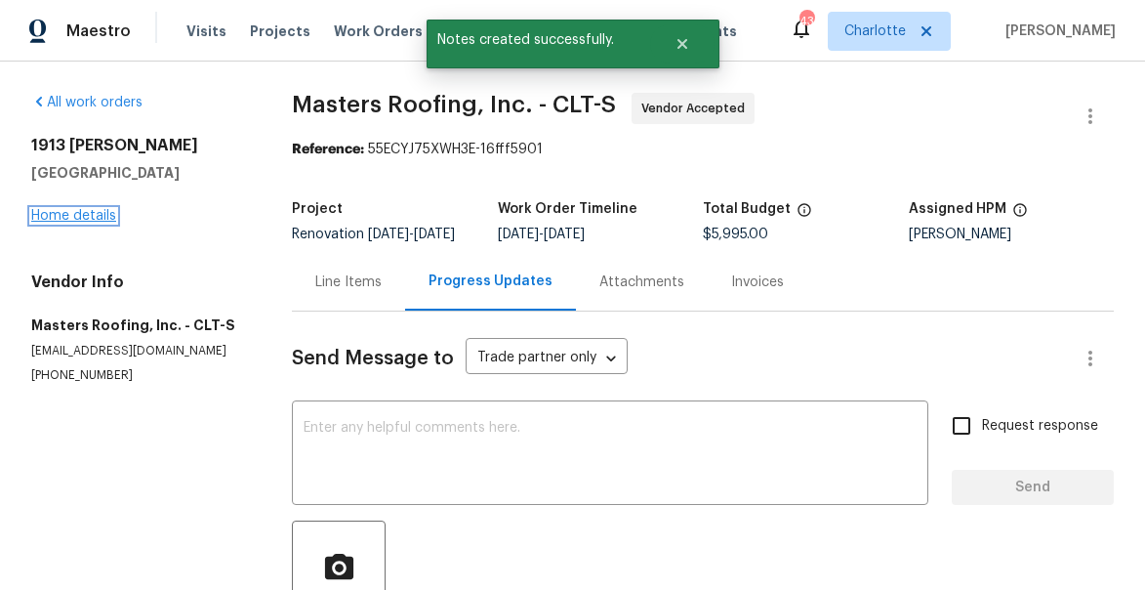
click at [59, 211] on link "Home details" at bounding box center [73, 216] width 85 height 14
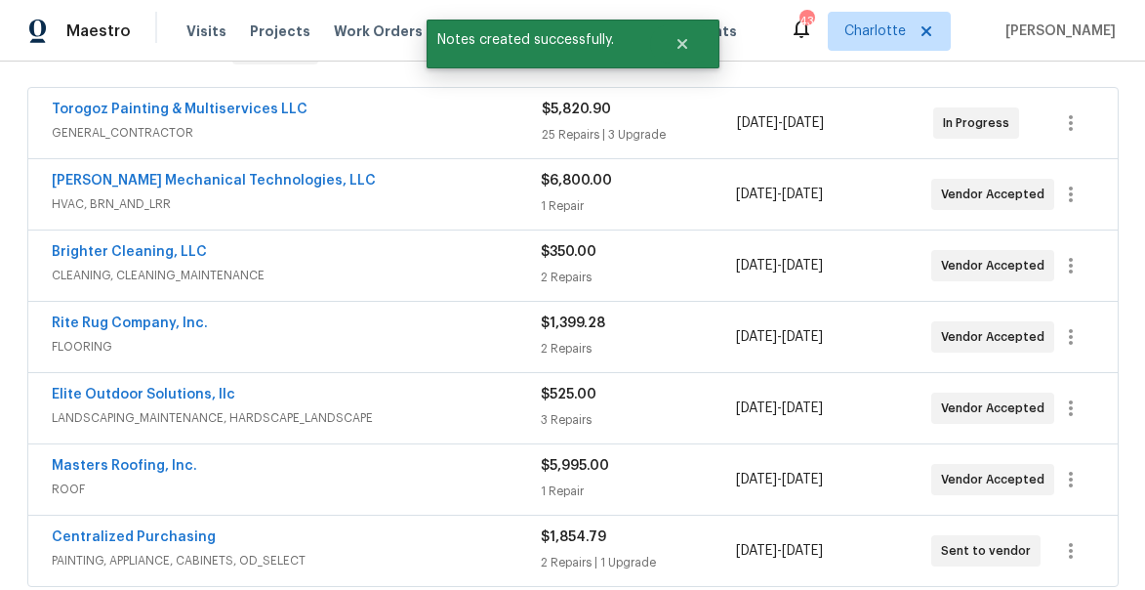
scroll to position [358, 0]
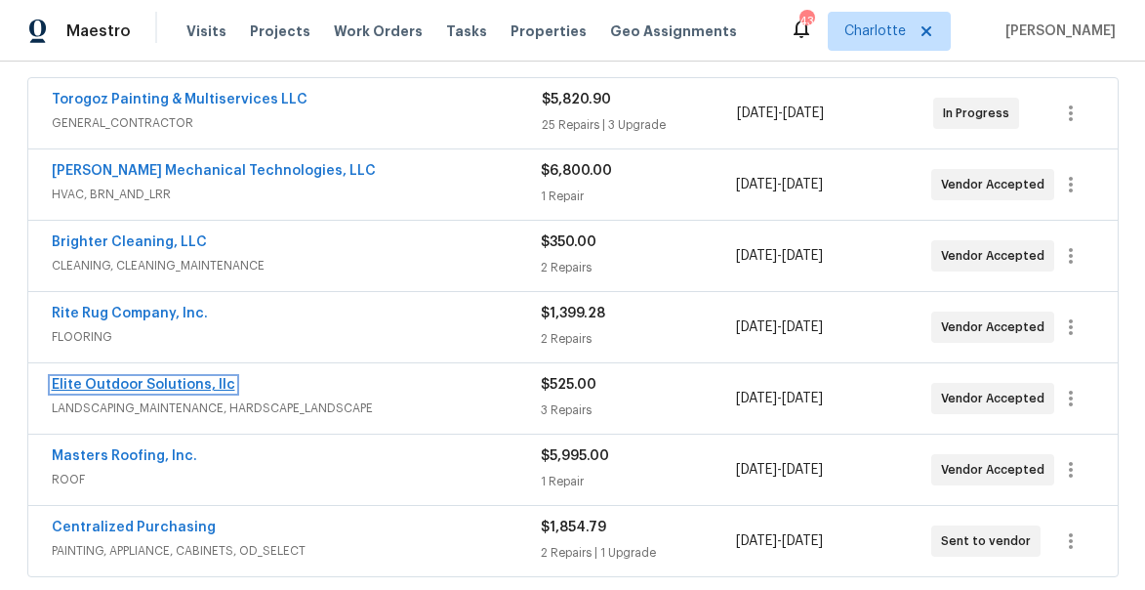
click at [110, 384] on link "Elite Outdoor Solutions, llc" at bounding box center [144, 385] width 184 height 14
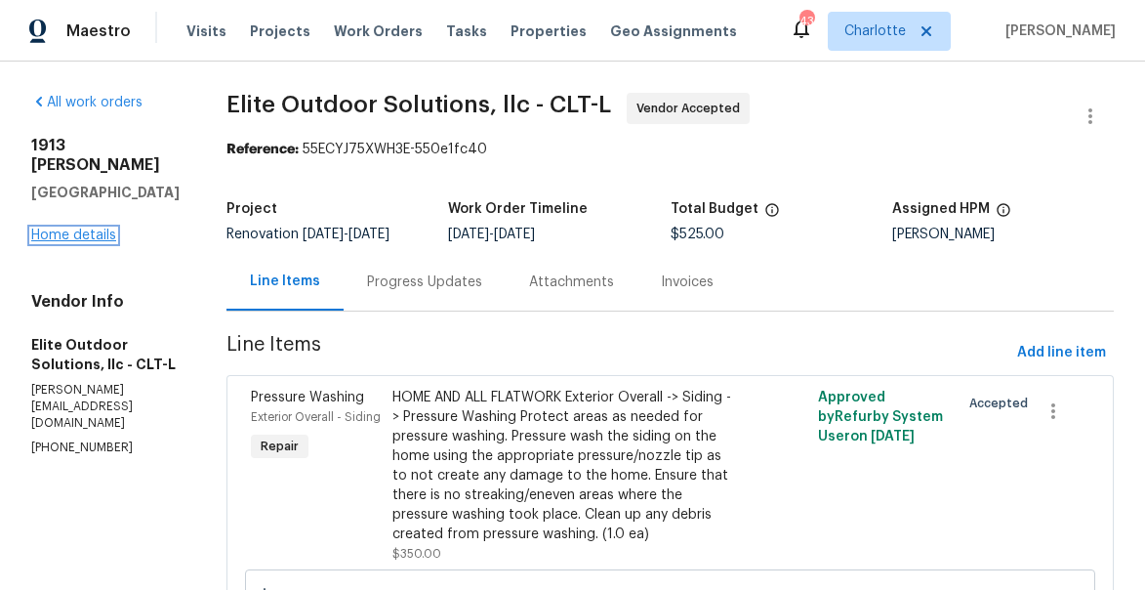
click at [106, 242] on link "Home details" at bounding box center [73, 235] width 85 height 14
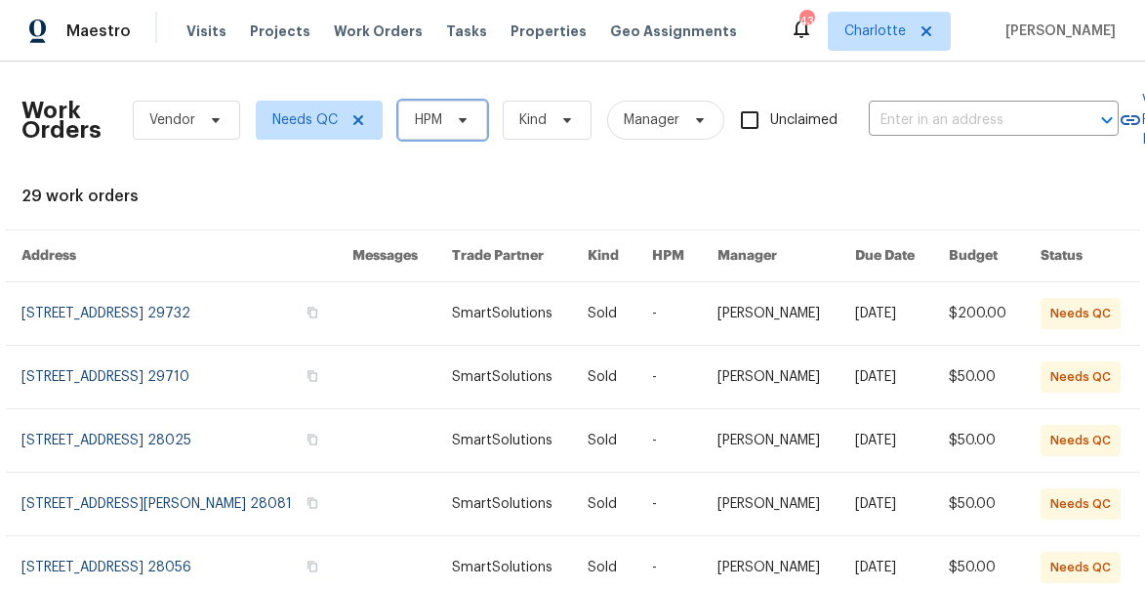
click at [437, 131] on span "HPM" at bounding box center [442, 120] width 89 height 39
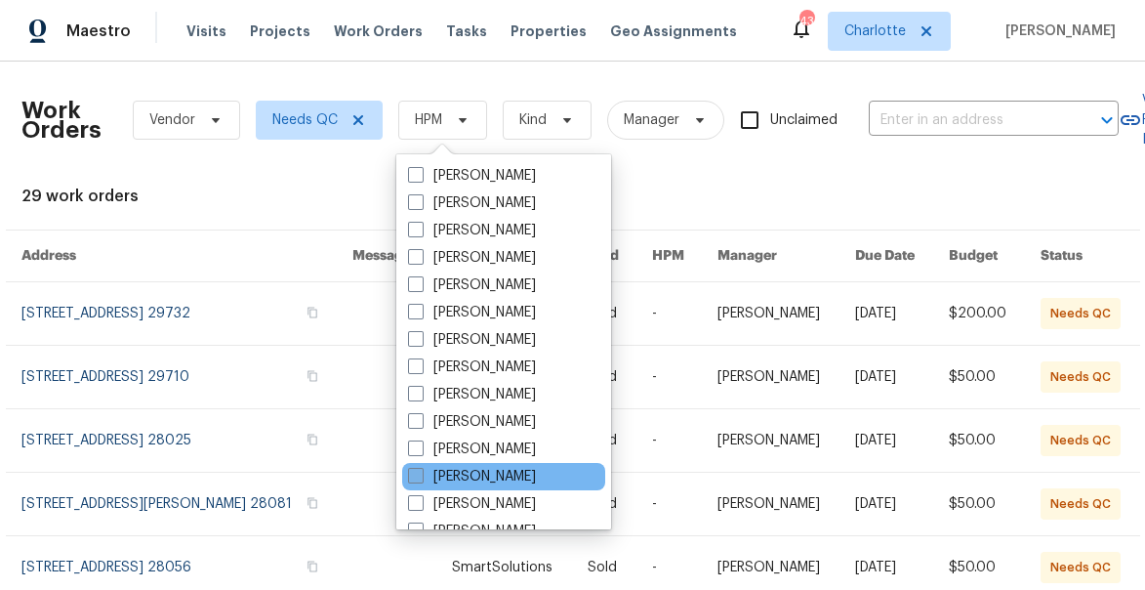
click at [418, 474] on span at bounding box center [416, 476] width 16 height 16
click at [418, 474] on input "[PERSON_NAME]" at bounding box center [414, 473] width 13 height 13
checkbox input "true"
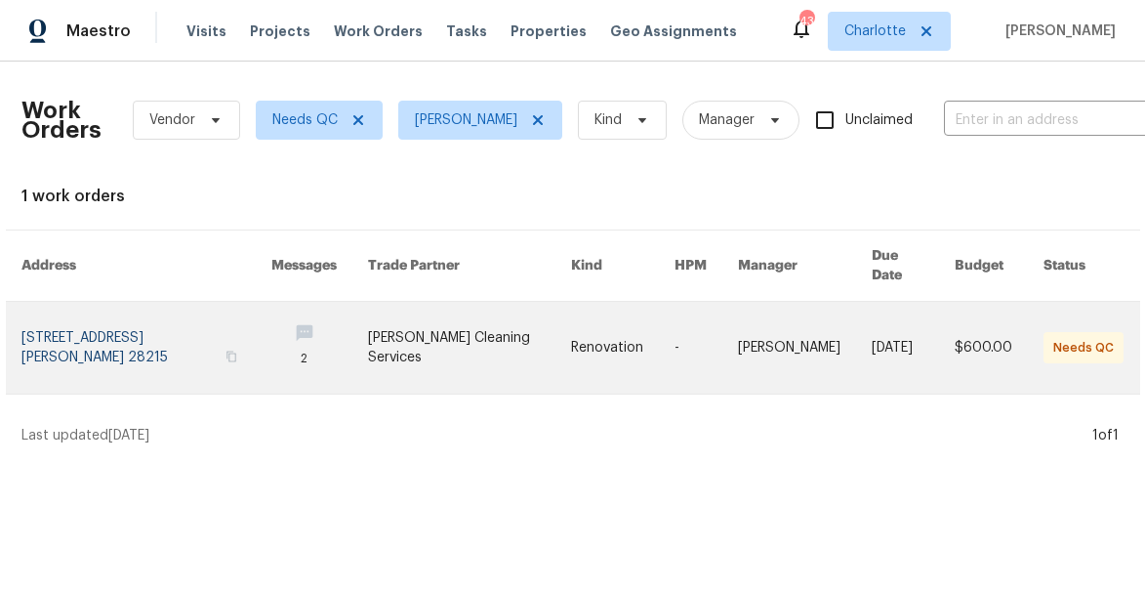
click at [97, 317] on link at bounding box center [146, 348] width 251 height 92
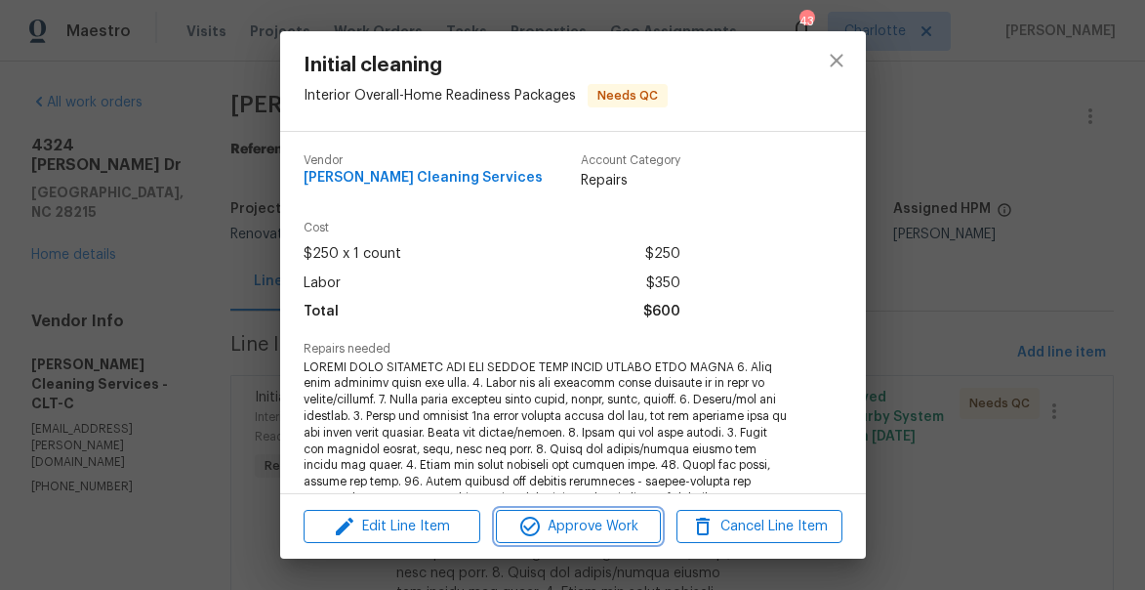
click at [614, 521] on span "Approve Work" at bounding box center [578, 526] width 153 height 24
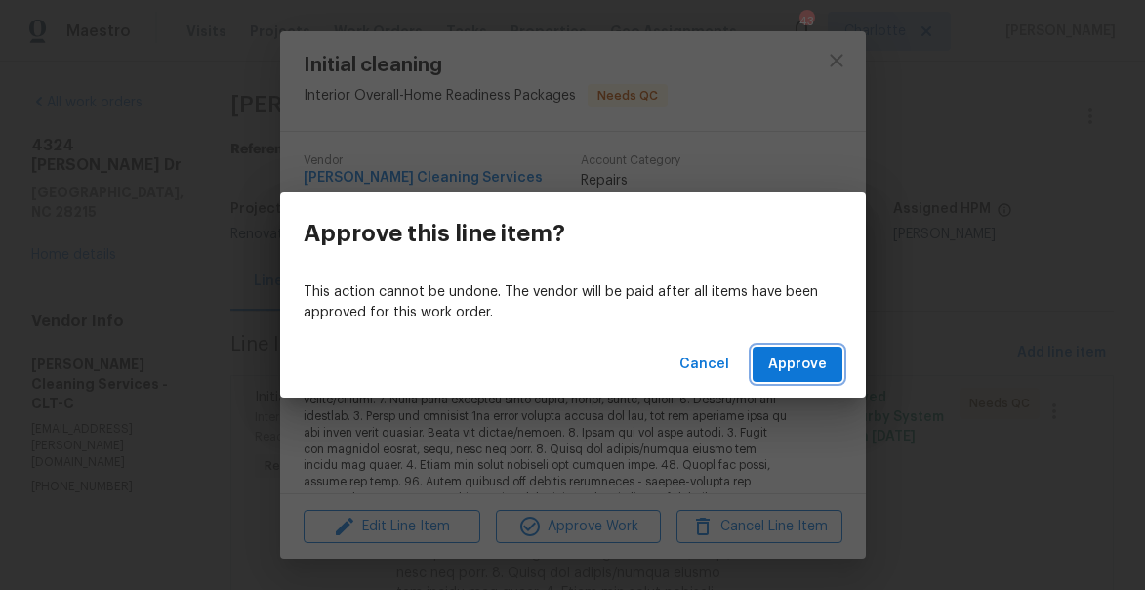
click at [815, 347] on button "Approve" at bounding box center [798, 365] width 90 height 36
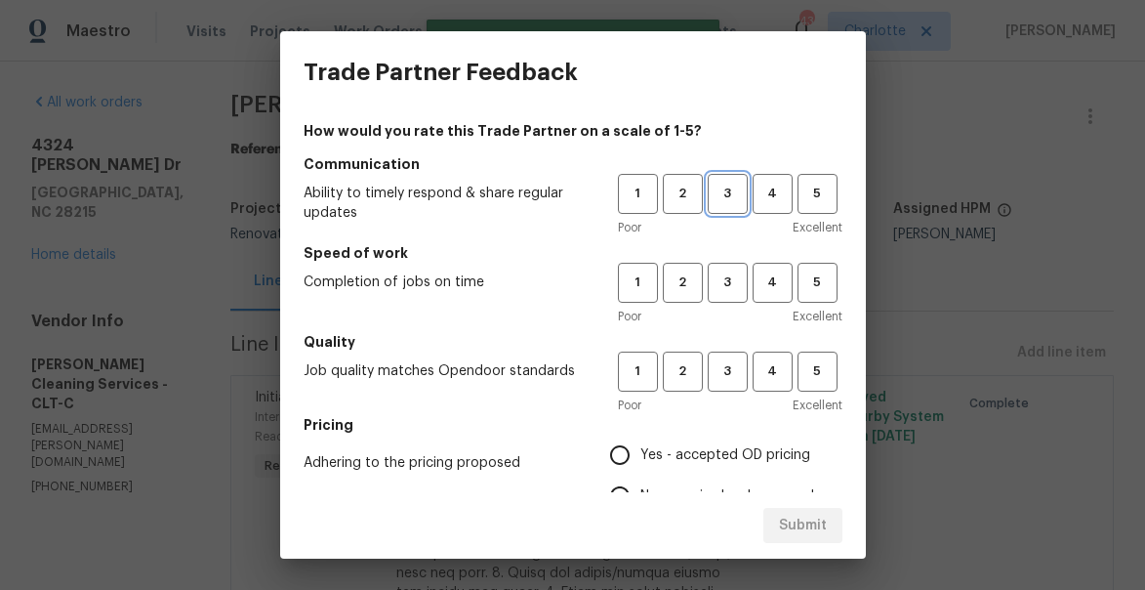
click at [719, 184] on span "3" at bounding box center [728, 194] width 36 height 22
click at [730, 271] on span "3" at bounding box center [728, 282] width 36 height 22
click at [724, 380] on span "3" at bounding box center [728, 371] width 36 height 22
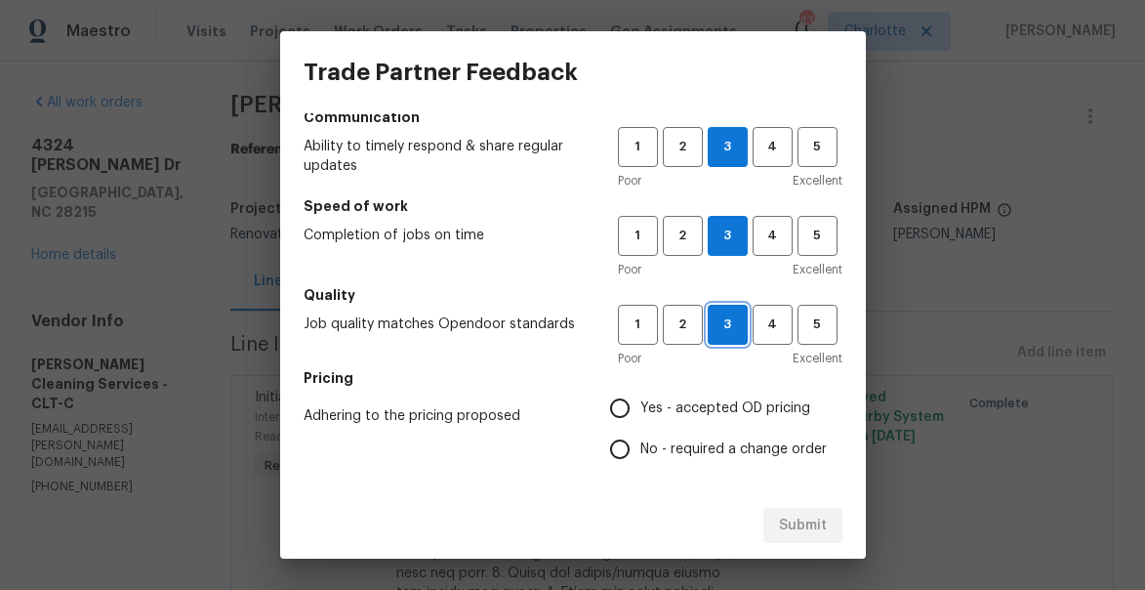
scroll to position [54, 0]
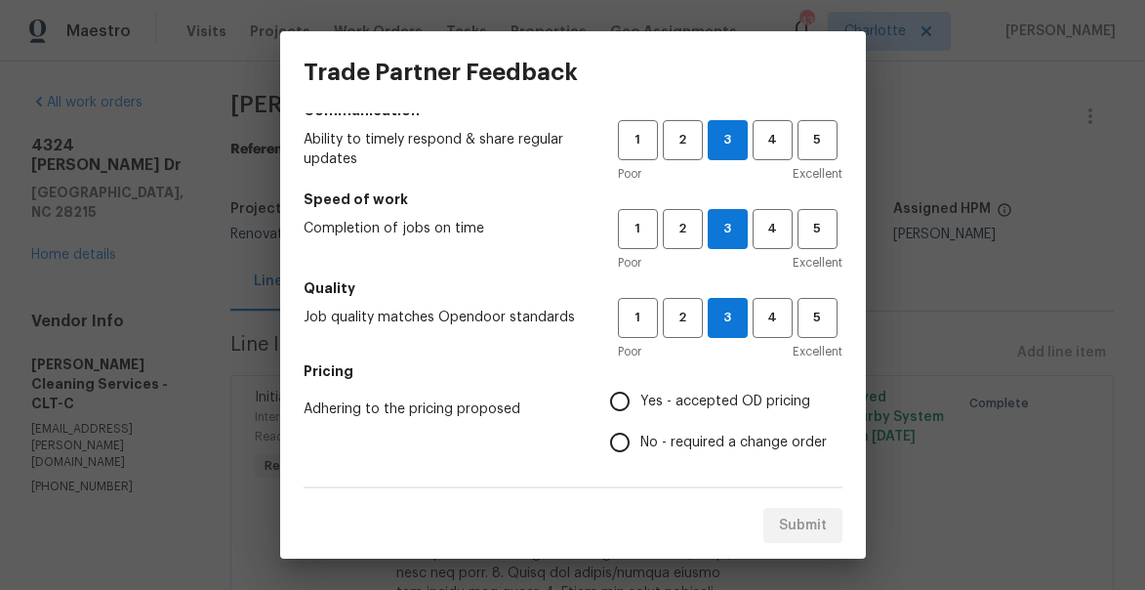
click at [621, 442] on input "No - required a change order" at bounding box center [619, 442] width 41 height 41
radio input "true"
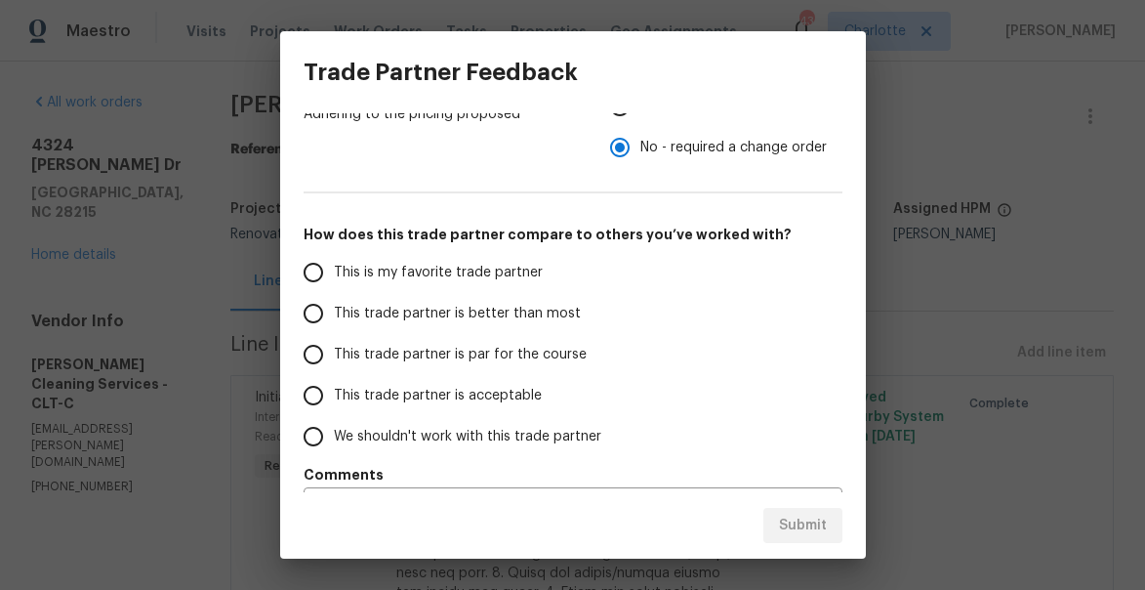
scroll to position [401, 0]
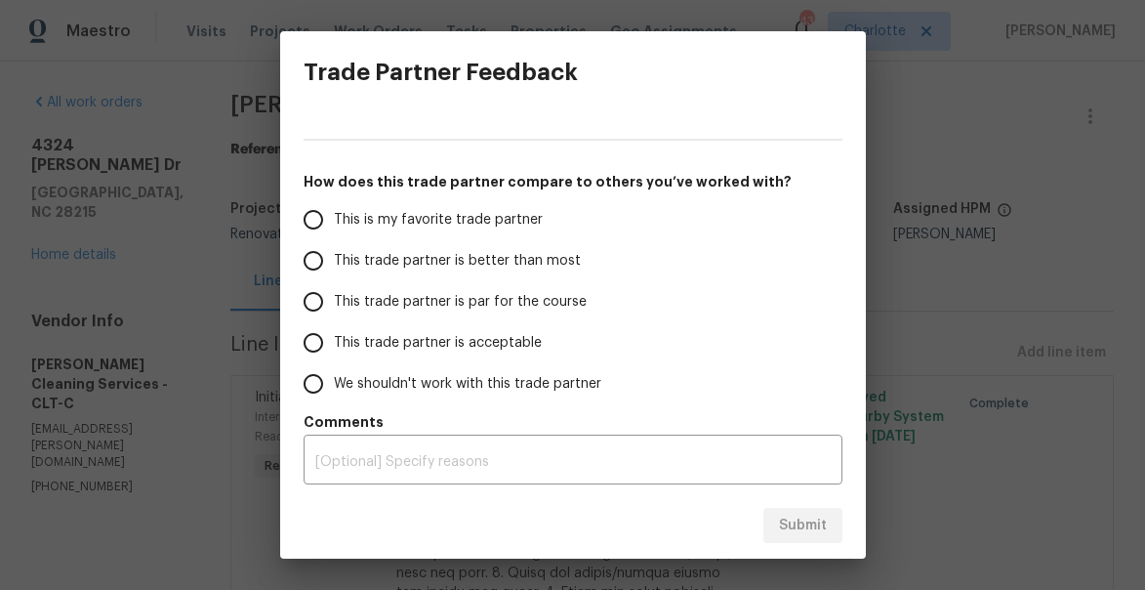
click at [469, 266] on span "This trade partner is better than most" at bounding box center [457, 261] width 247 height 20
click at [334, 266] on input "This trade partner is better than most" at bounding box center [313, 260] width 41 height 41
click at [801, 513] on span "Submit" at bounding box center [803, 525] width 48 height 24
radio input "true"
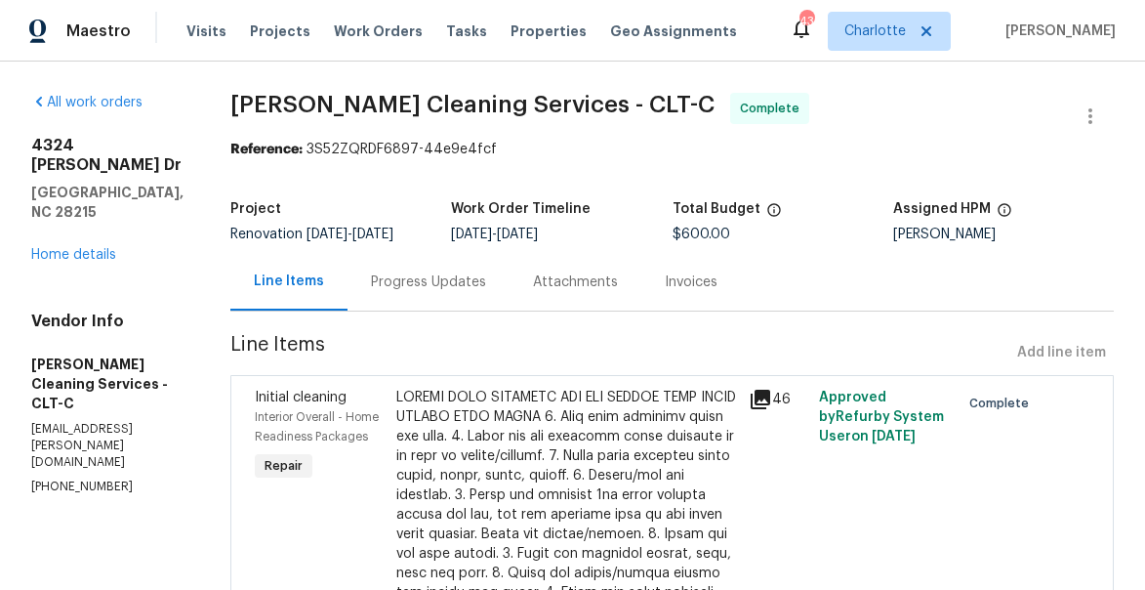
radio input "false"
